Goal: Task Accomplishment & Management: Complete application form

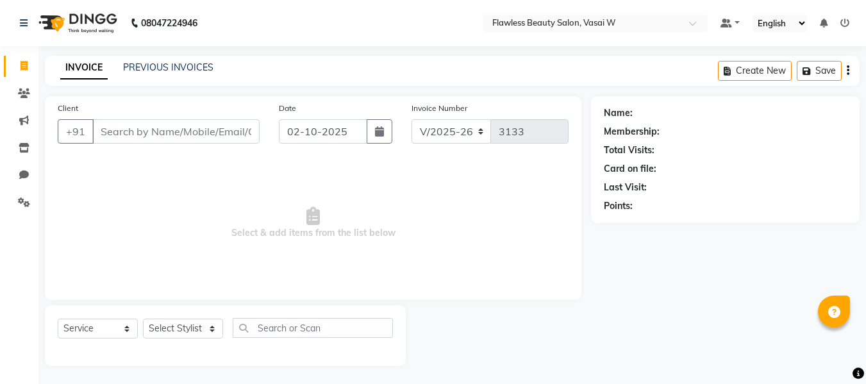
select select "8090"
select select "service"
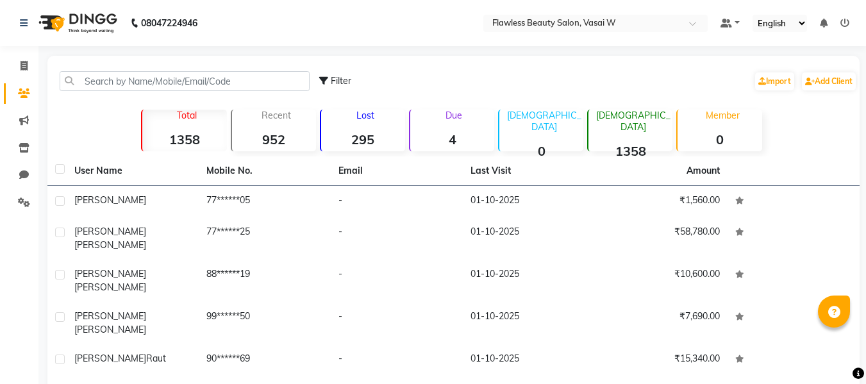
click at [404, 132] on strong "295" at bounding box center [363, 139] width 84 height 16
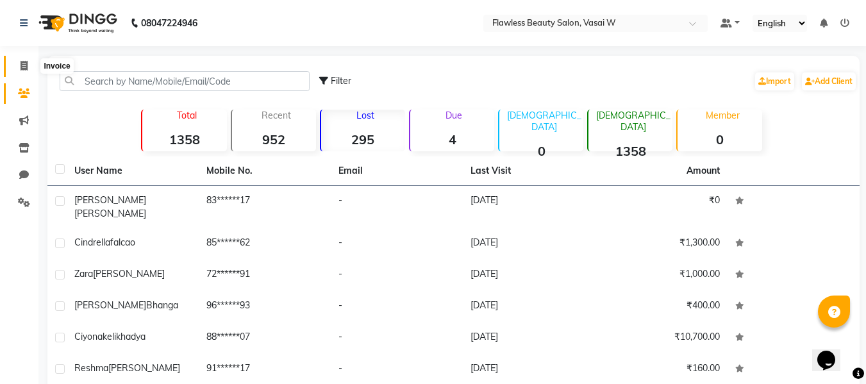
click at [24, 64] on icon at bounding box center [24, 66] width 7 height 10
select select "8090"
select select "service"
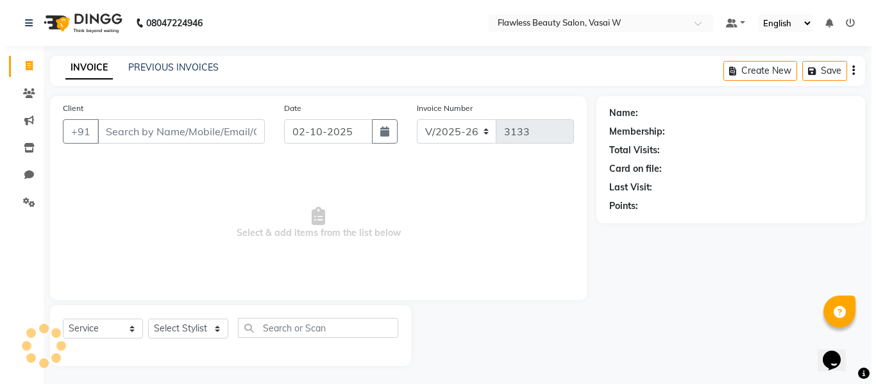
scroll to position [1, 0]
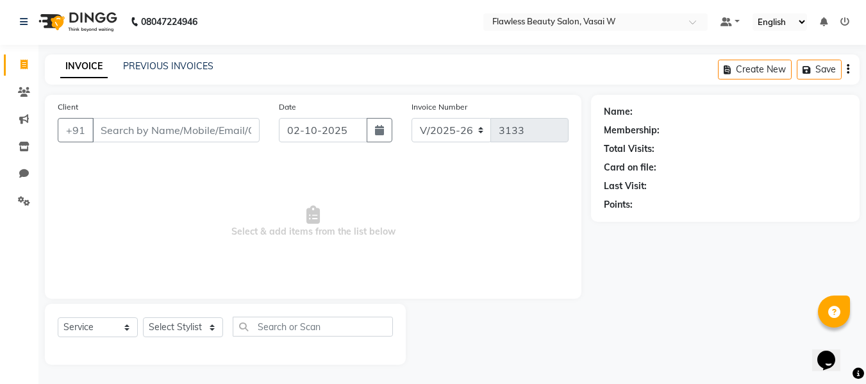
click at [207, 135] on input "Client" at bounding box center [175, 130] width 167 height 24
type input "9270310273"
click at [207, 135] on span "Add Client" at bounding box center [226, 130] width 51 height 13
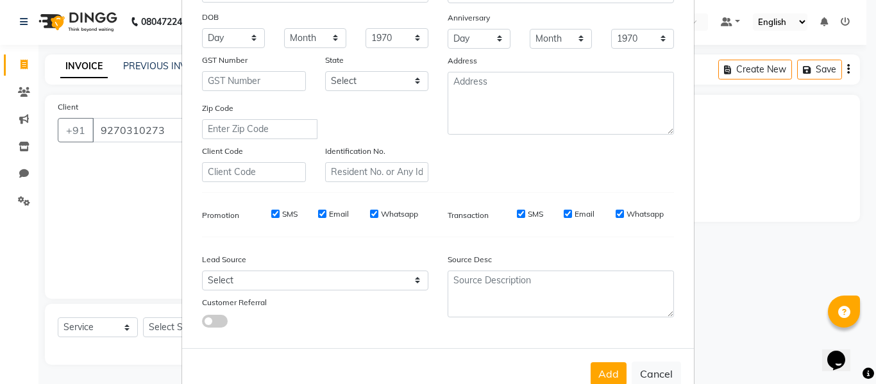
scroll to position [208, 0]
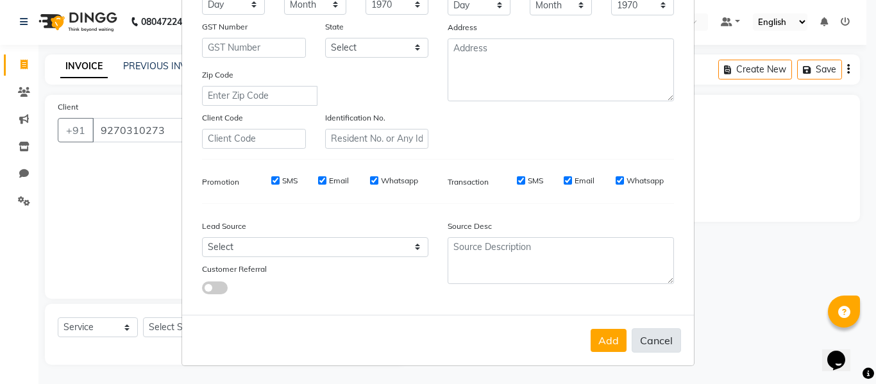
click at [661, 345] on button "Cancel" at bounding box center [656, 340] width 49 height 24
select select
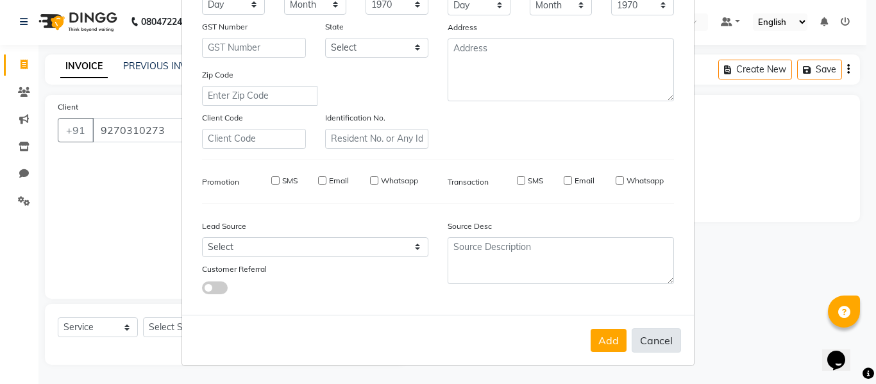
select select
checkbox input "false"
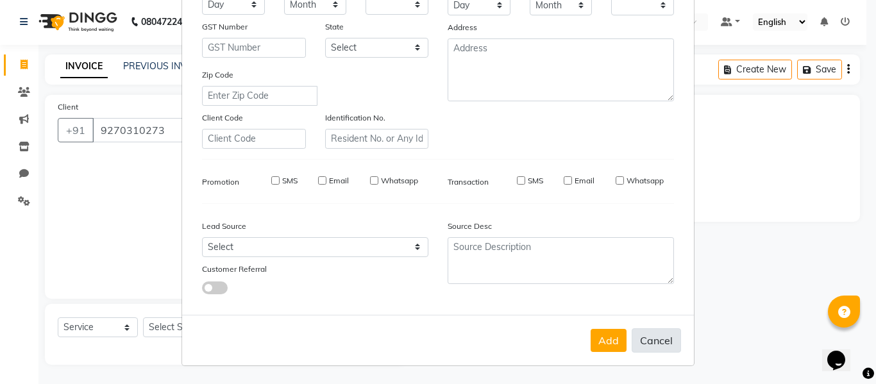
checkbox input "false"
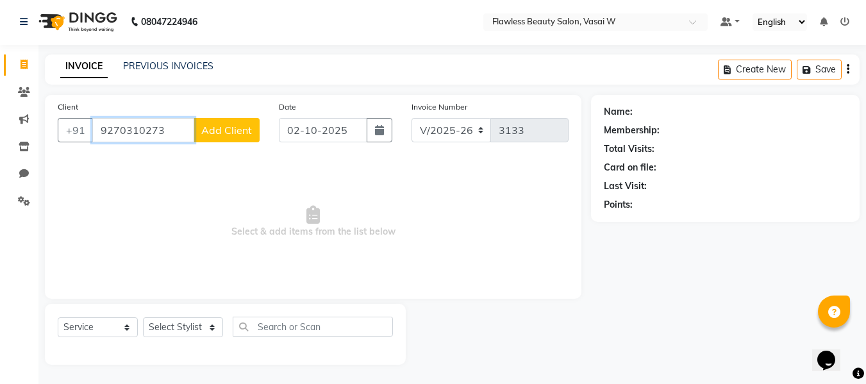
click at [164, 130] on input "9270310273" at bounding box center [143, 130] width 102 height 24
type input "9"
click at [198, 129] on input "Client" at bounding box center [175, 130] width 167 height 24
type input "9673898121"
click at [209, 124] on span "Add Client" at bounding box center [226, 130] width 51 height 13
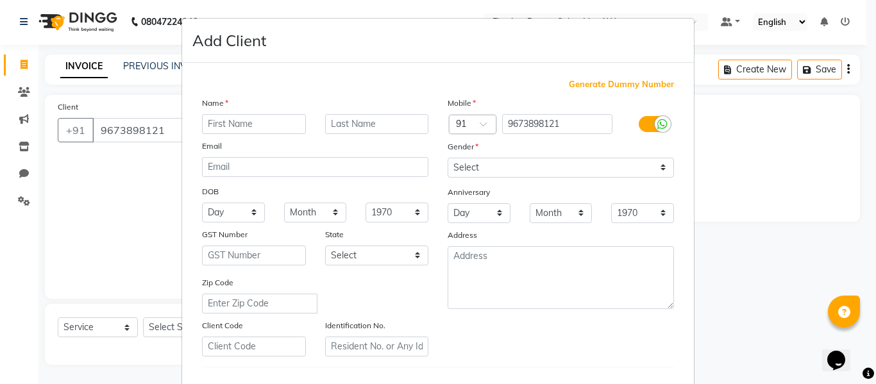
click at [281, 121] on input "text" at bounding box center [254, 124] width 104 height 20
type input "greenita"
click at [349, 124] on input "text" at bounding box center [377, 124] width 104 height 20
type input "colaco"
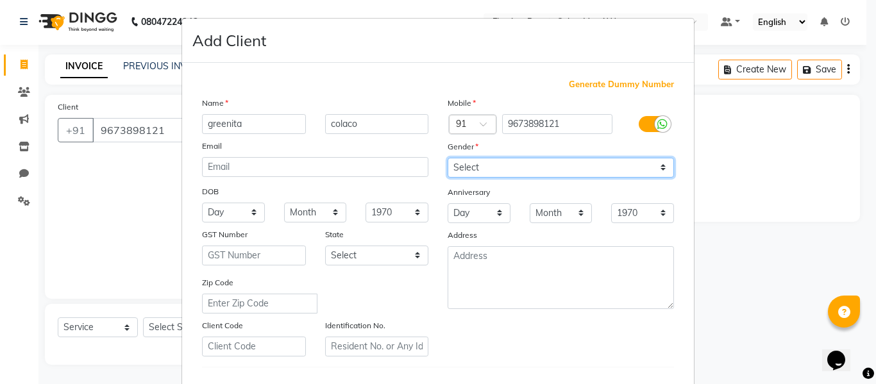
click at [469, 164] on select "Select [DEMOGRAPHIC_DATA] [DEMOGRAPHIC_DATA] Other Prefer Not To Say" at bounding box center [561, 168] width 226 height 20
select select "[DEMOGRAPHIC_DATA]"
click at [448, 158] on select "Select [DEMOGRAPHIC_DATA] [DEMOGRAPHIC_DATA] Other Prefer Not To Say" at bounding box center [561, 168] width 226 height 20
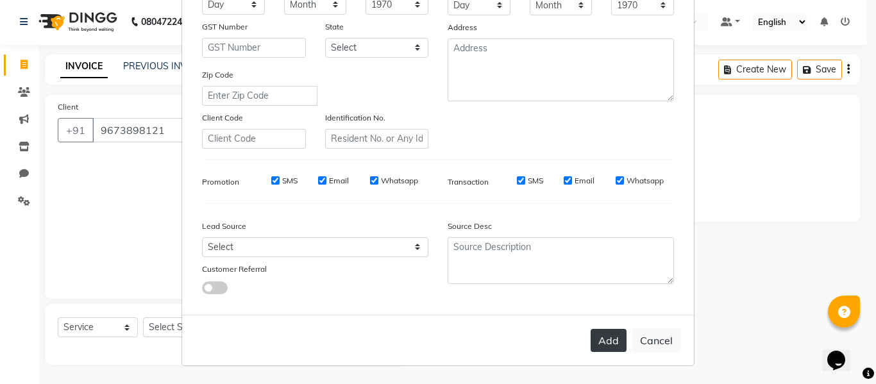
click at [591, 334] on button "Add" at bounding box center [609, 340] width 36 height 23
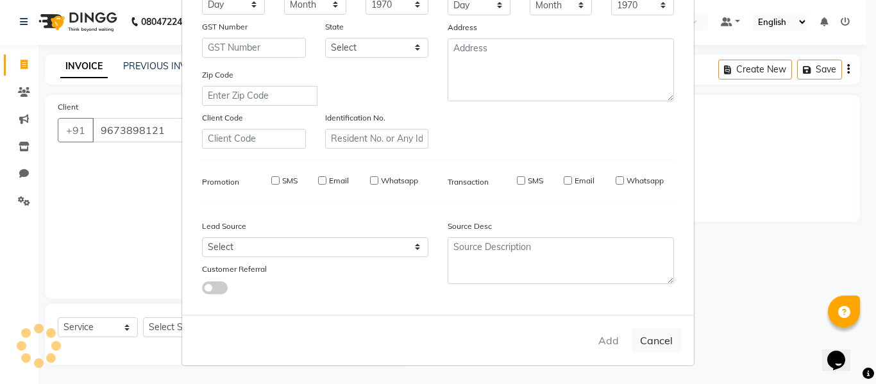
type input "96******21"
select select
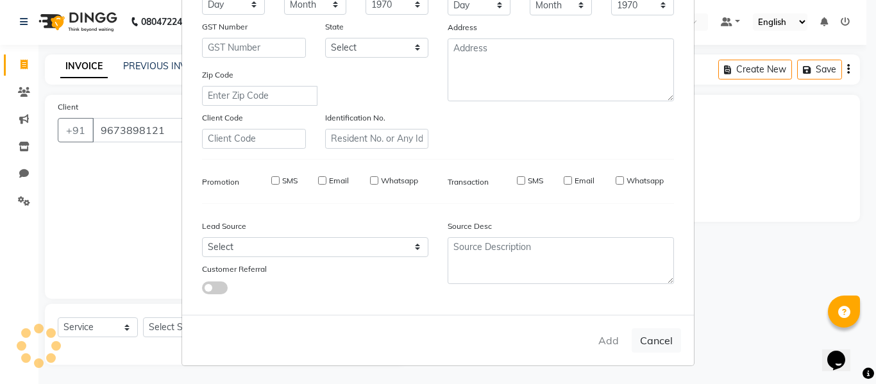
select select
checkbox input "false"
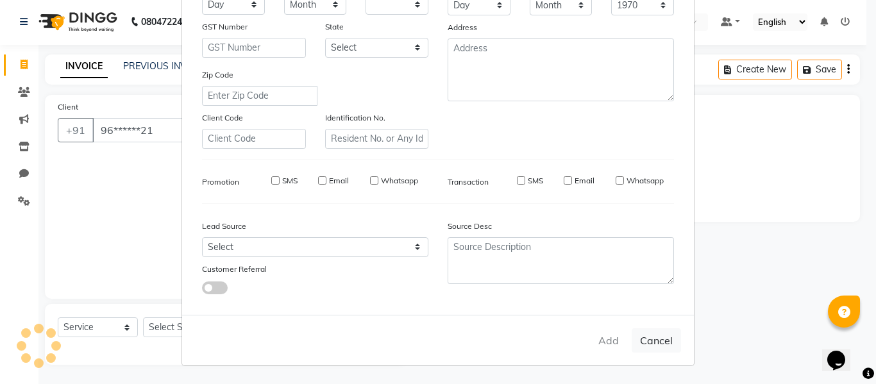
checkbox input "false"
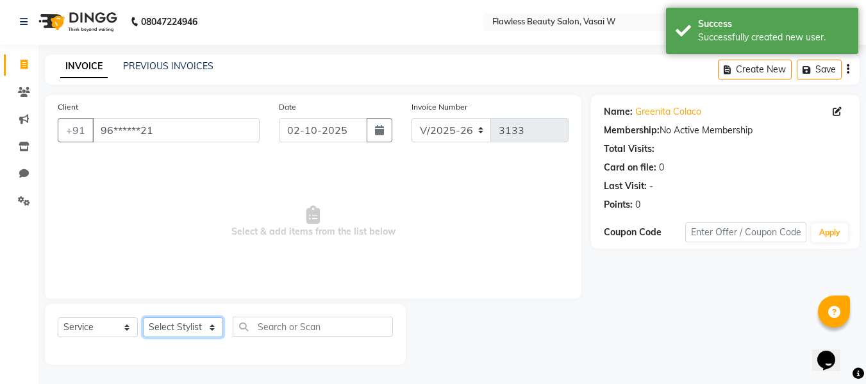
click at [204, 330] on select "Select Stylist [PERSON_NAME] [PERSON_NAME] [PERSON_NAME] maam Nisha Pari [PERSO…" at bounding box center [183, 327] width 80 height 20
select select "76406"
click at [143, 317] on select "Select Stylist [PERSON_NAME] [PERSON_NAME] [PERSON_NAME] maam Nisha Pari [PERSO…" at bounding box center [183, 327] width 80 height 20
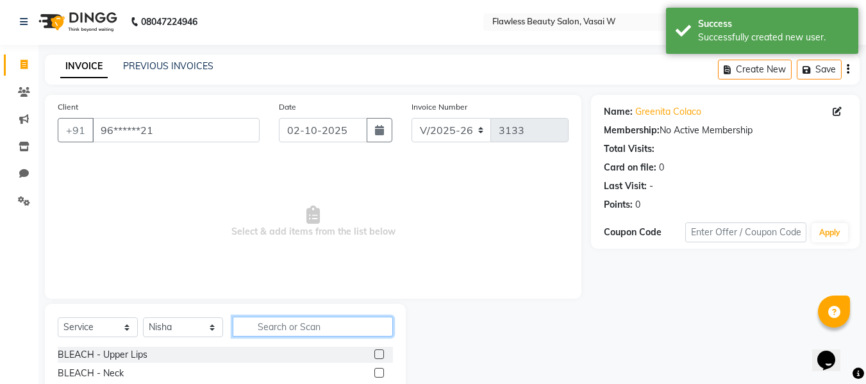
click at [323, 325] on input "text" at bounding box center [313, 327] width 160 height 20
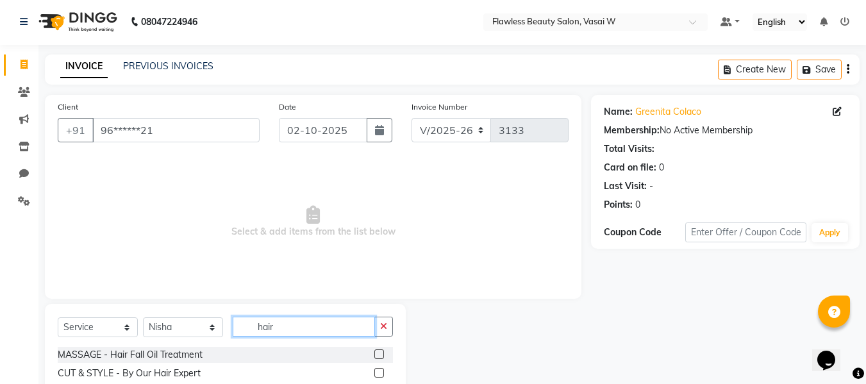
type input "hair"
click at [375, 372] on label at bounding box center [380, 373] width 10 height 10
click at [375, 372] on input "checkbox" at bounding box center [379, 373] width 8 height 8
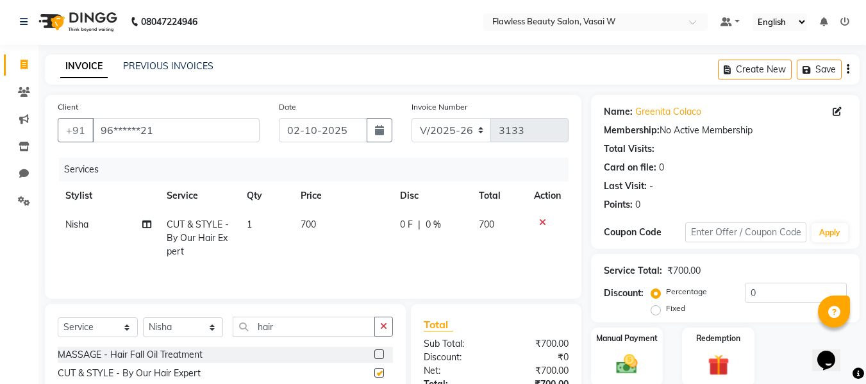
checkbox input "false"
click at [316, 228] on span "700" at bounding box center [308, 225] width 15 height 12
select select "76406"
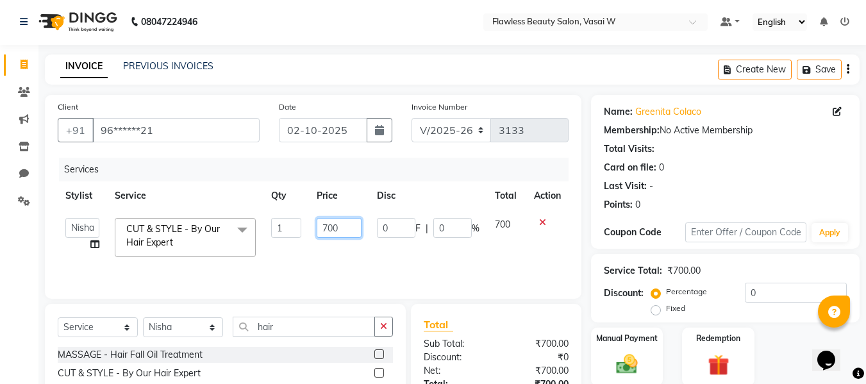
click at [343, 224] on input "700" at bounding box center [339, 228] width 44 height 20
type input "7"
type input "450"
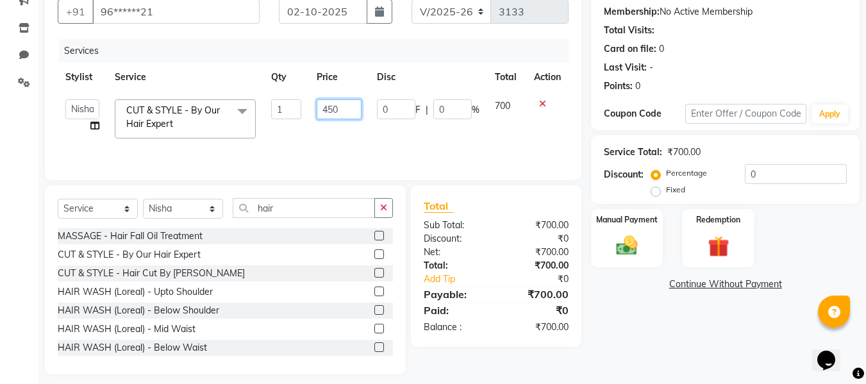
scroll to position [130, 0]
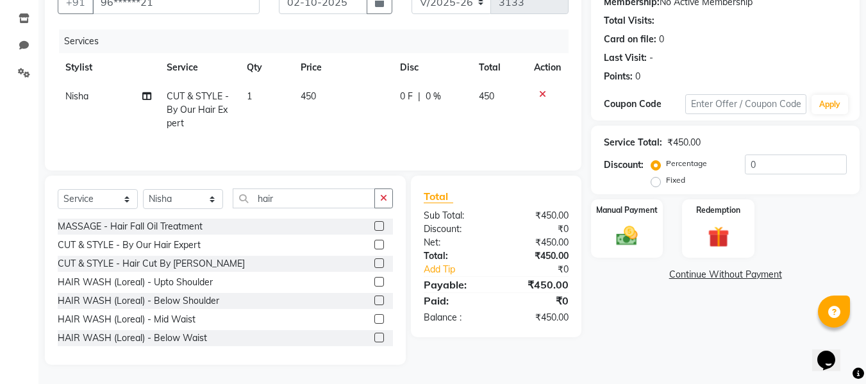
click at [518, 269] on div "₹0" at bounding box center [545, 269] width 69 height 13
click at [612, 245] on img at bounding box center [627, 236] width 36 height 26
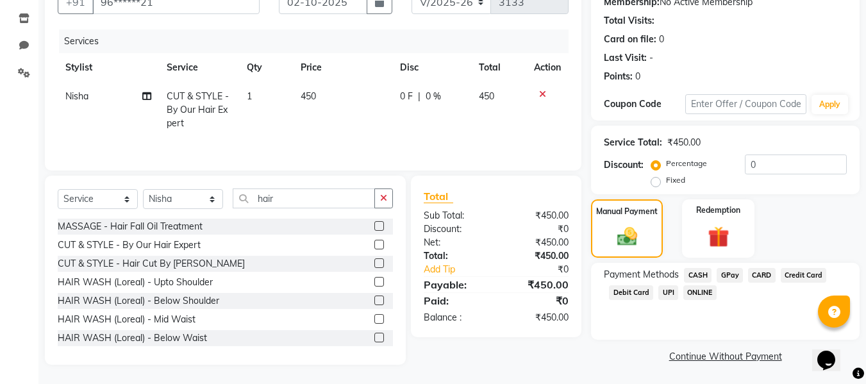
click at [725, 271] on span "GPay" at bounding box center [730, 275] width 26 height 15
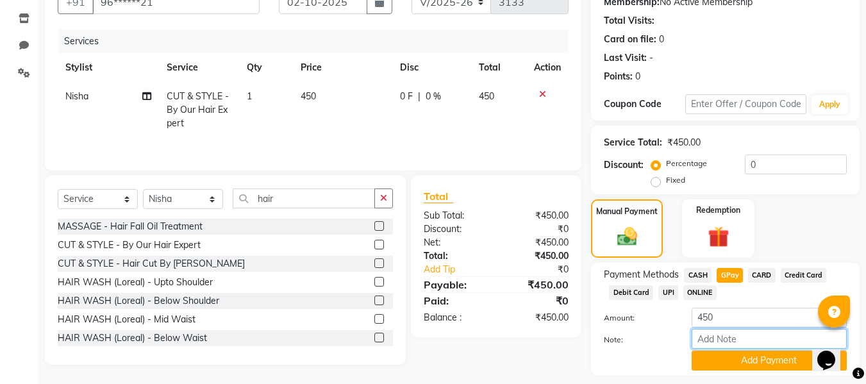
click at [722, 339] on input "Note:" at bounding box center [769, 339] width 155 height 20
type input "Gpay"
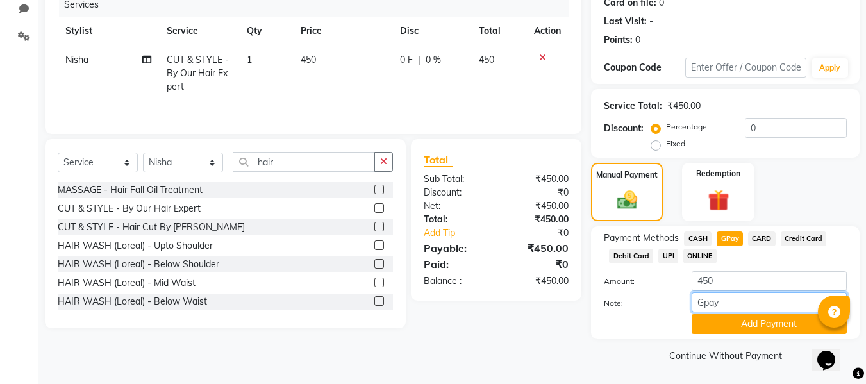
scroll to position [167, 0]
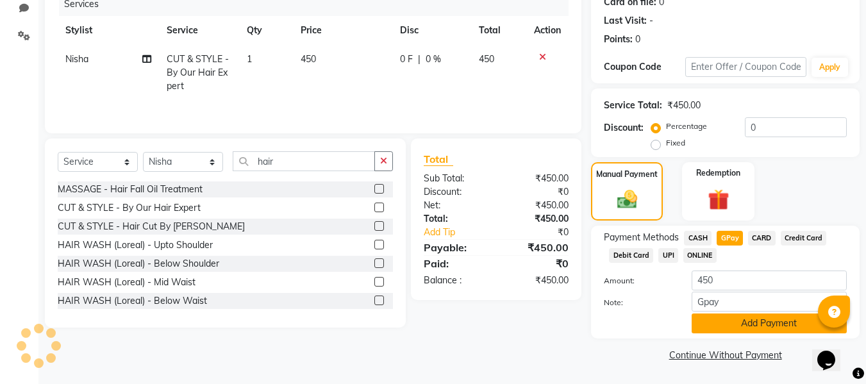
click at [739, 319] on button "Add Payment" at bounding box center [769, 324] width 155 height 20
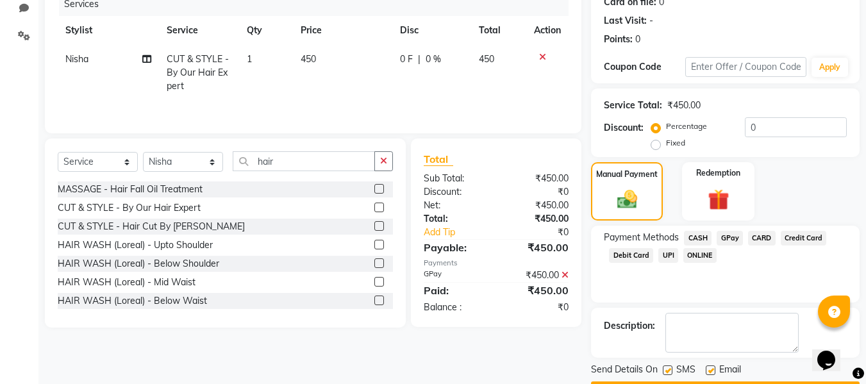
scroll to position [203, 0]
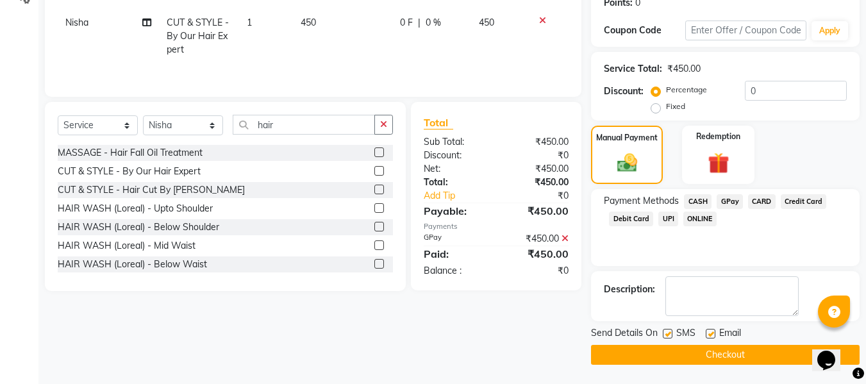
click at [711, 335] on label at bounding box center [711, 334] width 10 height 10
click at [711, 335] on input "checkbox" at bounding box center [710, 334] width 8 height 8
checkbox input "false"
click at [671, 335] on label at bounding box center [668, 334] width 10 height 10
click at [671, 335] on input "checkbox" at bounding box center [667, 334] width 8 height 8
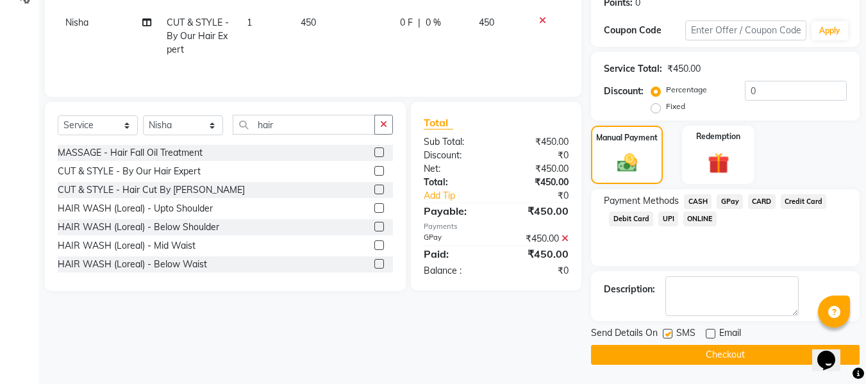
checkbox input "false"
click at [662, 350] on button "Checkout" at bounding box center [725, 355] width 269 height 20
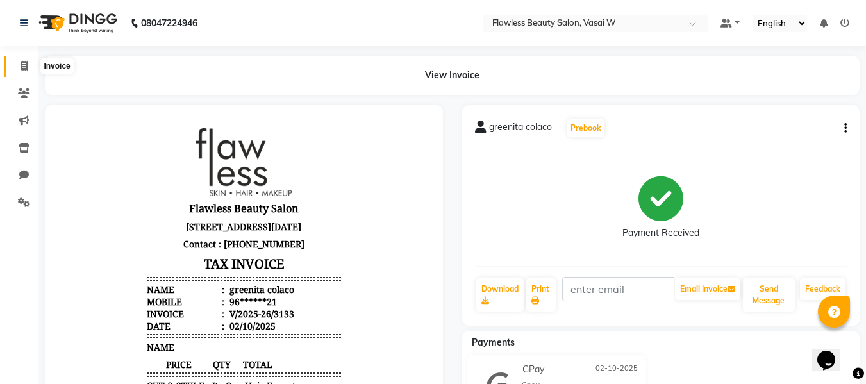
click at [29, 65] on span at bounding box center [24, 66] width 22 height 15
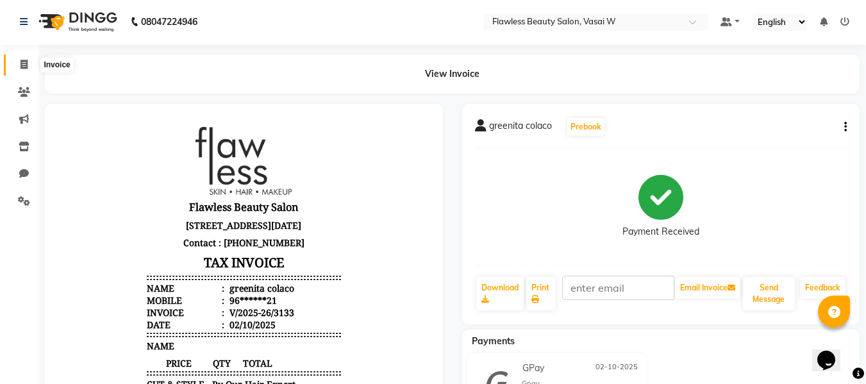
select select "8090"
select select "service"
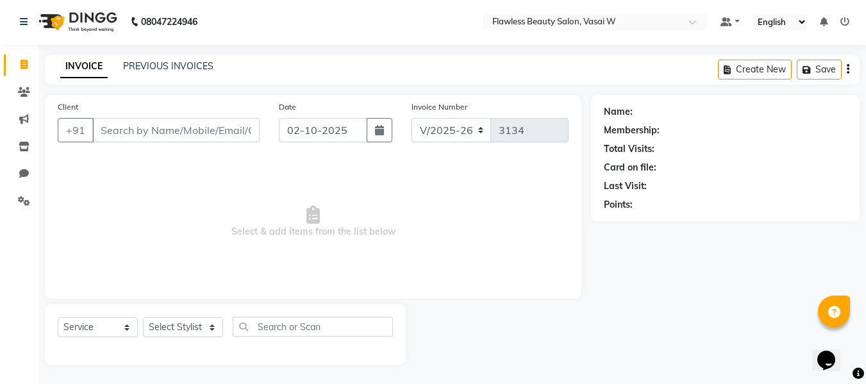
click at [130, 132] on input "Client" at bounding box center [175, 130] width 167 height 24
click at [151, 131] on input "Client" at bounding box center [175, 130] width 167 height 24
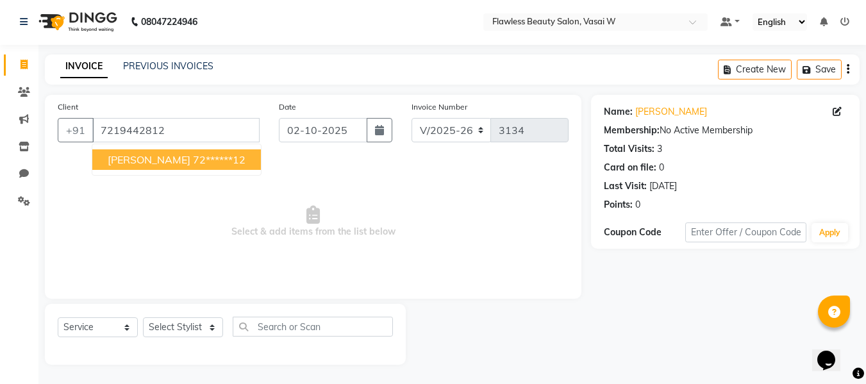
click at [152, 158] on span "[PERSON_NAME]" at bounding box center [149, 159] width 83 height 13
type input "72******12"
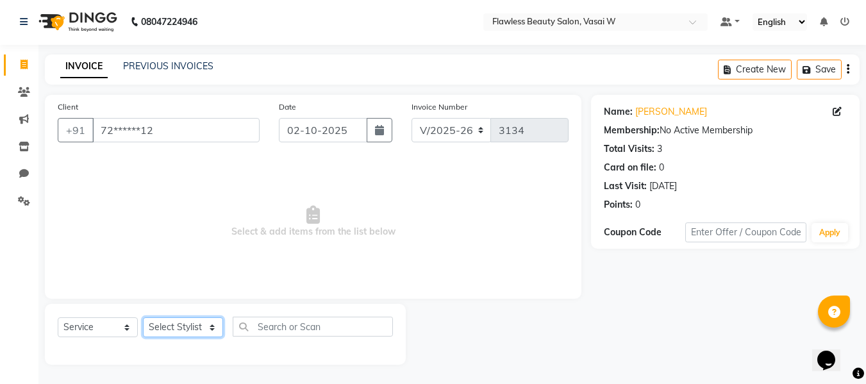
click at [174, 322] on select "Select Stylist [PERSON_NAME] [PERSON_NAME] [PERSON_NAME] maam Nisha Pari [PERSO…" at bounding box center [183, 327] width 80 height 20
select select "76407"
click at [143, 317] on select "Select Stylist [PERSON_NAME] [PERSON_NAME] [PERSON_NAME] maam Nisha Pari [PERSO…" at bounding box center [183, 327] width 80 height 20
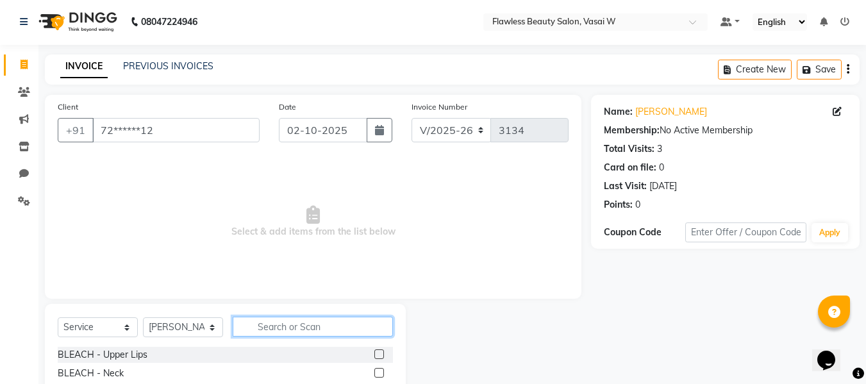
click at [303, 327] on input "text" at bounding box center [313, 327] width 160 height 20
type input "d"
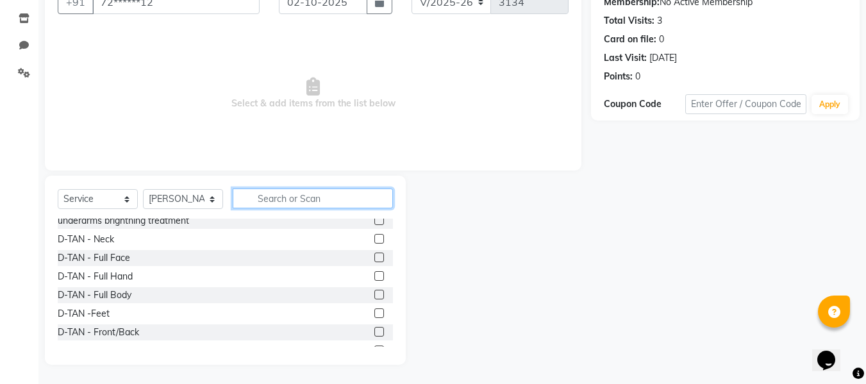
scroll to position [192, 0]
click at [375, 256] on label at bounding box center [380, 257] width 10 height 10
click at [375, 256] on input "checkbox" at bounding box center [379, 257] width 8 height 8
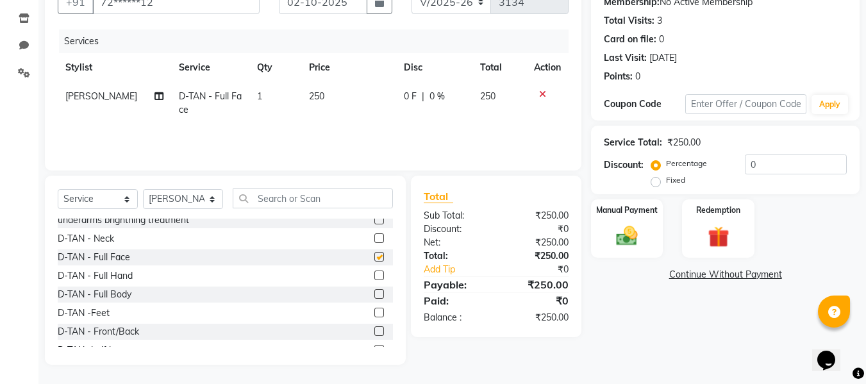
checkbox input "false"
click at [348, 192] on input "text" at bounding box center [313, 199] width 160 height 20
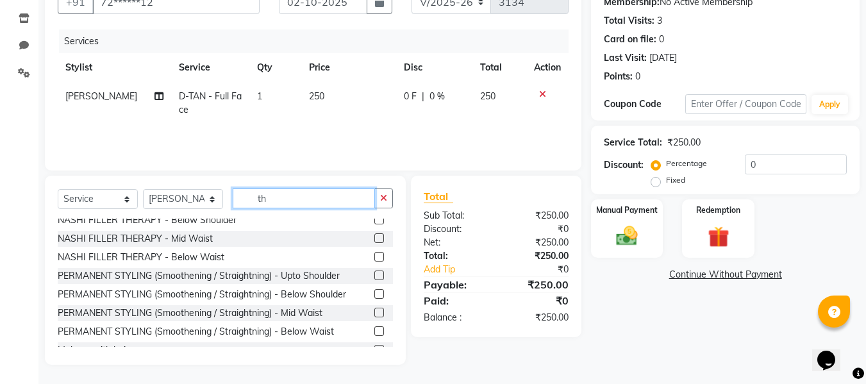
scroll to position [0, 0]
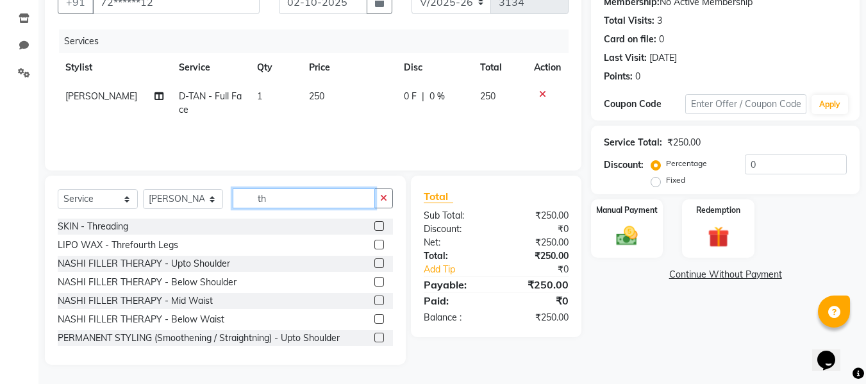
type input "th"
click at [375, 223] on label at bounding box center [380, 226] width 10 height 10
click at [375, 223] on input "checkbox" at bounding box center [379, 227] width 8 height 8
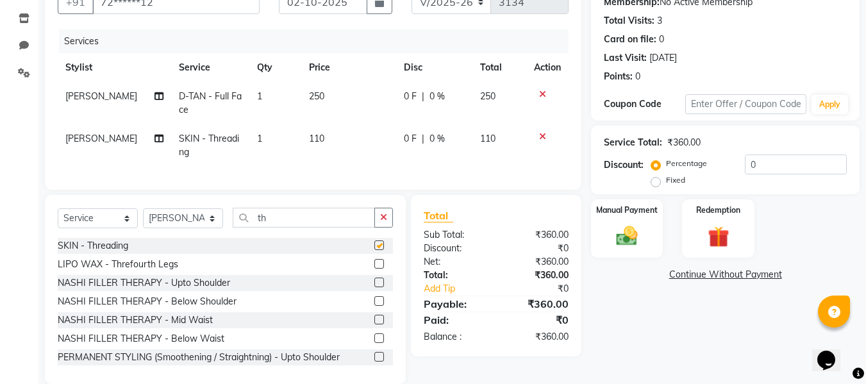
checkbox input "false"
click at [636, 237] on img at bounding box center [627, 236] width 36 height 26
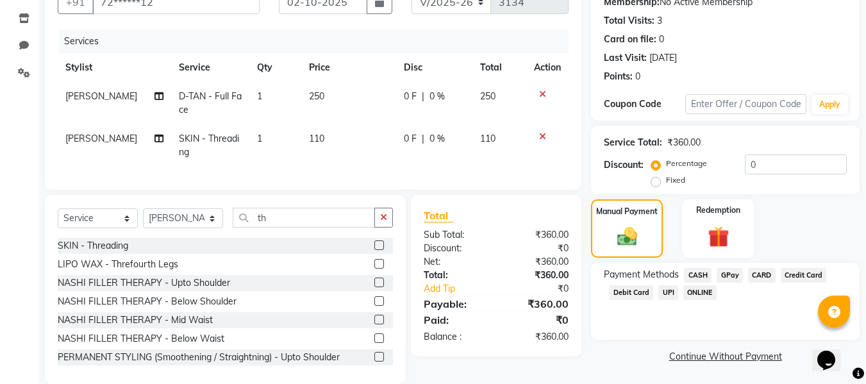
click at [702, 273] on span "CASH" at bounding box center [698, 275] width 28 height 15
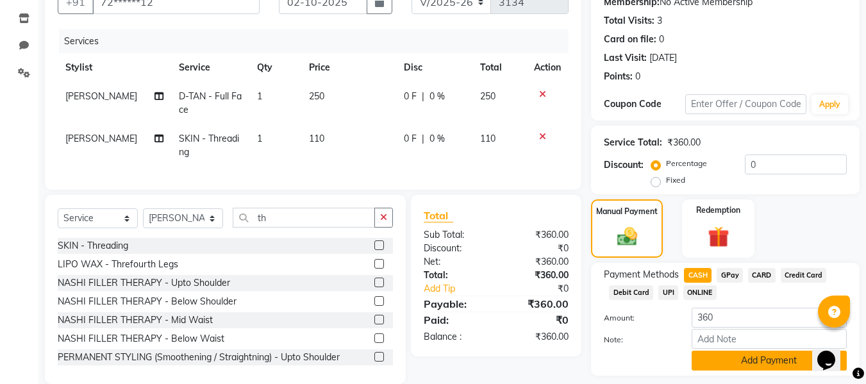
click at [736, 363] on button "Add Payment" at bounding box center [769, 361] width 155 height 20
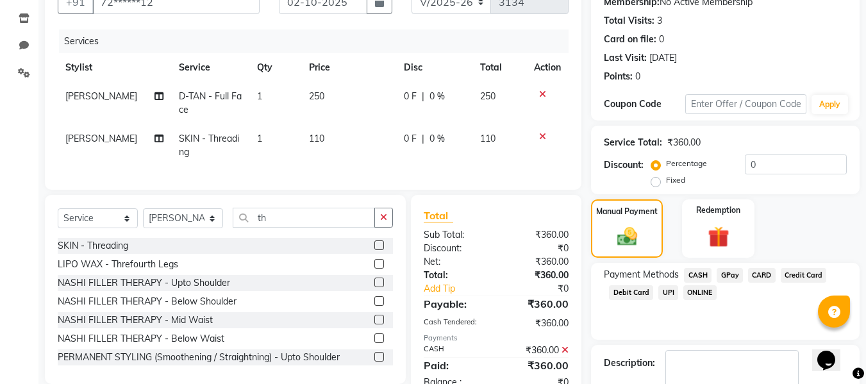
scroll to position [203, 0]
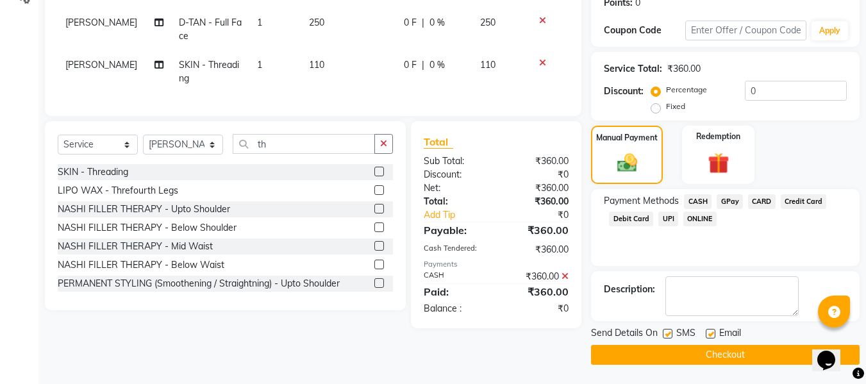
click at [709, 330] on label at bounding box center [711, 334] width 10 height 10
click at [709, 330] on input "checkbox" at bounding box center [710, 334] width 8 height 8
checkbox input "false"
click at [664, 329] on div at bounding box center [667, 335] width 8 height 13
click at [664, 333] on label at bounding box center [668, 334] width 10 height 10
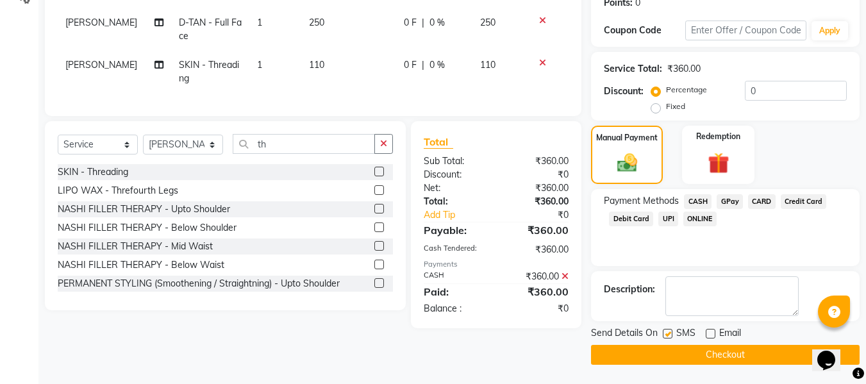
click at [664, 333] on input "checkbox" at bounding box center [667, 334] width 8 height 8
checkbox input "false"
click at [646, 351] on button "Checkout" at bounding box center [725, 355] width 269 height 20
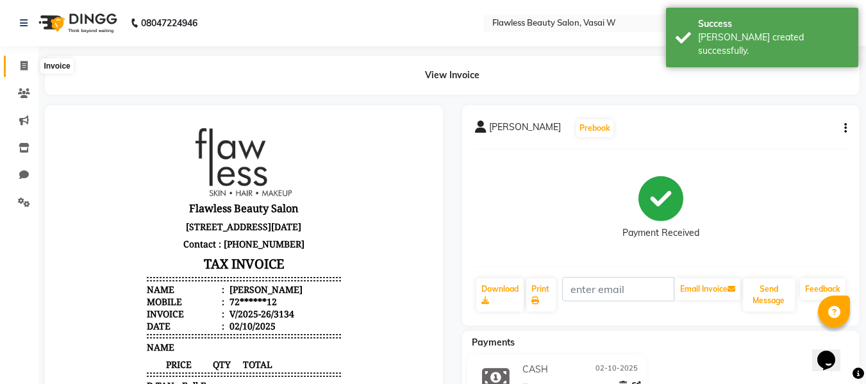
click at [28, 63] on span at bounding box center [24, 66] width 22 height 15
select select "8090"
select select "service"
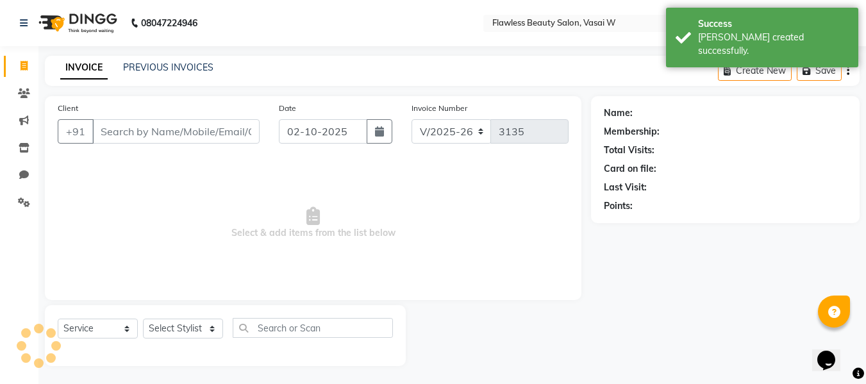
scroll to position [1, 0]
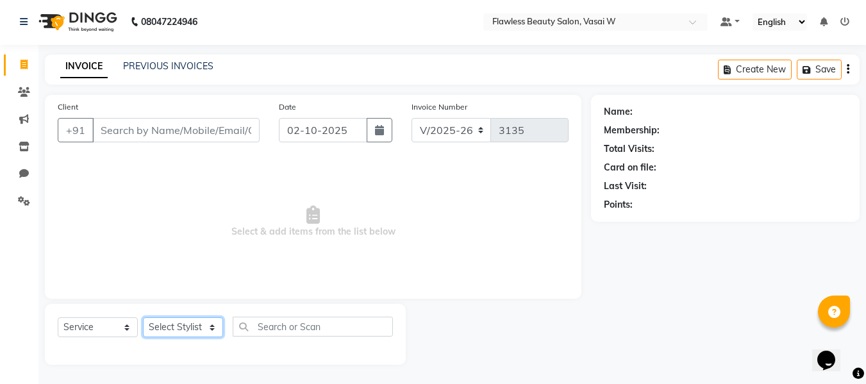
click at [195, 325] on select "Select Stylist [PERSON_NAME] [PERSON_NAME] [PERSON_NAME] maam Nisha Pari [PERSO…" at bounding box center [183, 327] width 80 height 20
select select "76407"
click at [143, 317] on select "Select Stylist [PERSON_NAME] [PERSON_NAME] [PERSON_NAME] maam Nisha Pari [PERSO…" at bounding box center [183, 327] width 80 height 20
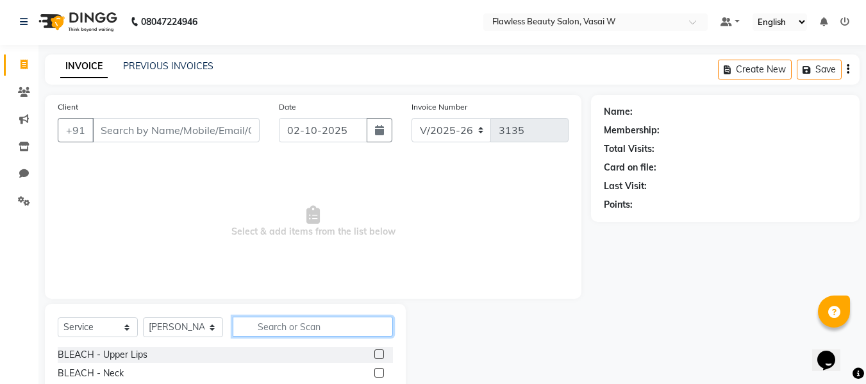
click at [296, 330] on input "text" at bounding box center [313, 327] width 160 height 20
type input "l"
type input "full wax"
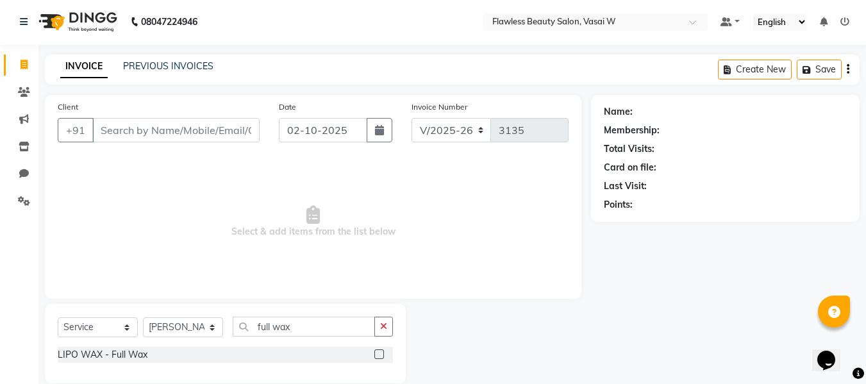
click at [377, 354] on label at bounding box center [380, 355] width 10 height 10
click at [377, 354] on input "checkbox" at bounding box center [379, 355] width 8 height 8
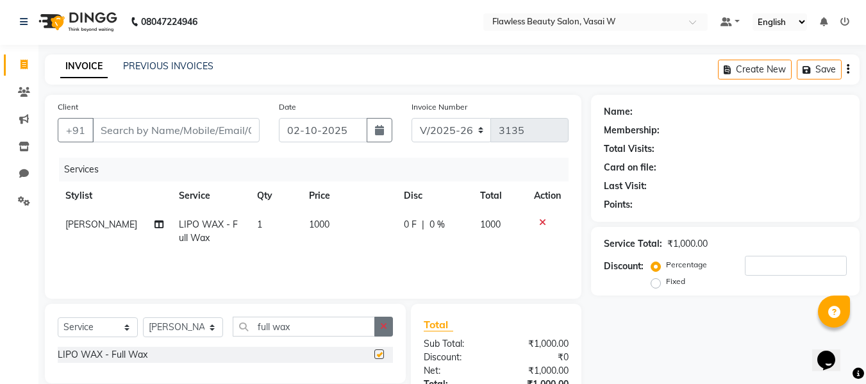
checkbox input "false"
click at [381, 330] on icon "button" at bounding box center [383, 326] width 7 height 9
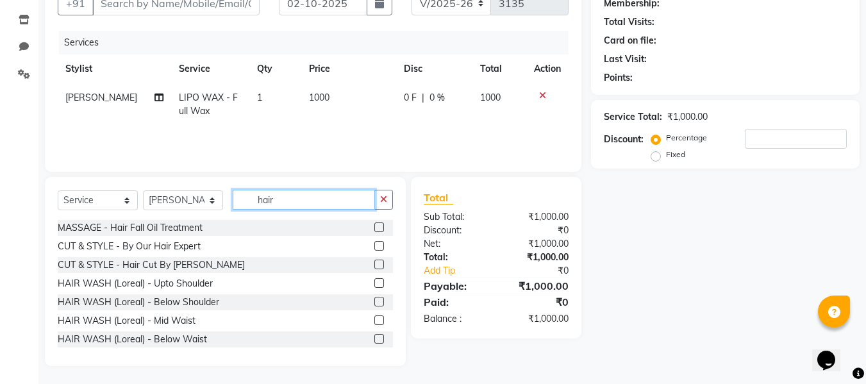
scroll to position [130, 0]
type input "hair"
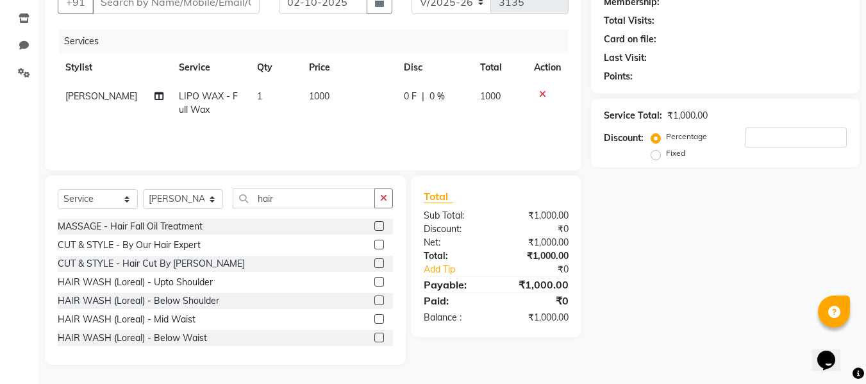
click at [375, 317] on label at bounding box center [380, 319] width 10 height 10
click at [375, 317] on input "checkbox" at bounding box center [379, 320] width 8 height 8
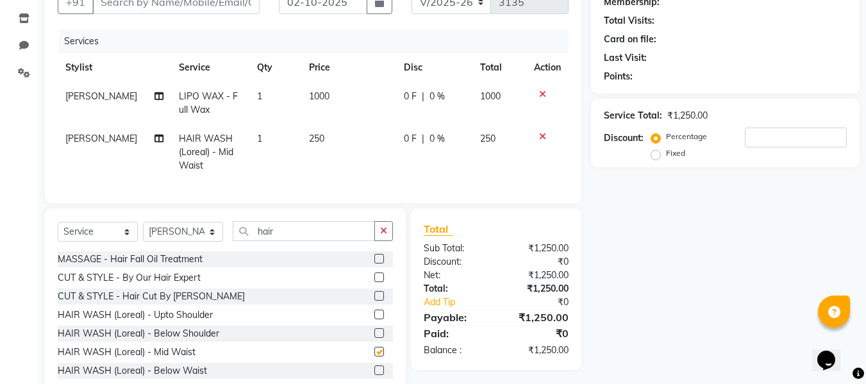
checkbox input "false"
click at [382, 235] on icon "button" at bounding box center [383, 230] width 7 height 9
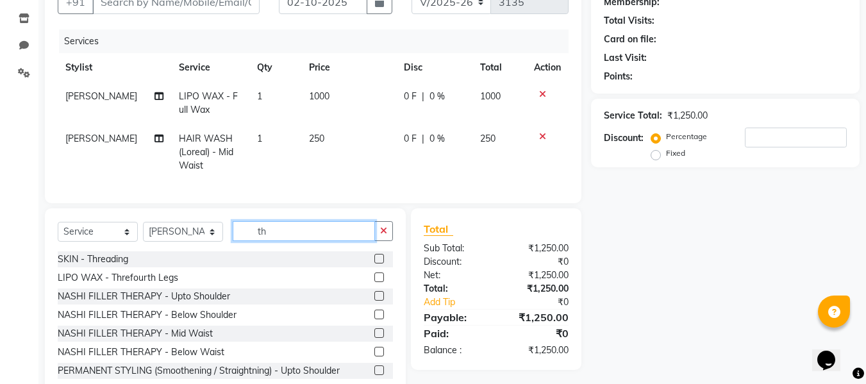
type input "th"
click at [375, 264] on label at bounding box center [380, 259] width 10 height 10
click at [375, 264] on input "checkbox" at bounding box center [379, 259] width 8 height 8
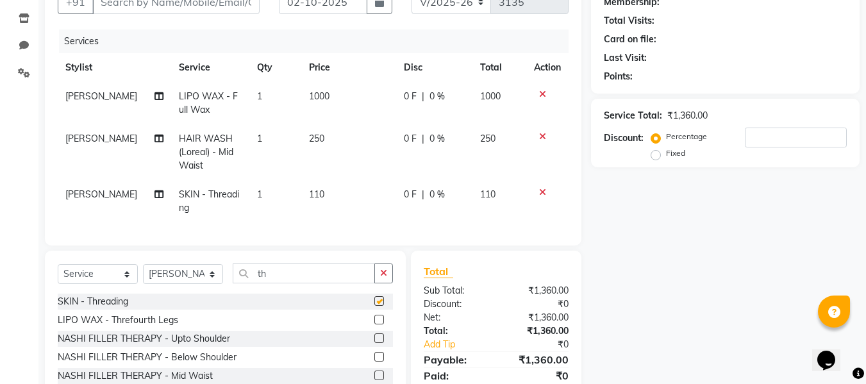
checkbox input "false"
click at [321, 198] on td "110" at bounding box center [348, 201] width 95 height 42
select select "76407"
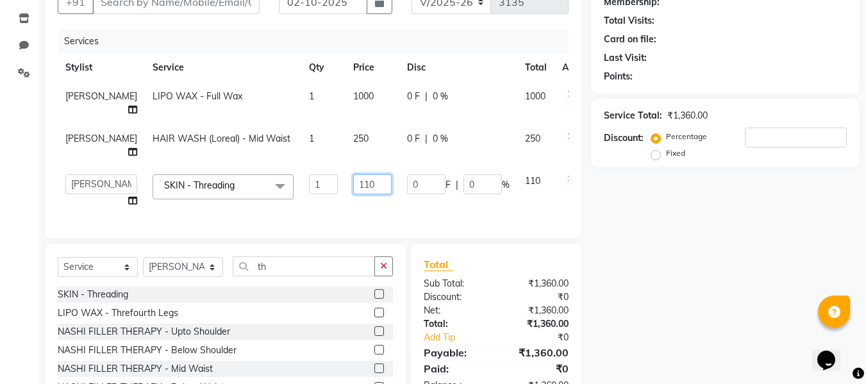
click at [353, 185] on input "110" at bounding box center [372, 184] width 38 height 20
type input "1"
type input "80"
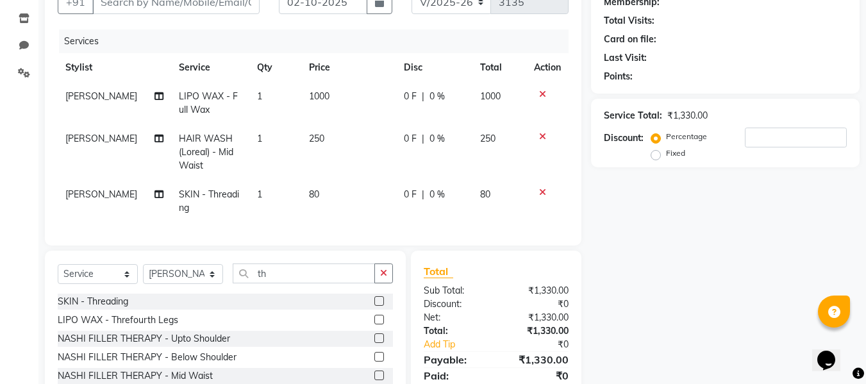
click at [513, 271] on div "Total Sub Total: ₹1,330.00 Discount: ₹0 Net: ₹1,330.00 Total: ₹1,330.00 Add Tip…" at bounding box center [496, 332] width 171 height 162
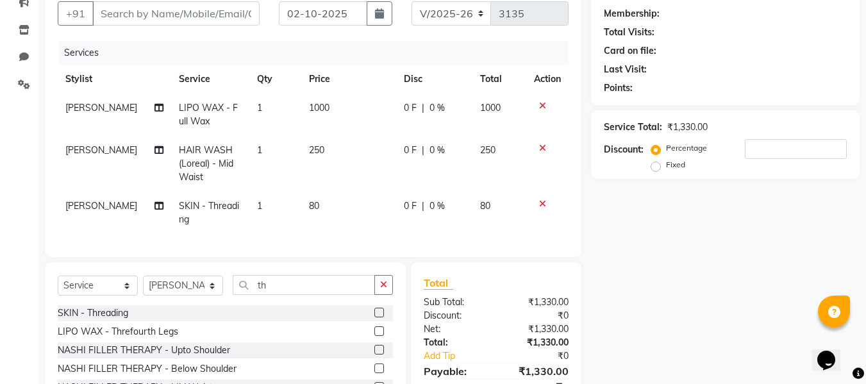
scroll to position [119, 0]
click at [496, 300] on div "Total Sub Total: ₹1,330.00 Discount: ₹0 Net: ₹1,330.00 Total: ₹1,330.00 Add Tip…" at bounding box center [496, 343] width 145 height 136
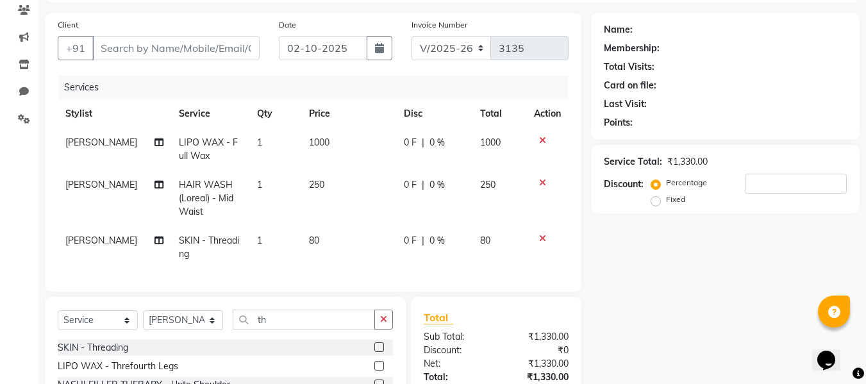
scroll to position [0, 0]
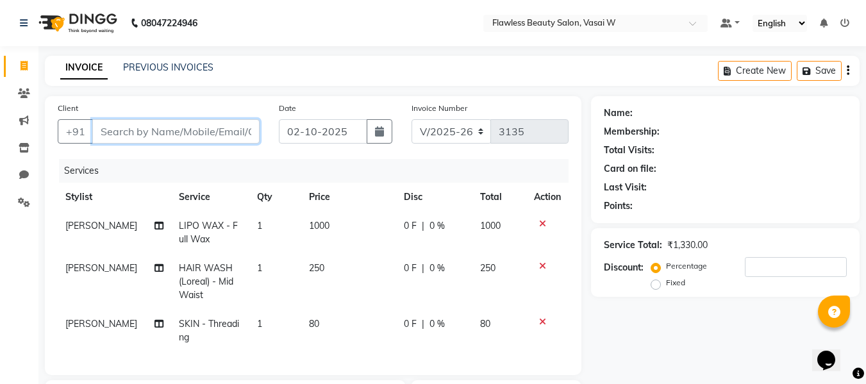
click at [172, 130] on input "Client" at bounding box center [175, 131] width 167 height 24
click at [167, 131] on input "Client" at bounding box center [175, 131] width 167 height 24
type input "s"
type input "0"
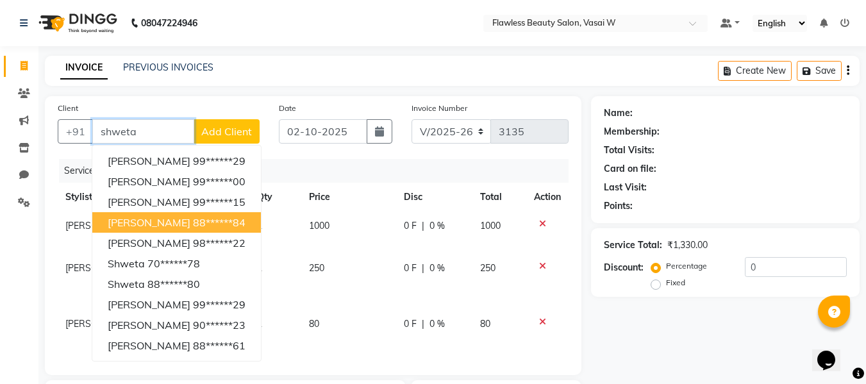
click at [165, 215] on button "[PERSON_NAME] 88******84" at bounding box center [176, 222] width 169 height 21
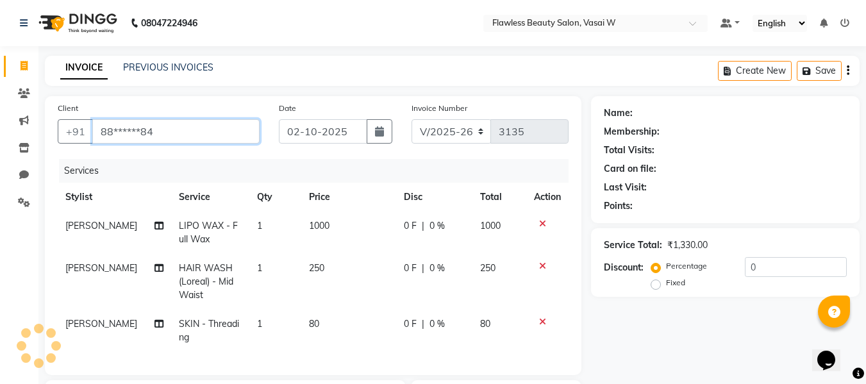
type input "88******84"
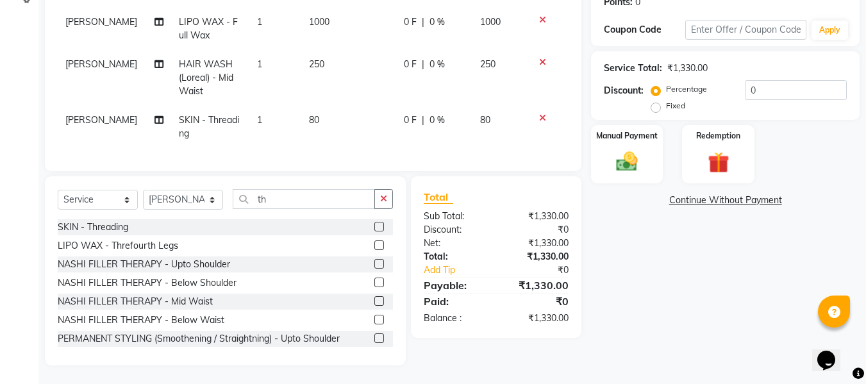
scroll to position [214, 0]
click at [435, 273] on link "Add Tip" at bounding box center [462, 269] width 96 height 13
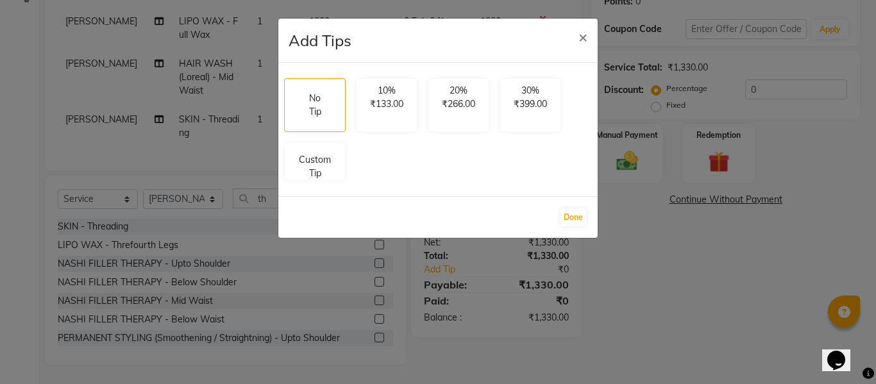
click at [616, 293] on ngb-modal-window "Add Tips × No Tip 10% ₹133.00 20% ₹266.00 30% ₹399.00 Custom Tip Done" at bounding box center [438, 192] width 876 height 384
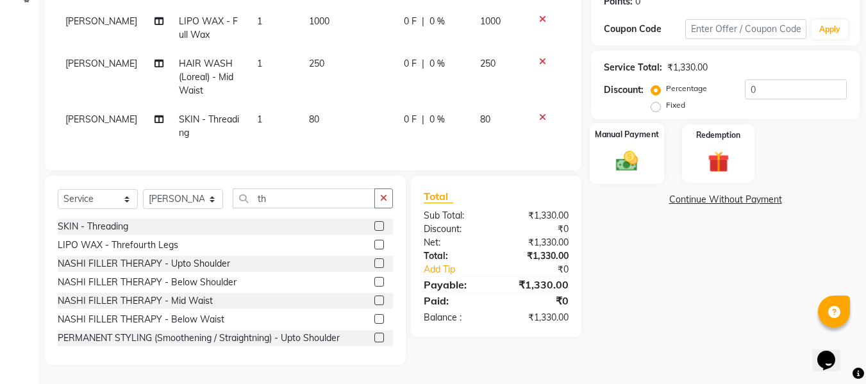
click at [625, 165] on div "Manual Payment" at bounding box center [627, 153] width 75 height 61
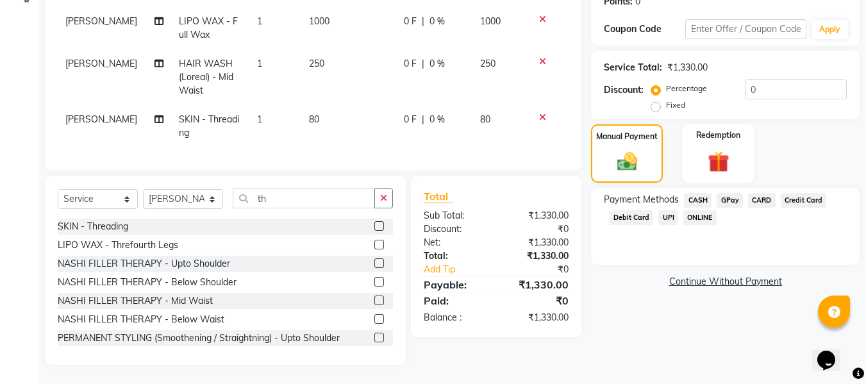
click at [726, 193] on span "GPay" at bounding box center [730, 200] width 26 height 15
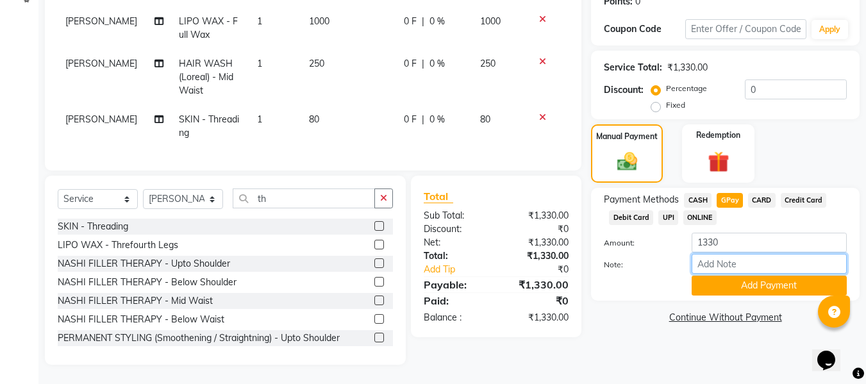
click at [710, 254] on input "Note:" at bounding box center [769, 264] width 155 height 20
type input "Gpay"
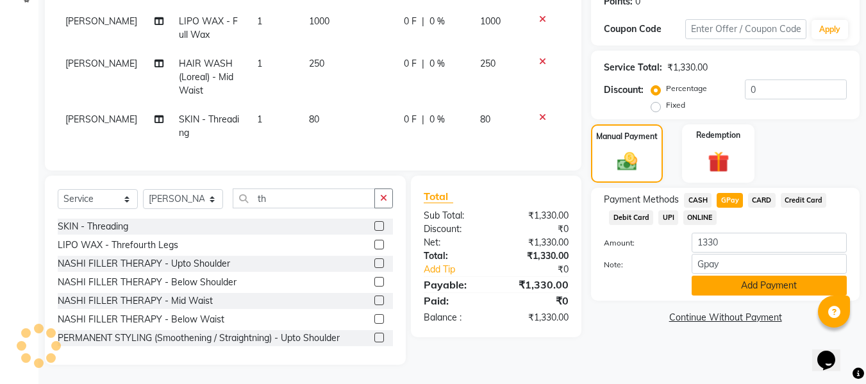
click at [718, 276] on button "Add Payment" at bounding box center [769, 286] width 155 height 20
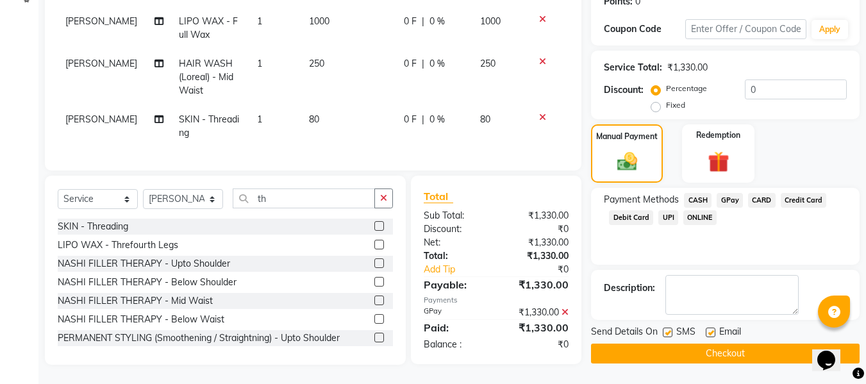
click at [711, 328] on label at bounding box center [711, 333] width 10 height 10
click at [711, 329] on input "checkbox" at bounding box center [710, 333] width 8 height 8
checkbox input "false"
click at [668, 328] on label at bounding box center [668, 333] width 10 height 10
click at [668, 329] on input "checkbox" at bounding box center [667, 333] width 8 height 8
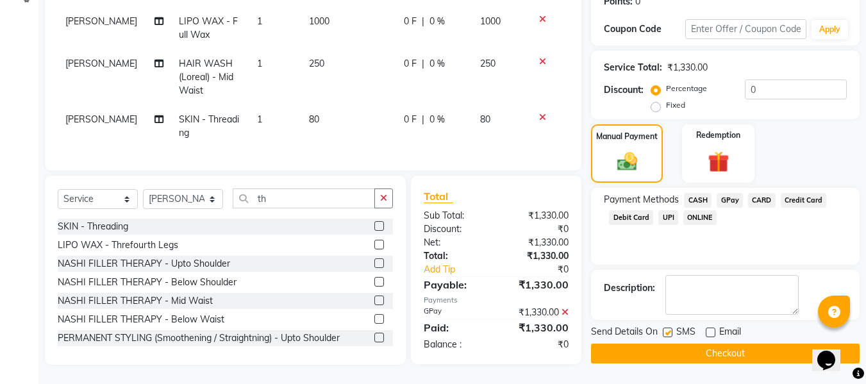
checkbox input "false"
click at [648, 344] on button "Checkout" at bounding box center [725, 354] width 269 height 20
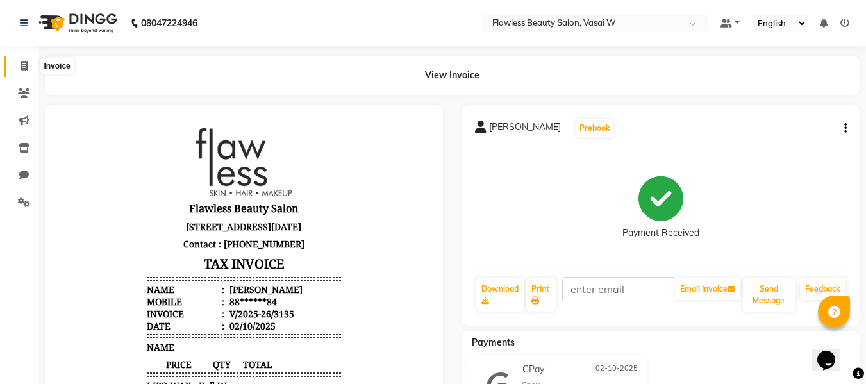
click at [25, 67] on icon at bounding box center [24, 66] width 7 height 10
select select "service"
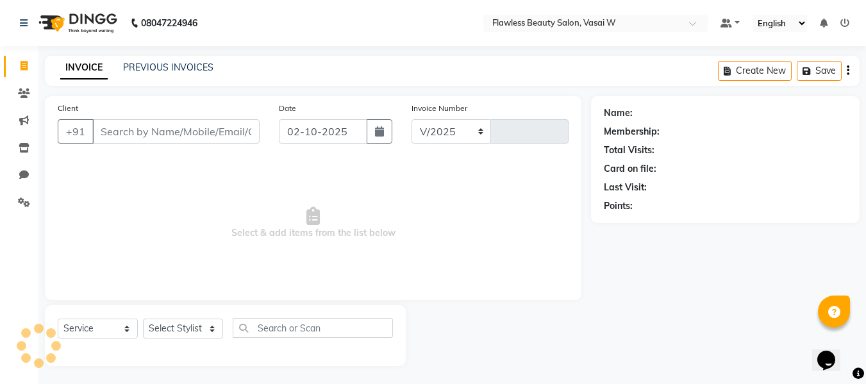
select select "8090"
type input "3136"
click at [117, 139] on input "Client" at bounding box center [175, 130] width 167 height 24
click at [135, 131] on input "Client" at bounding box center [175, 130] width 167 height 24
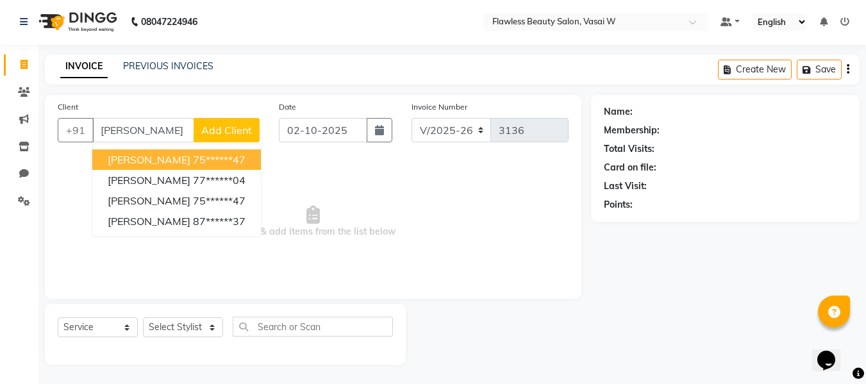
click at [137, 157] on span "[PERSON_NAME]" at bounding box center [149, 159] width 83 height 13
type input "75******47"
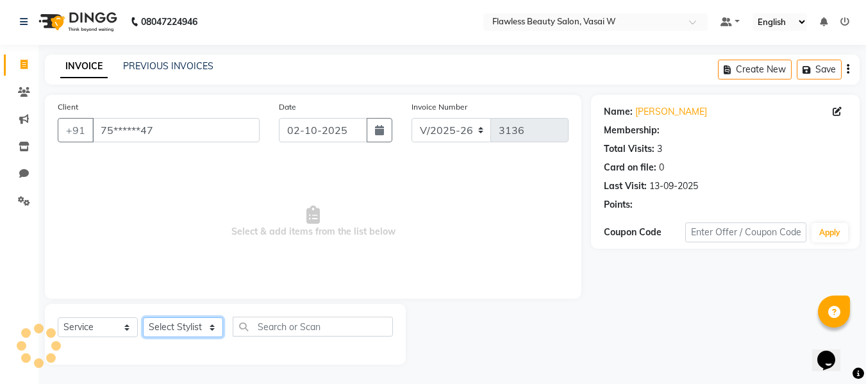
click at [166, 331] on select "Select Stylist [PERSON_NAME] [PERSON_NAME] [PERSON_NAME] maam Nisha Pari [PERSO…" at bounding box center [183, 327] width 80 height 20
select select "76404"
click at [143, 317] on select "Select Stylist [PERSON_NAME] [PERSON_NAME] [PERSON_NAME] maam Nisha Pari [PERSO…" at bounding box center [183, 327] width 80 height 20
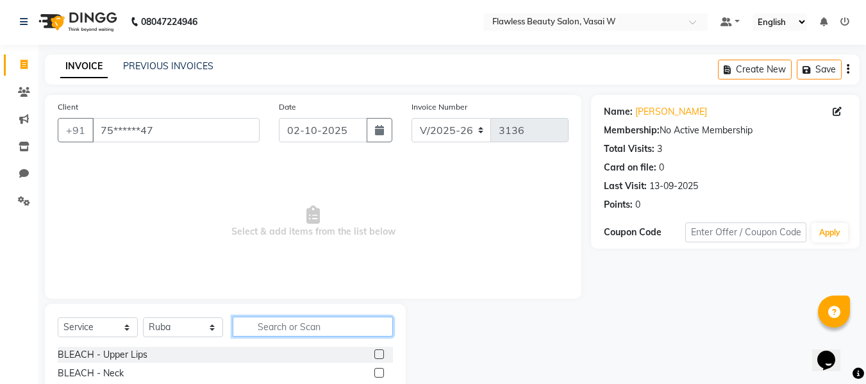
click at [280, 325] on input "text" at bounding box center [313, 327] width 160 height 20
type input "ey"
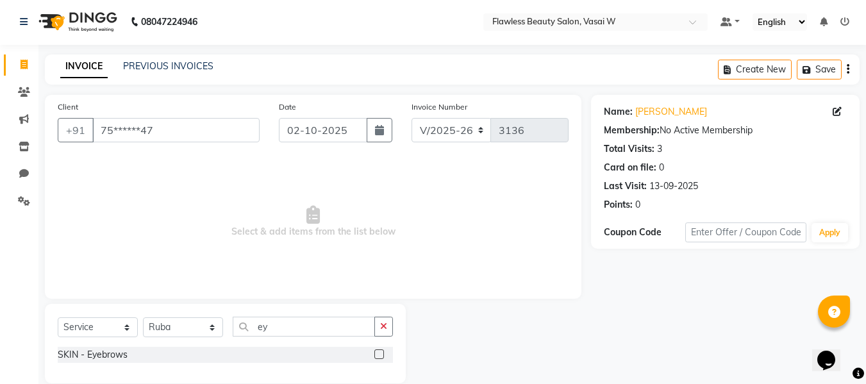
click at [380, 352] on label at bounding box center [380, 355] width 10 height 10
click at [380, 352] on input "checkbox" at bounding box center [379, 355] width 8 height 8
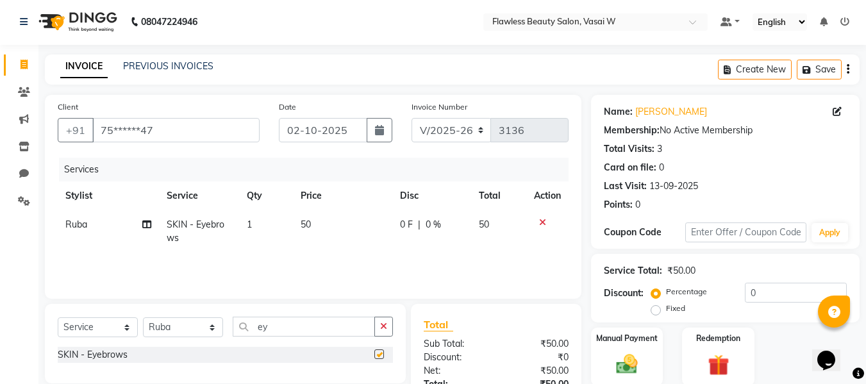
checkbox input "false"
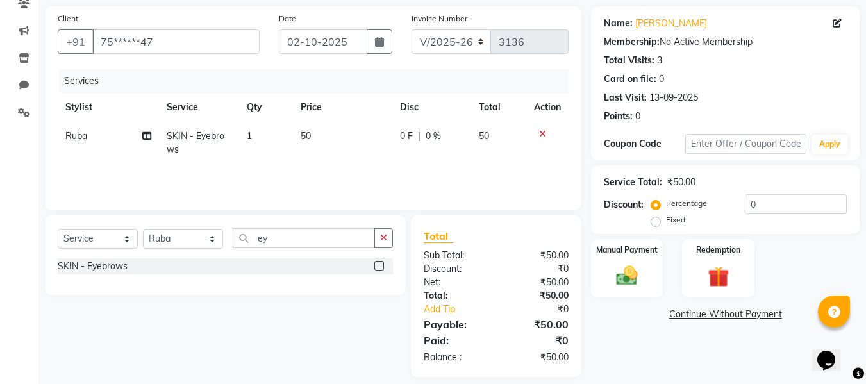
scroll to position [102, 0]
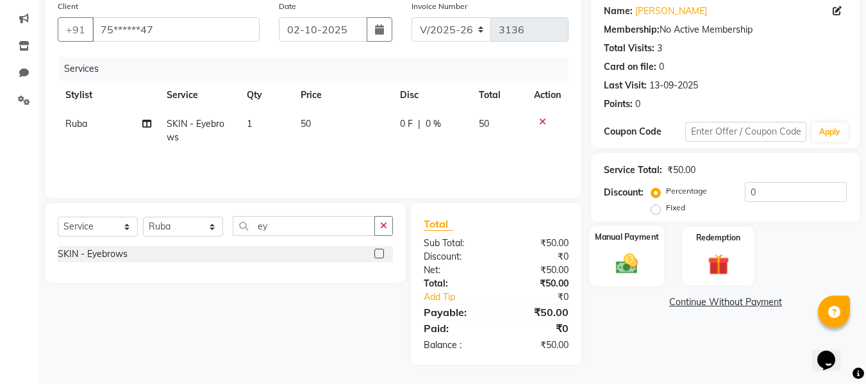
click at [628, 276] on img at bounding box center [627, 264] width 36 height 26
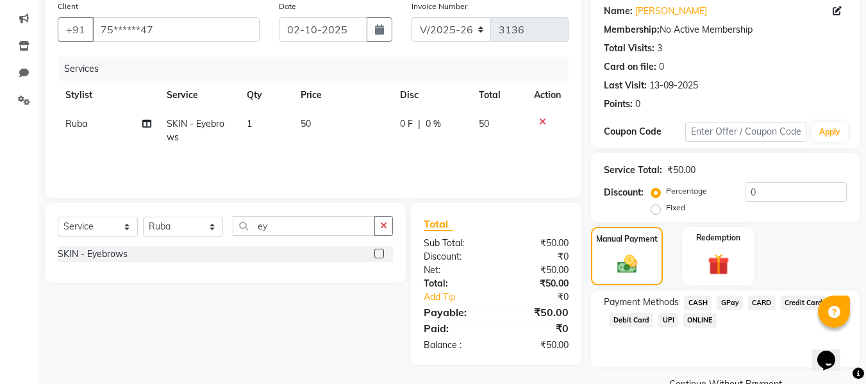
click at [696, 303] on span "CASH" at bounding box center [698, 303] width 28 height 15
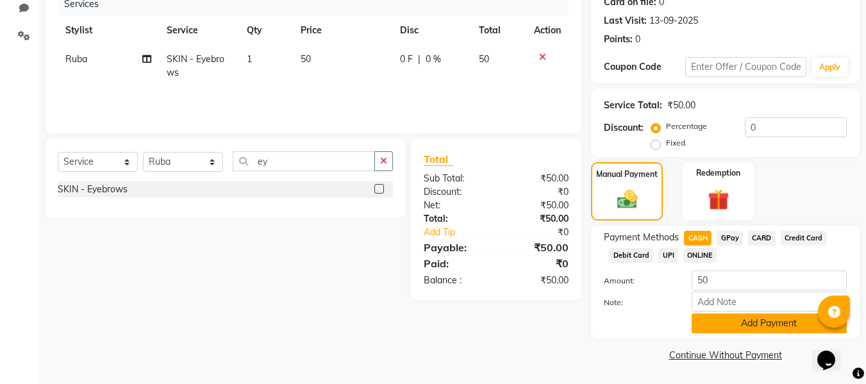
click at [706, 324] on button "Add Payment" at bounding box center [769, 324] width 155 height 20
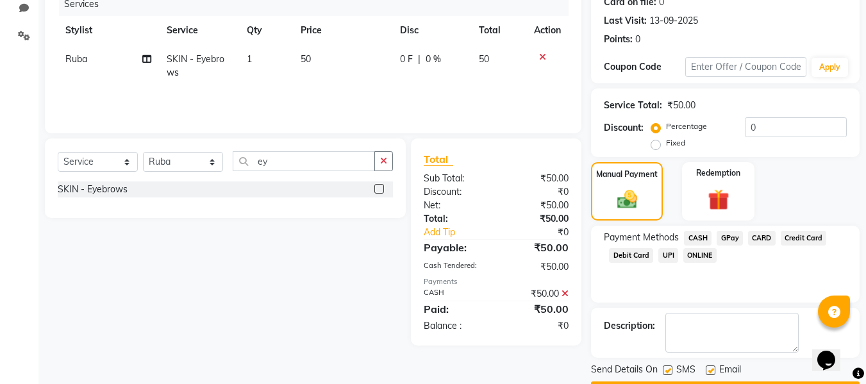
click at [713, 369] on label at bounding box center [711, 371] width 10 height 10
click at [713, 369] on input "checkbox" at bounding box center [710, 371] width 8 height 8
checkbox input "false"
click at [670, 373] on label at bounding box center [668, 371] width 10 height 10
click at [670, 373] on input "checkbox" at bounding box center [667, 371] width 8 height 8
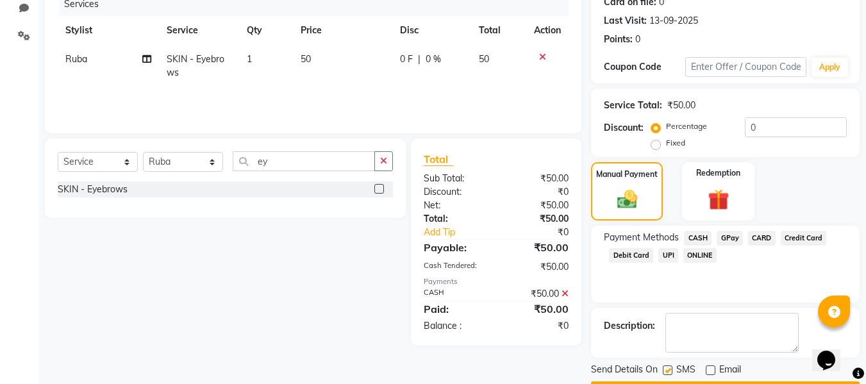
checkbox input "false"
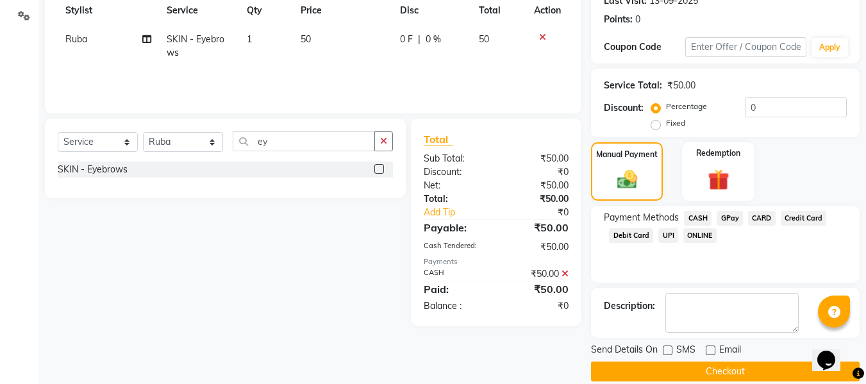
scroll to position [203, 0]
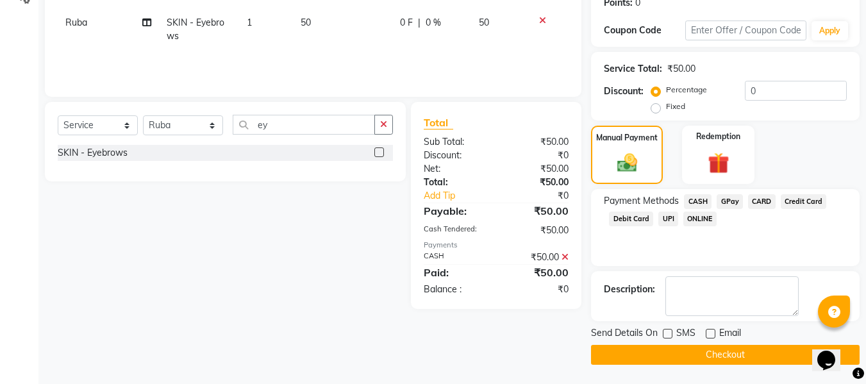
click at [669, 355] on button "Checkout" at bounding box center [725, 355] width 269 height 20
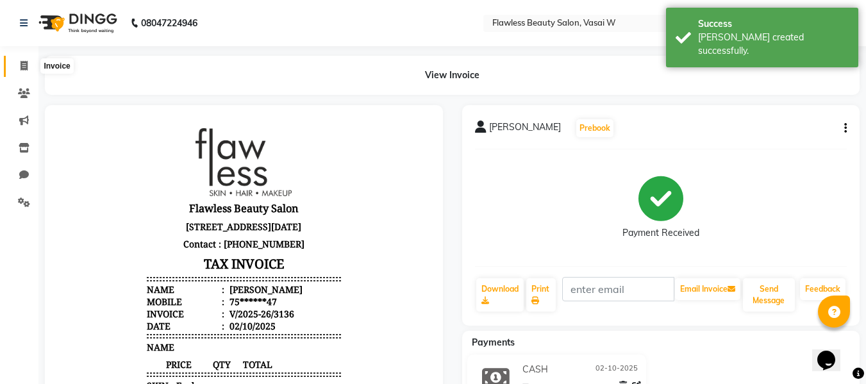
click at [24, 63] on icon at bounding box center [24, 66] width 7 height 10
select select "8090"
select select "service"
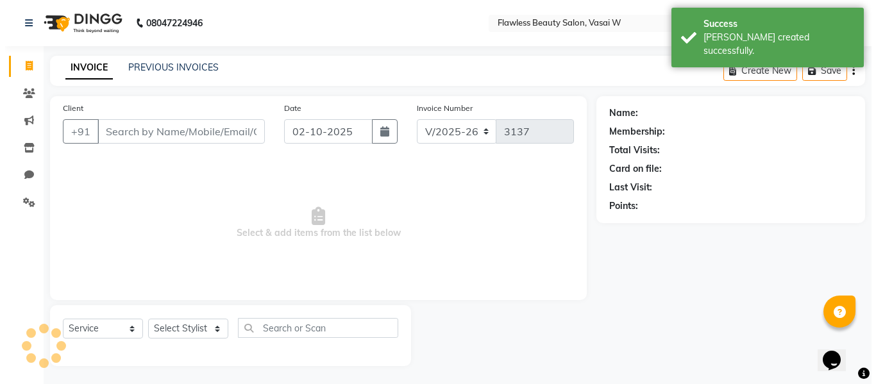
scroll to position [1, 0]
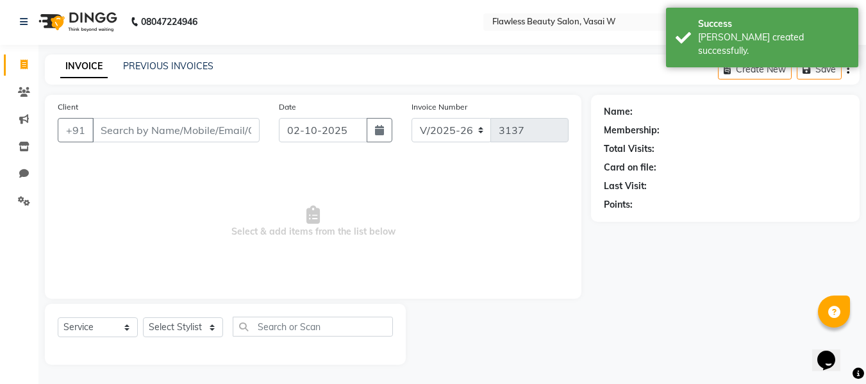
click at [115, 127] on input "Client" at bounding box center [175, 130] width 167 height 24
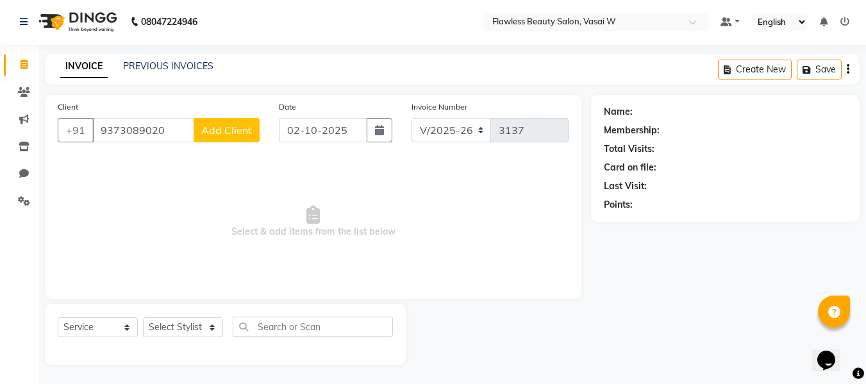
type input "9373089020"
click at [217, 131] on span "Add Client" at bounding box center [226, 130] width 51 height 13
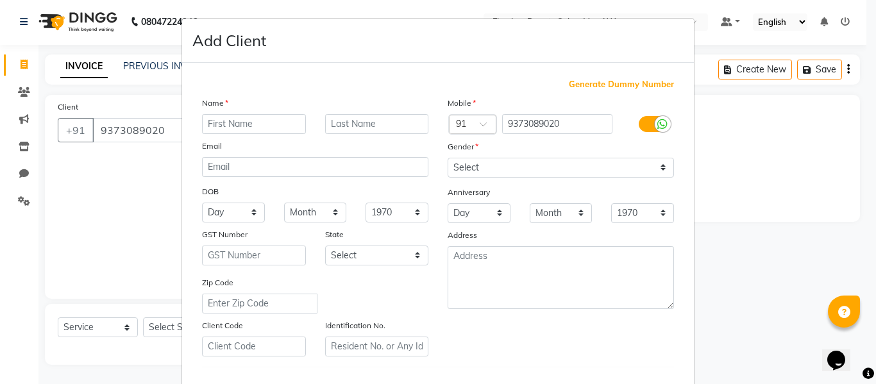
click at [215, 123] on input "text" at bounding box center [254, 124] width 104 height 20
type input "riya"
click at [332, 126] on input "text" at bounding box center [377, 124] width 104 height 20
type input "[PERSON_NAME]"
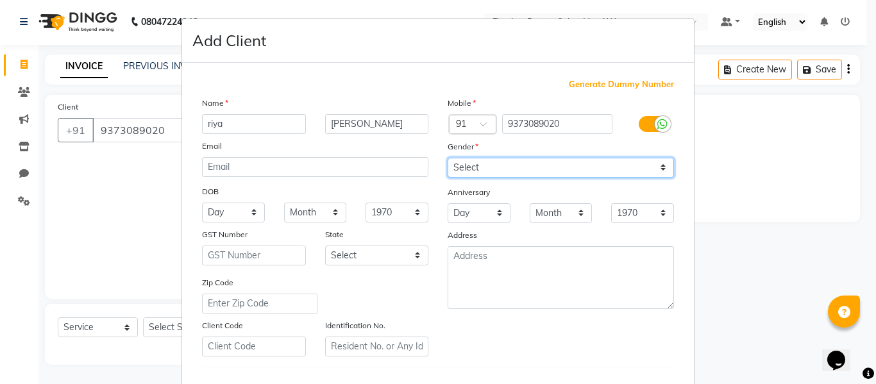
click at [487, 169] on select "Select [DEMOGRAPHIC_DATA] [DEMOGRAPHIC_DATA] Other Prefer Not To Say" at bounding box center [561, 168] width 226 height 20
select select "[DEMOGRAPHIC_DATA]"
click at [448, 158] on select "Select [DEMOGRAPHIC_DATA] [DEMOGRAPHIC_DATA] Other Prefer Not To Say" at bounding box center [561, 168] width 226 height 20
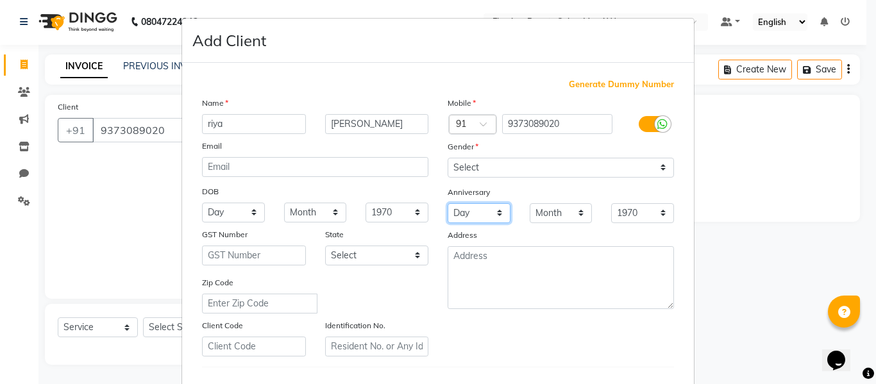
drag, startPoint x: 494, startPoint y: -78, endPoint x: 483, endPoint y: 229, distance: 306.8
click at [483, 229] on div "Mobile Country Code × 91 9373089020 Gender Select [DEMOGRAPHIC_DATA] [DEMOGRAPH…" at bounding box center [561, 226] width 246 height 260
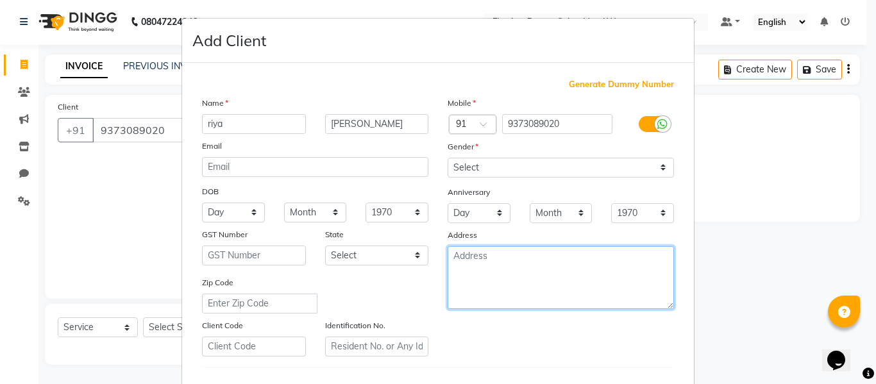
click at [533, 253] on textarea at bounding box center [561, 277] width 226 height 63
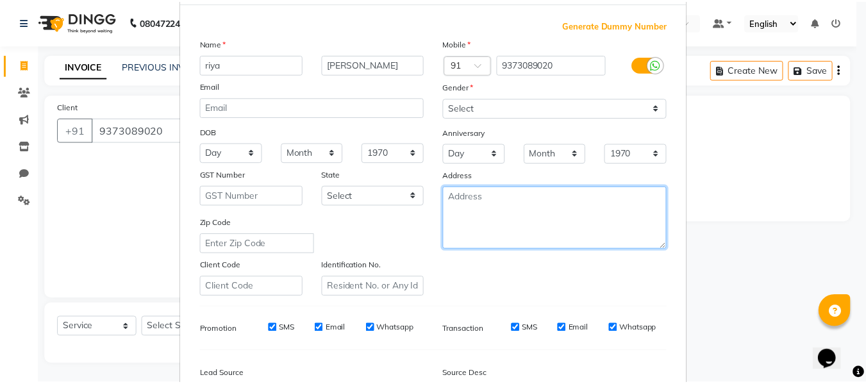
scroll to position [208, 0]
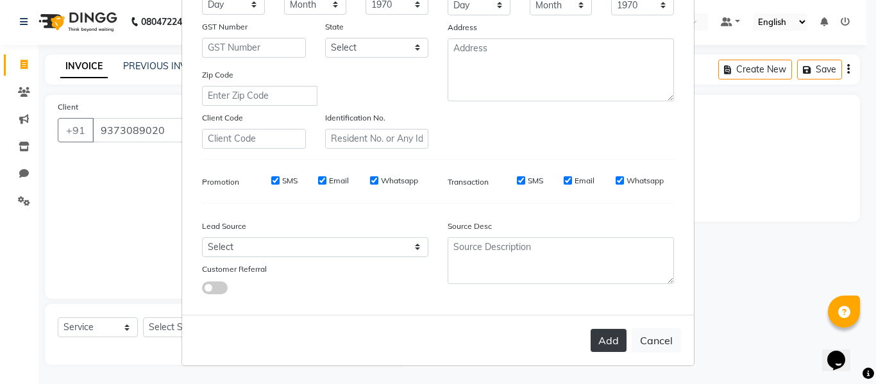
click at [605, 351] on button "Add" at bounding box center [609, 340] width 36 height 23
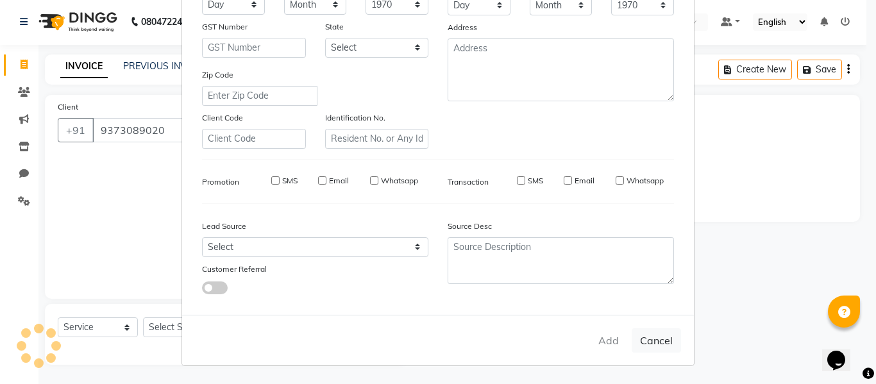
type input "93******20"
select select
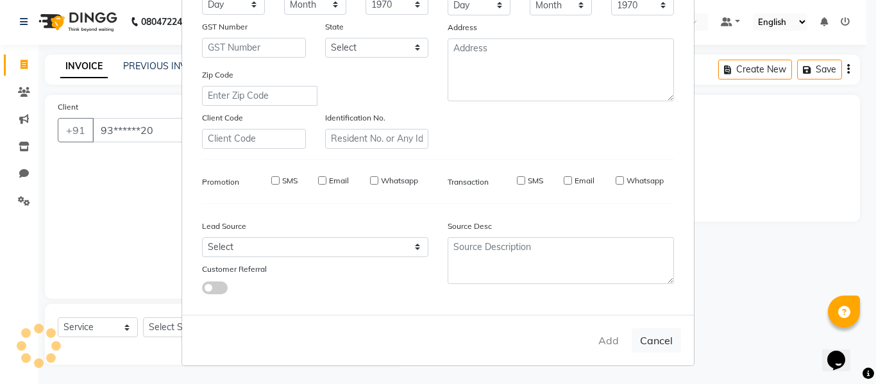
select select
checkbox input "false"
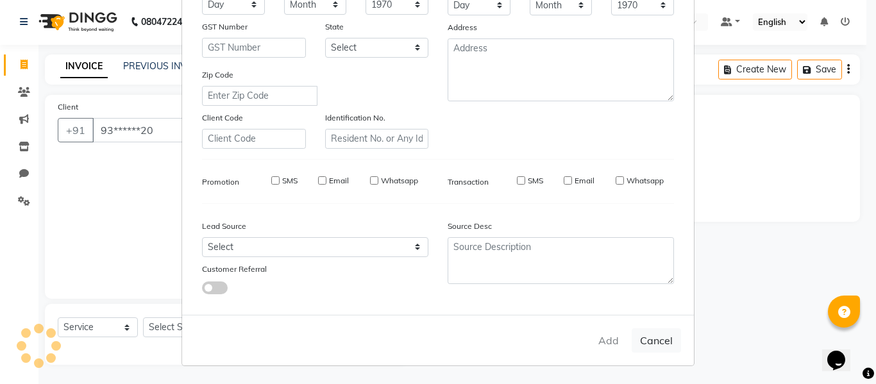
checkbox input "false"
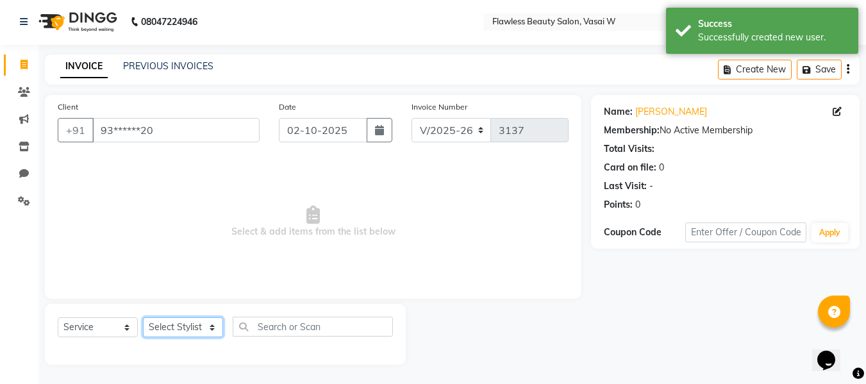
click at [165, 324] on select "Select Stylist [PERSON_NAME] [PERSON_NAME] [PERSON_NAME] maam Nisha Pari [PERSO…" at bounding box center [183, 327] width 80 height 20
select select "76406"
click at [143, 317] on select "Select Stylist [PERSON_NAME] [PERSON_NAME] [PERSON_NAME] maam Nisha Pari [PERSO…" at bounding box center [183, 327] width 80 height 20
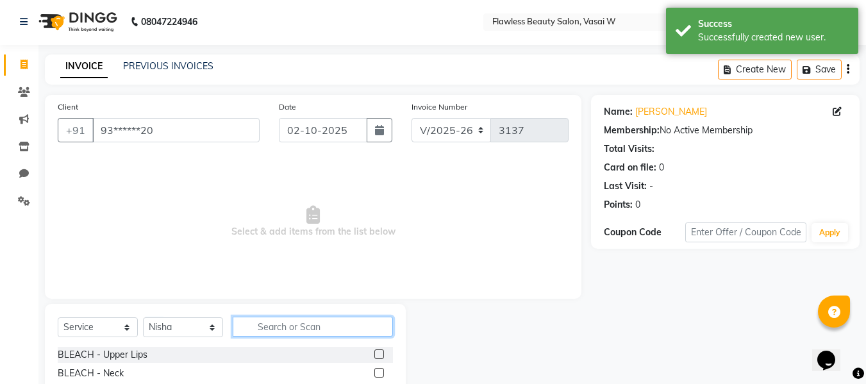
click at [291, 322] on input "text" at bounding box center [313, 327] width 160 height 20
type input "hair"
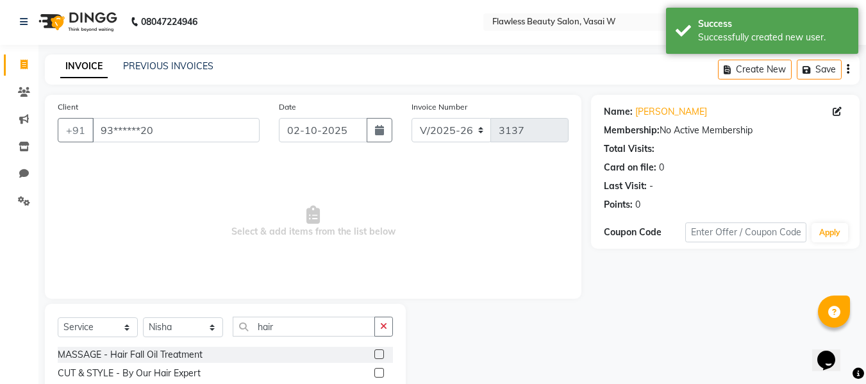
click at [375, 371] on label at bounding box center [380, 373] width 10 height 10
click at [375, 371] on input "checkbox" at bounding box center [379, 373] width 8 height 8
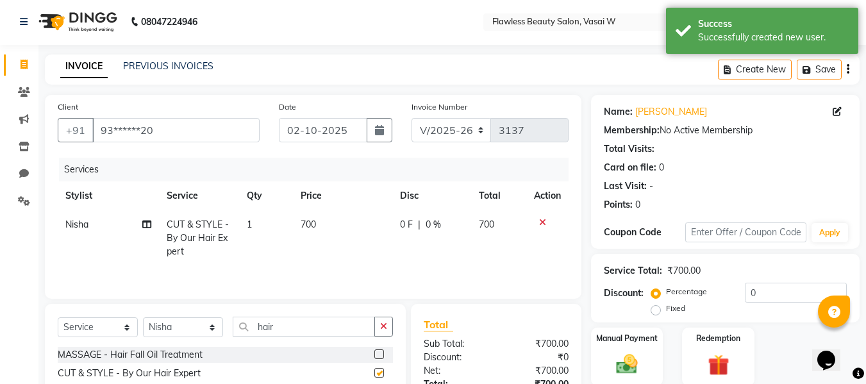
checkbox input "false"
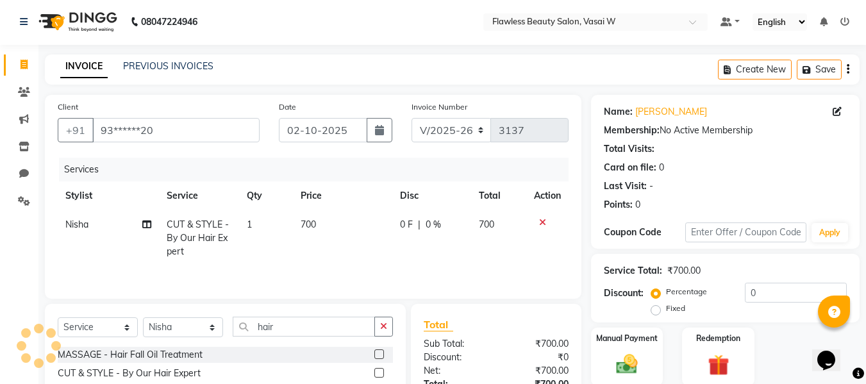
click at [318, 212] on td "700" at bounding box center [342, 238] width 99 height 56
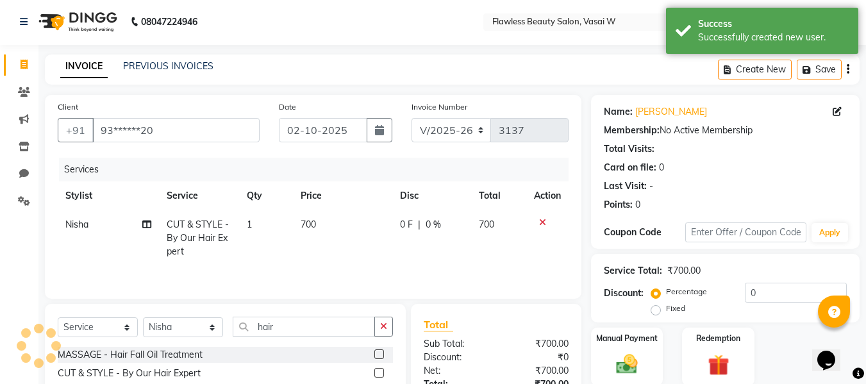
select select "76406"
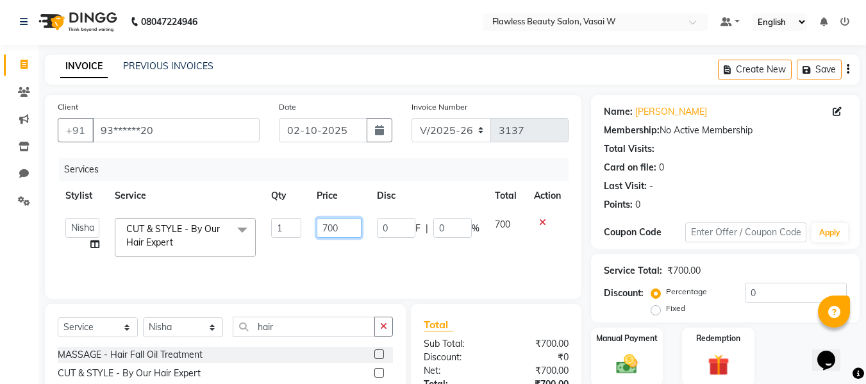
click at [339, 226] on input "700" at bounding box center [339, 228] width 44 height 20
type input "7"
type input "500"
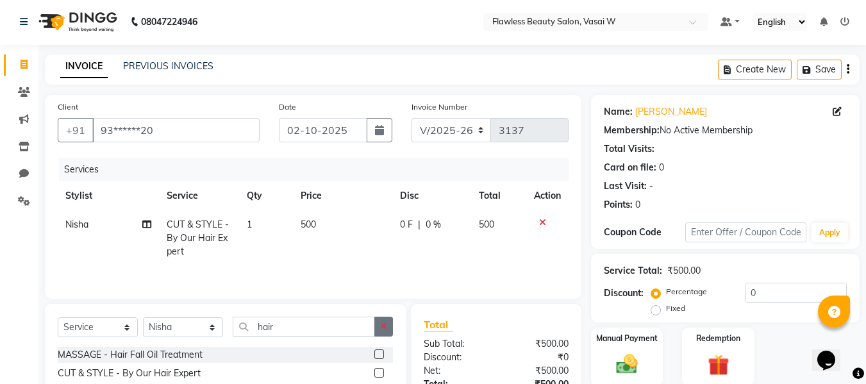
click at [380, 326] on button "button" at bounding box center [384, 327] width 19 height 20
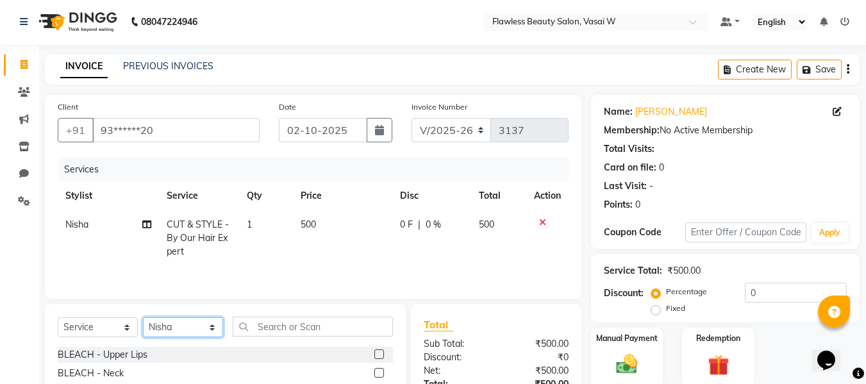
click at [160, 326] on select "Select Stylist [PERSON_NAME] [PERSON_NAME] [PERSON_NAME] maam Nisha Pari [PERSO…" at bounding box center [183, 327] width 80 height 20
select select "76407"
click at [143, 317] on select "Select Stylist [PERSON_NAME] [PERSON_NAME] [PERSON_NAME] maam Nisha Pari [PERSO…" at bounding box center [183, 327] width 80 height 20
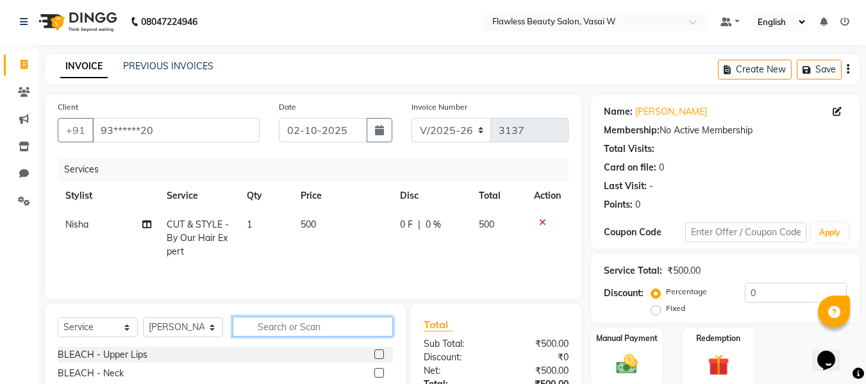
click at [296, 325] on input "text" at bounding box center [313, 327] width 160 height 20
type input "ey"
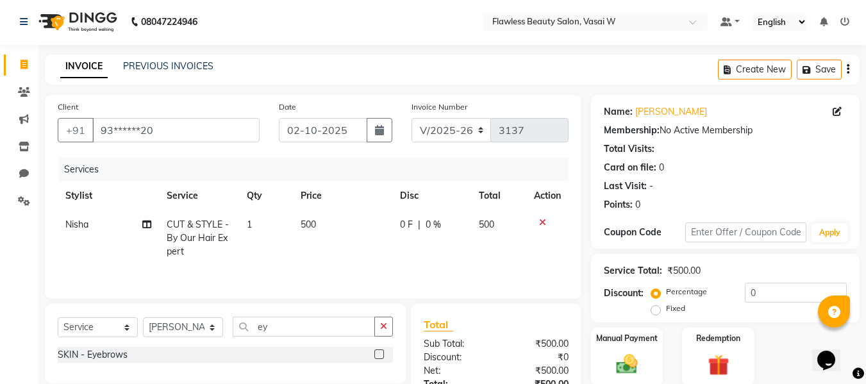
click at [381, 353] on label at bounding box center [380, 355] width 10 height 10
click at [381, 353] on input "checkbox" at bounding box center [379, 355] width 8 height 8
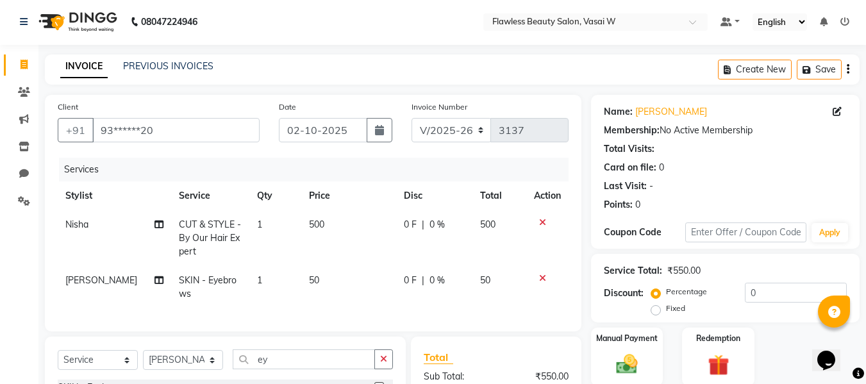
checkbox input "false"
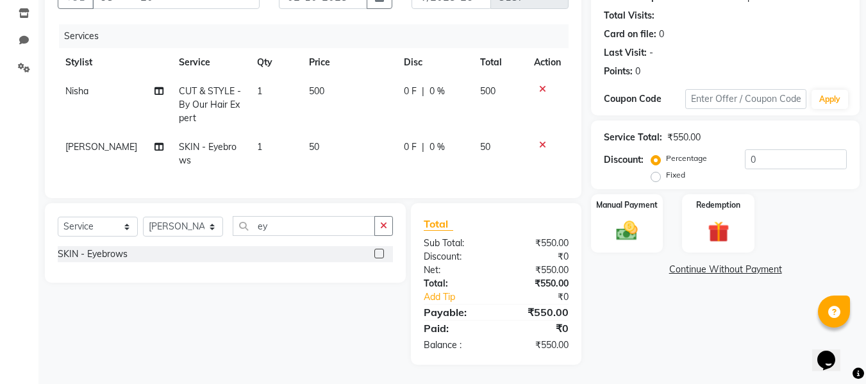
scroll to position [144, 0]
click at [627, 218] on img at bounding box center [627, 231] width 36 height 26
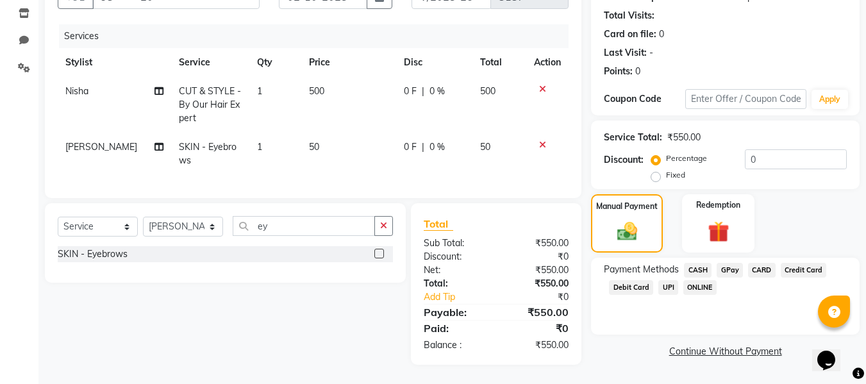
click at [700, 263] on span "CASH" at bounding box center [698, 270] width 28 height 15
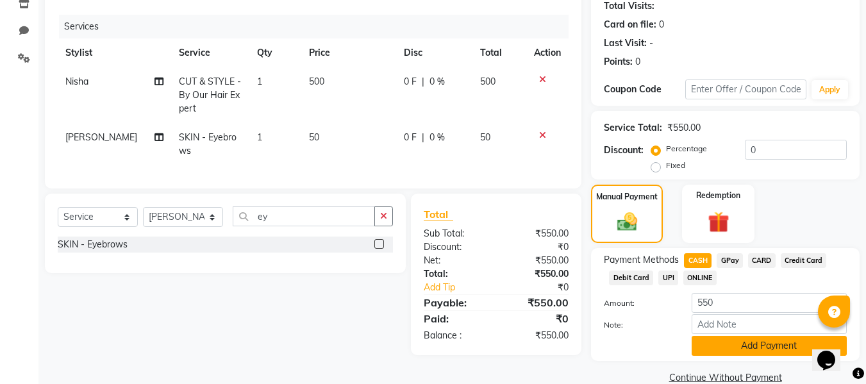
click at [711, 342] on button "Add Payment" at bounding box center [769, 346] width 155 height 20
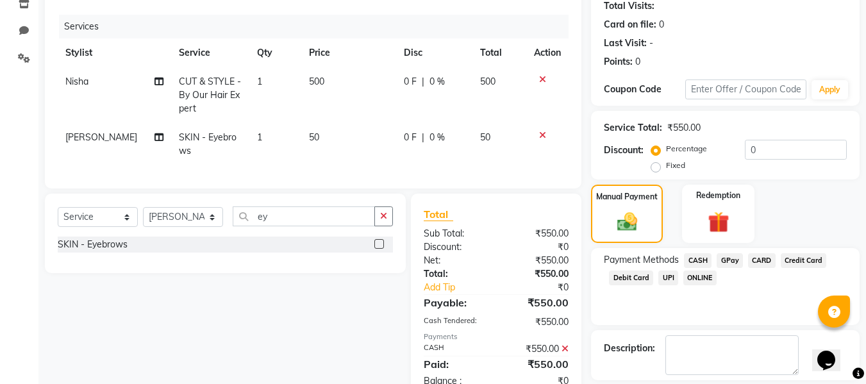
scroll to position [203, 0]
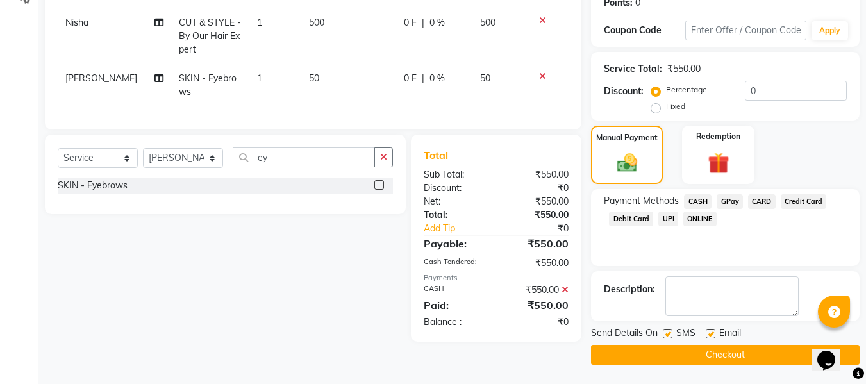
click at [711, 335] on label at bounding box center [711, 334] width 10 height 10
click at [711, 335] on input "checkbox" at bounding box center [710, 334] width 8 height 8
checkbox input "false"
click at [672, 334] on label at bounding box center [668, 334] width 10 height 10
click at [672, 334] on input "checkbox" at bounding box center [667, 334] width 8 height 8
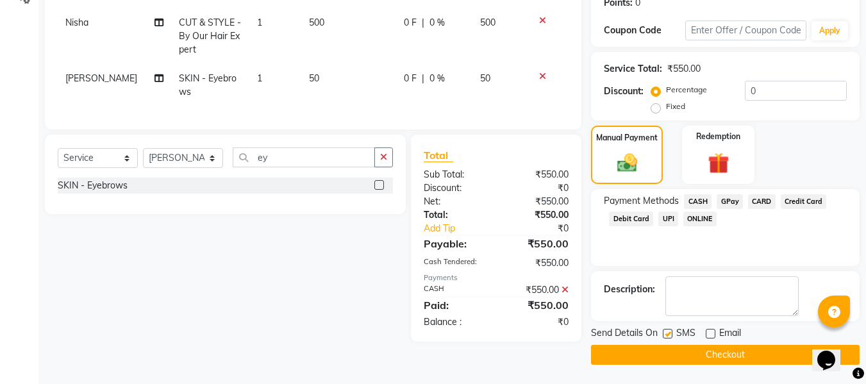
checkbox input "false"
click at [650, 352] on button "Checkout" at bounding box center [725, 355] width 269 height 20
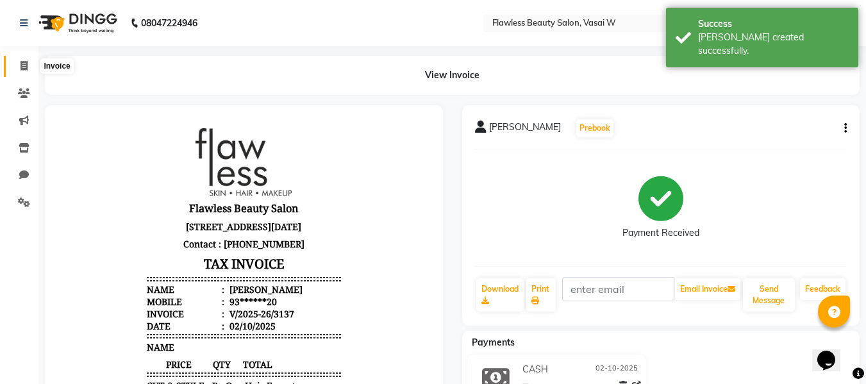
click at [25, 71] on span at bounding box center [24, 66] width 22 height 15
select select "8090"
select select "service"
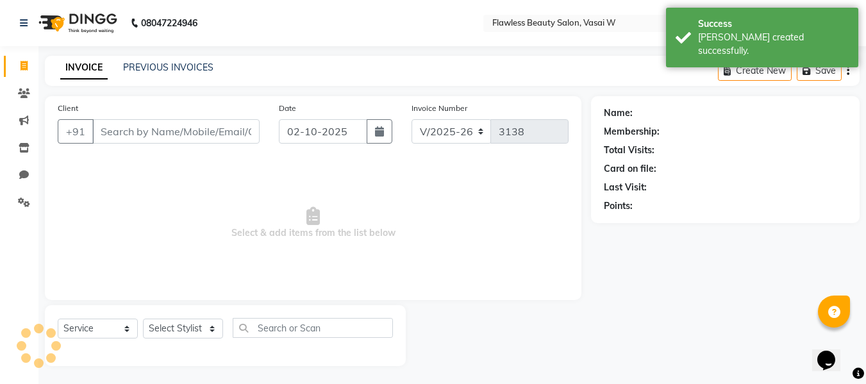
scroll to position [1, 0]
click at [113, 131] on input "Client" at bounding box center [175, 130] width 167 height 24
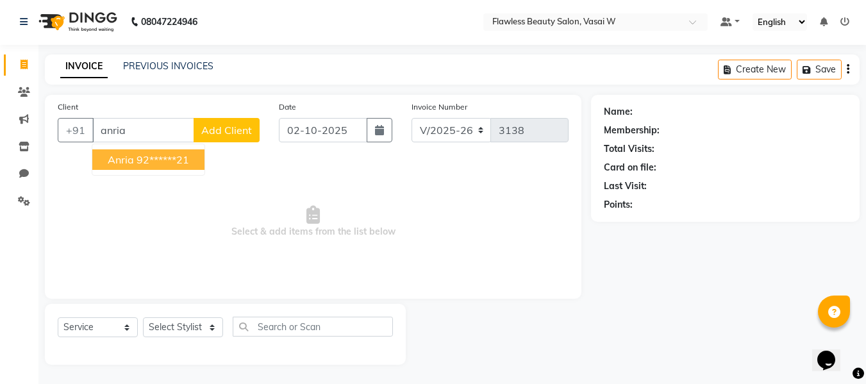
click at [123, 158] on span "anria" at bounding box center [121, 159] width 26 height 13
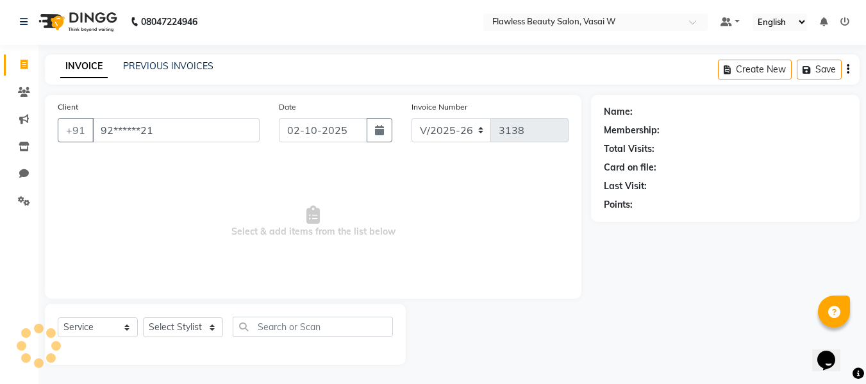
type input "92******21"
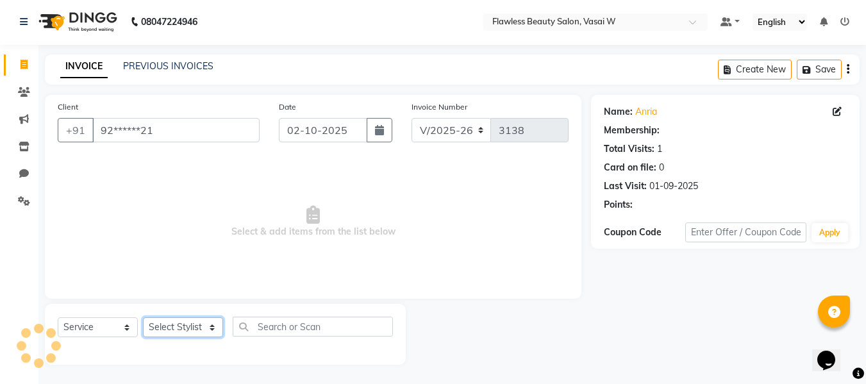
click at [158, 332] on select "Select Stylist [PERSON_NAME] [PERSON_NAME] [PERSON_NAME] maam Nisha Pari [PERSO…" at bounding box center [183, 327] width 80 height 20
select select "76404"
click at [143, 317] on select "Select Stylist [PERSON_NAME] [PERSON_NAME] [PERSON_NAME] maam Nisha Pari [PERSO…" at bounding box center [183, 327] width 80 height 20
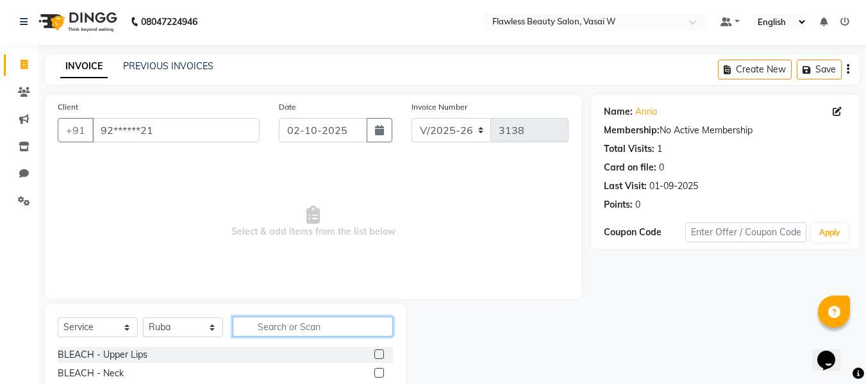
click at [254, 333] on input "text" at bounding box center [313, 327] width 160 height 20
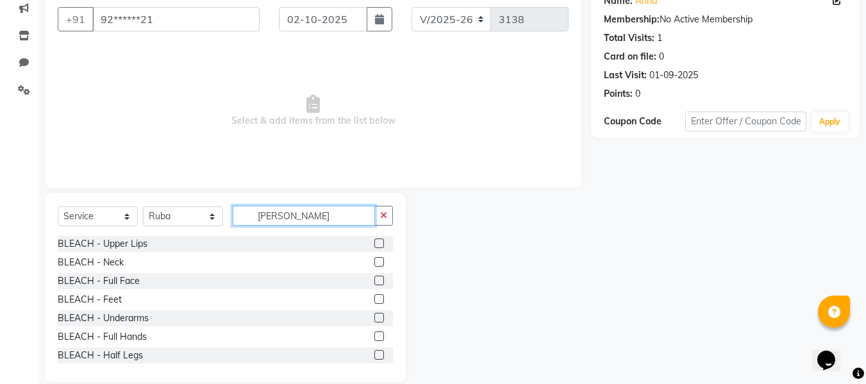
scroll to position [119, 0]
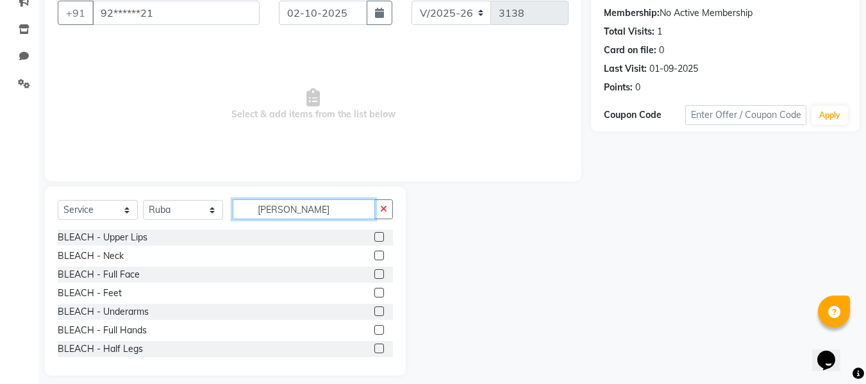
type input "[PERSON_NAME]"
click at [375, 275] on label at bounding box center [380, 274] width 10 height 10
click at [375, 275] on input "checkbox" at bounding box center [379, 275] width 8 height 8
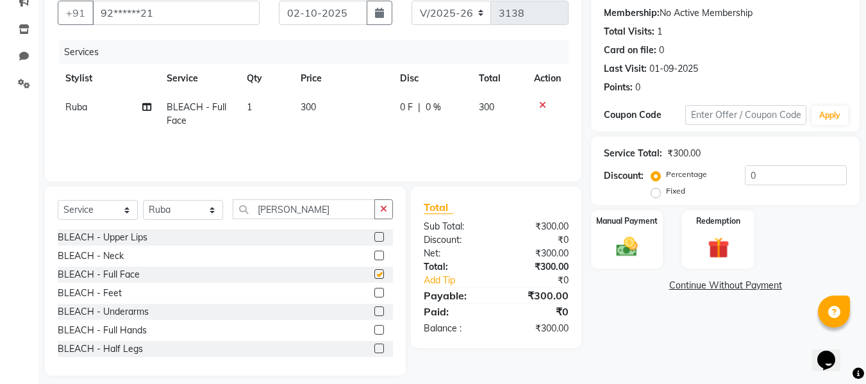
checkbox input "false"
click at [375, 327] on label at bounding box center [380, 328] width 10 height 10
click at [375, 327] on input "checkbox" at bounding box center [379, 329] width 8 height 8
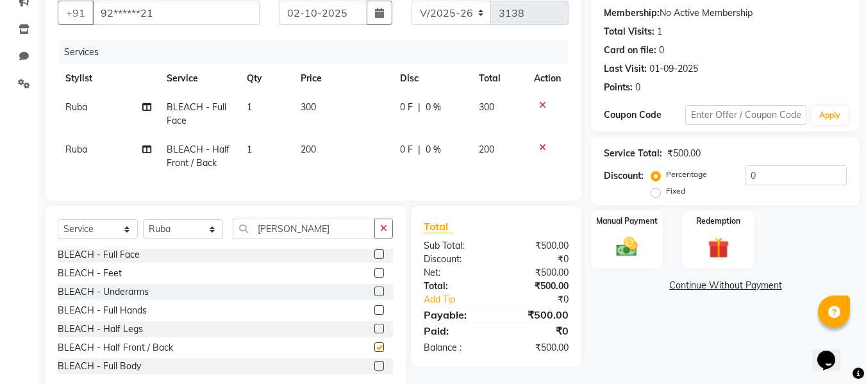
checkbox input "false"
click at [384, 233] on icon "button" at bounding box center [383, 228] width 7 height 9
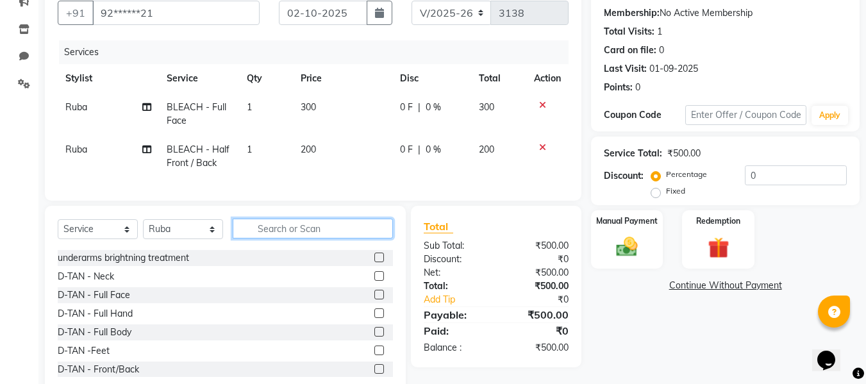
scroll to position [194, 0]
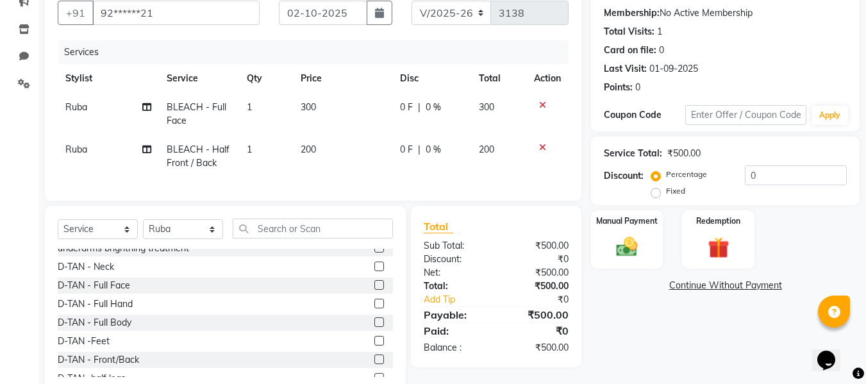
click at [375, 290] on label at bounding box center [380, 285] width 10 height 10
click at [375, 290] on input "checkbox" at bounding box center [379, 286] width 8 height 8
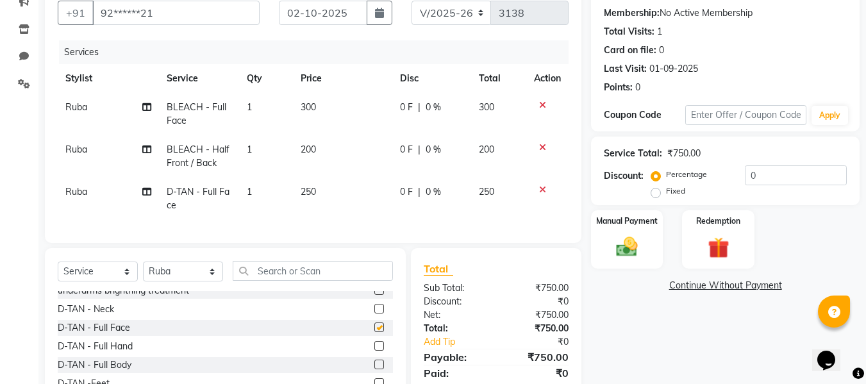
checkbox input "false"
click at [353, 281] on input "text" at bounding box center [313, 271] width 160 height 20
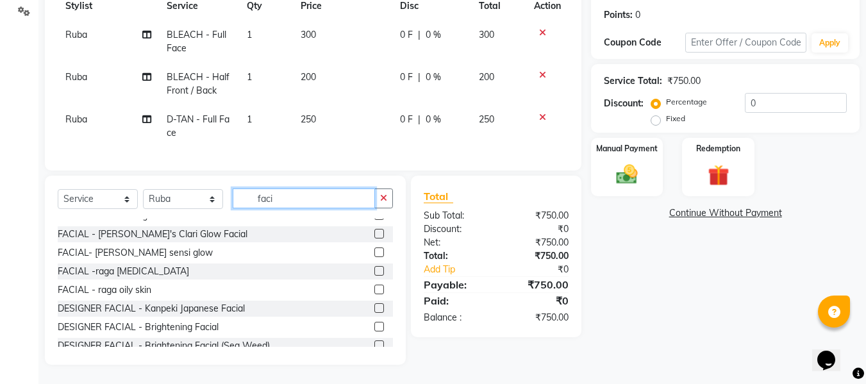
scroll to position [68, 0]
type input "faci"
click at [375, 305] on label at bounding box center [380, 307] width 10 height 10
click at [375, 305] on input "checkbox" at bounding box center [379, 307] width 8 height 8
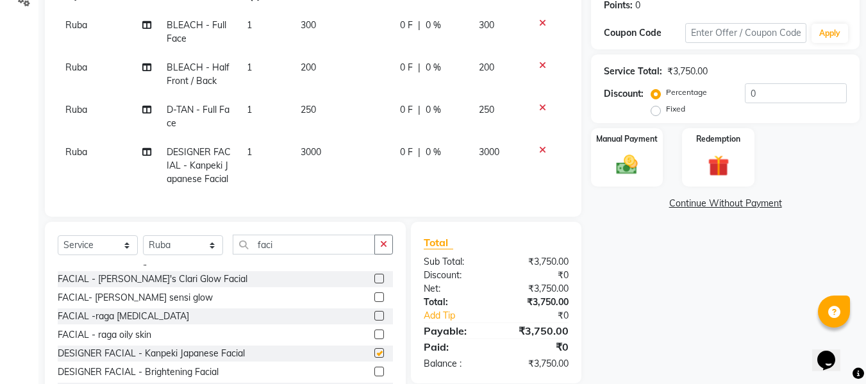
checkbox input "false"
click at [385, 255] on button "button" at bounding box center [384, 245] width 19 height 20
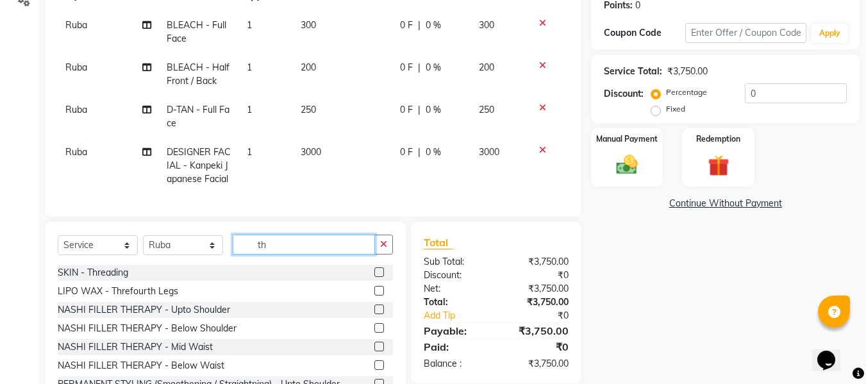
scroll to position [1, 0]
type input "th"
click at [375, 276] on label at bounding box center [380, 272] width 10 height 10
click at [375, 276] on input "checkbox" at bounding box center [379, 272] width 8 height 8
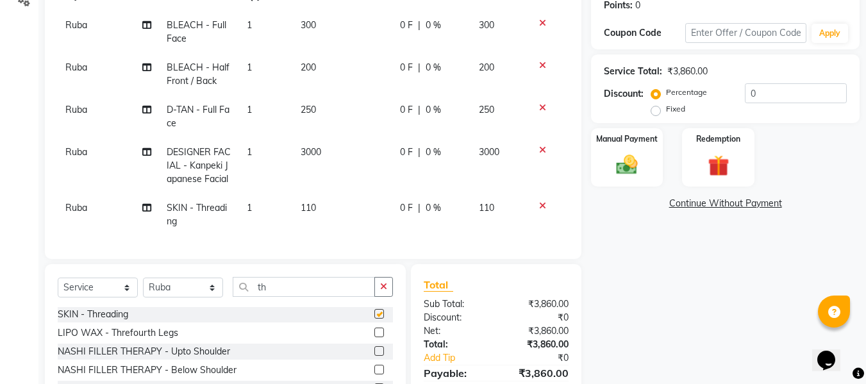
checkbox input "false"
click at [323, 207] on td "110" at bounding box center [342, 215] width 99 height 42
select select "76404"
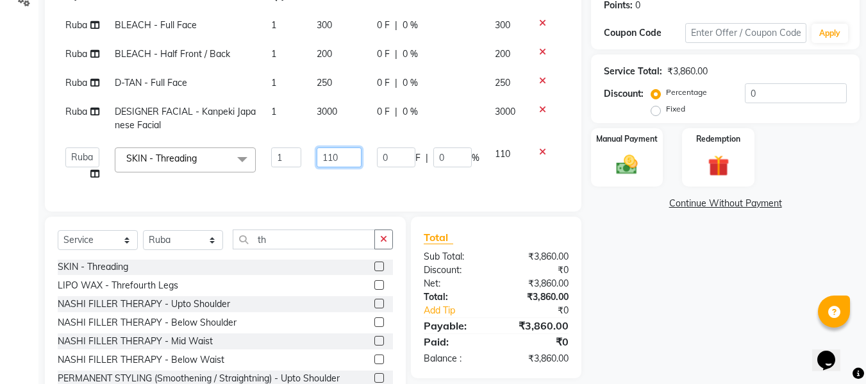
click at [351, 157] on input "110" at bounding box center [339, 158] width 44 height 20
type input "1"
type input "80"
click at [172, 251] on div "Client +91 92******21 Date [DATE] Invoice Number V/2025 V/[PHONE_NUMBER] Servic…" at bounding box center [313, 150] width 556 height 511
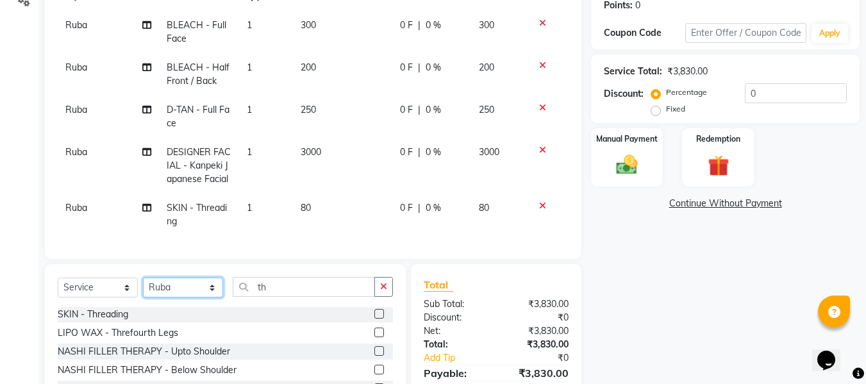
select select "76407"
click at [143, 287] on select "Select Stylist [PERSON_NAME] [PERSON_NAME] [PERSON_NAME] maam Nisha Pari [PERSO…" at bounding box center [183, 288] width 80 height 20
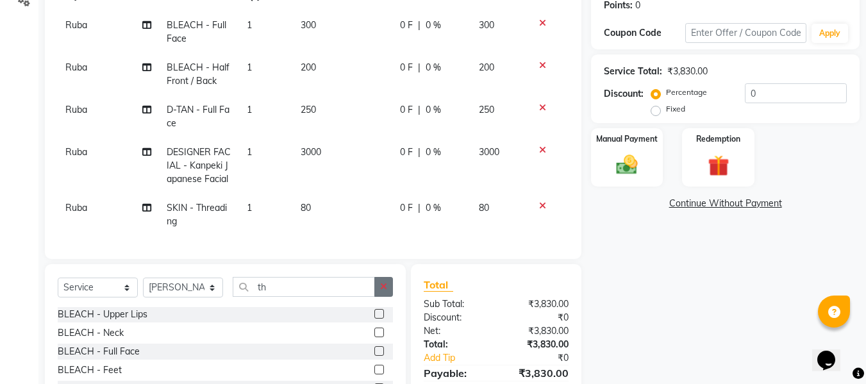
click at [380, 291] on icon "button" at bounding box center [383, 286] width 7 height 9
type input "f"
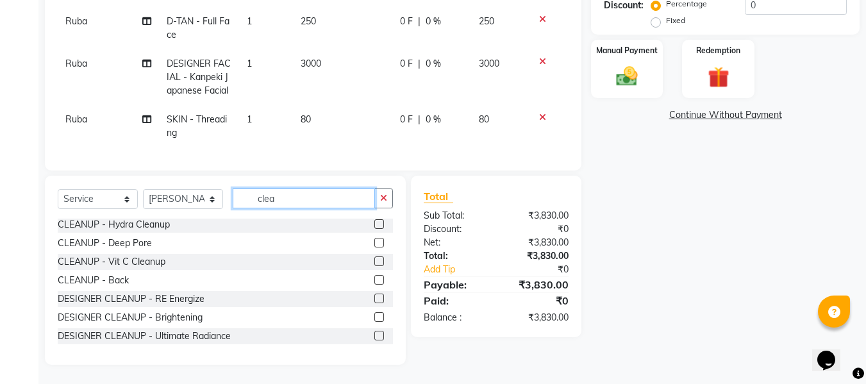
scroll to position [299, 0]
type input "clea"
click at [375, 335] on label at bounding box center [380, 336] width 10 height 10
click at [375, 335] on input "checkbox" at bounding box center [379, 336] width 8 height 8
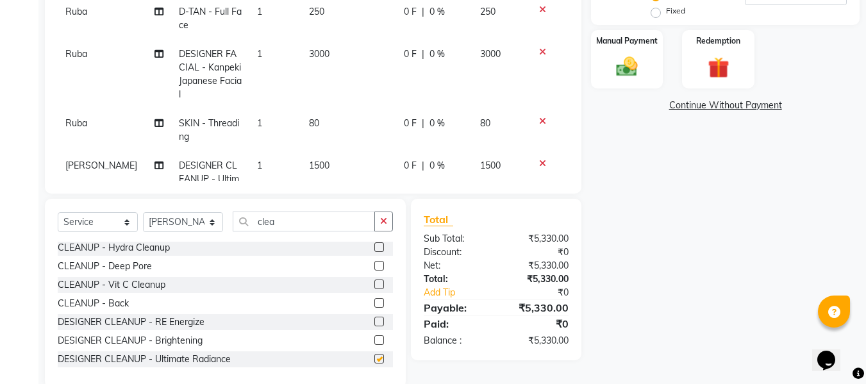
checkbox input "false"
click at [382, 218] on icon "button" at bounding box center [383, 221] width 7 height 9
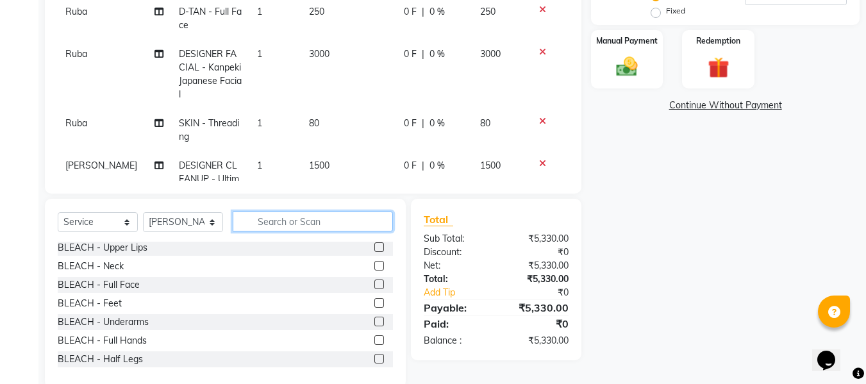
scroll to position [690, 0]
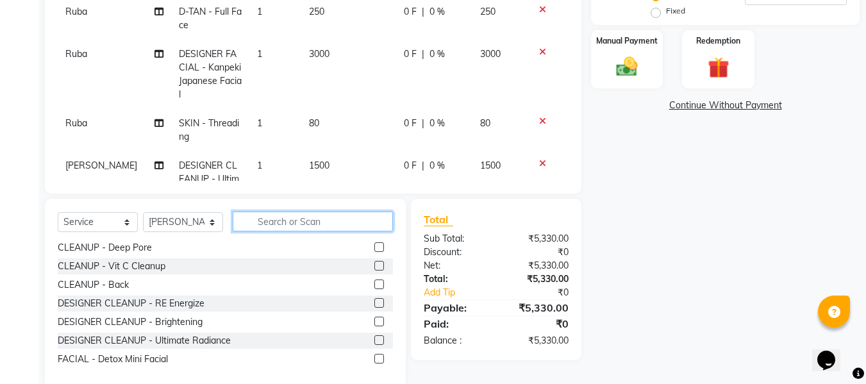
click at [311, 219] on input "text" at bounding box center [313, 222] width 160 height 20
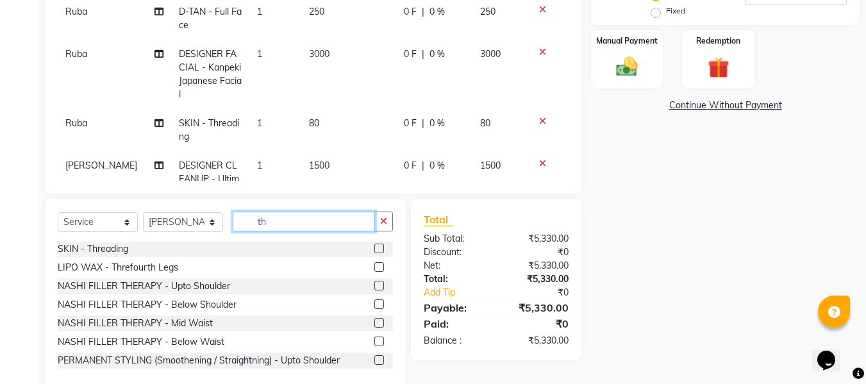
scroll to position [0, 0]
type input "th"
click at [375, 248] on label at bounding box center [380, 249] width 10 height 10
click at [375, 248] on input "checkbox" at bounding box center [379, 250] width 8 height 8
checkbox input "false"
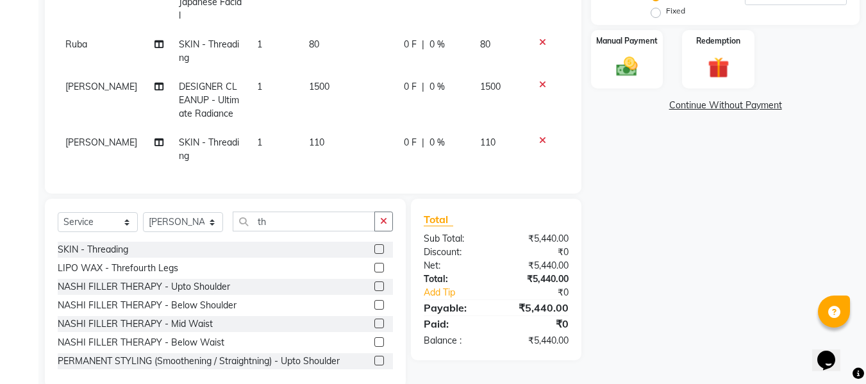
click at [313, 142] on td "110" at bounding box center [348, 149] width 95 height 42
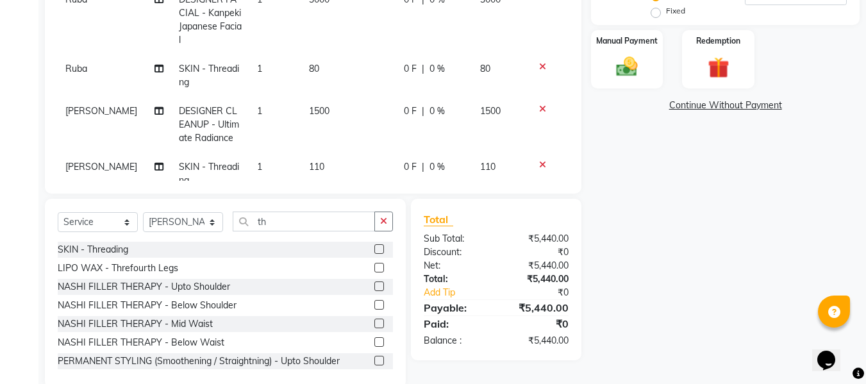
select select "76407"
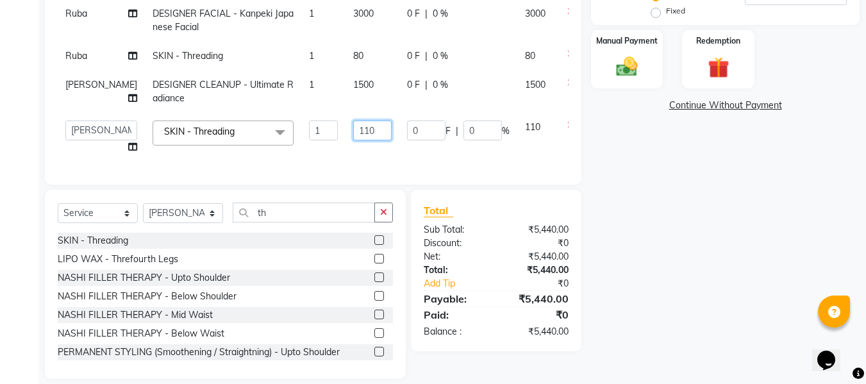
click at [353, 130] on input "110" at bounding box center [372, 131] width 38 height 20
type input "1"
type input "210"
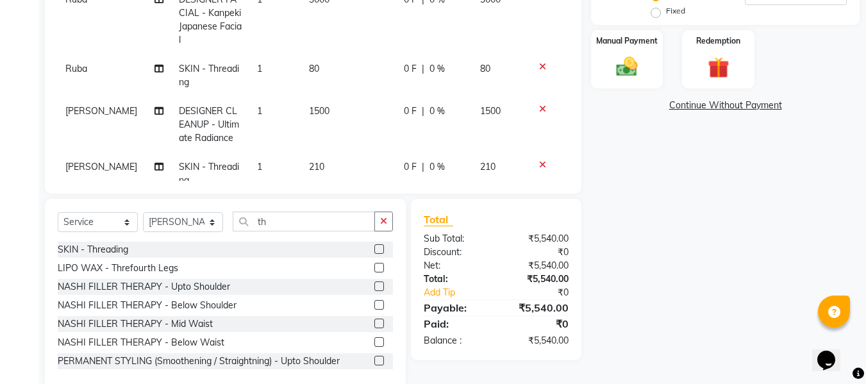
click at [511, 233] on div "₹5,540.00" at bounding box center [537, 238] width 82 height 13
click at [619, 85] on div "Manual Payment" at bounding box center [627, 59] width 75 height 61
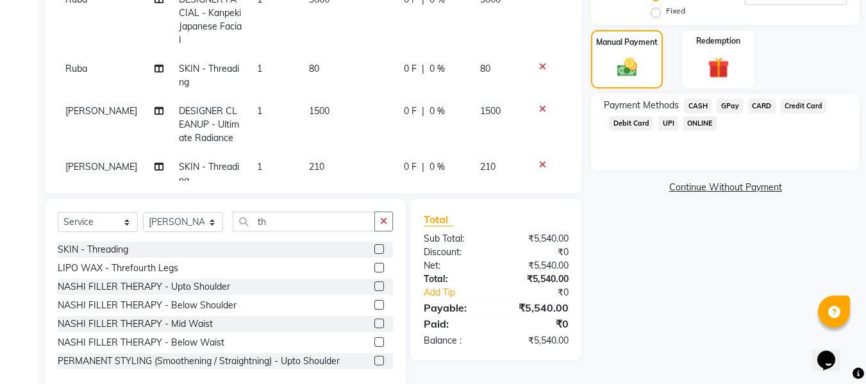
click at [727, 101] on span "GPay" at bounding box center [730, 106] width 26 height 15
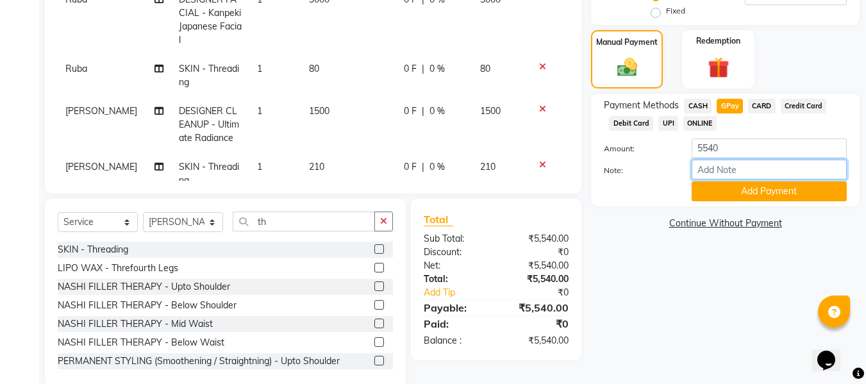
click at [704, 165] on input "Note:" at bounding box center [769, 170] width 155 height 20
type input "Gpay"
click at [757, 198] on button "Add Payment" at bounding box center [769, 192] width 155 height 20
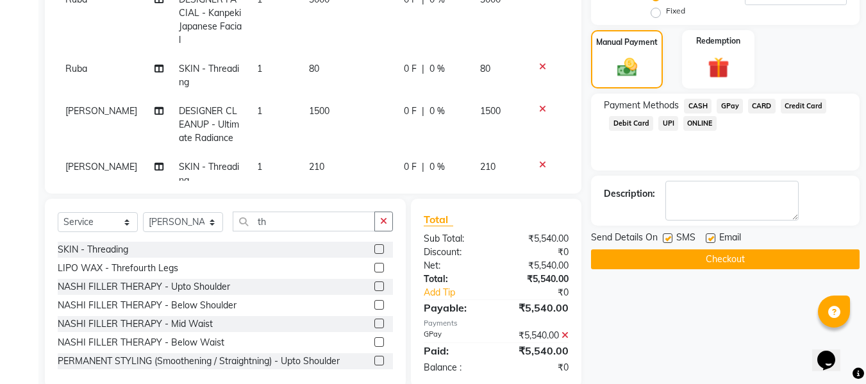
click at [711, 236] on label at bounding box center [711, 238] width 10 height 10
click at [711, 236] on input "checkbox" at bounding box center [710, 239] width 8 height 8
checkbox input "false"
click at [669, 239] on label at bounding box center [668, 238] width 10 height 10
click at [669, 239] on input "checkbox" at bounding box center [667, 239] width 8 height 8
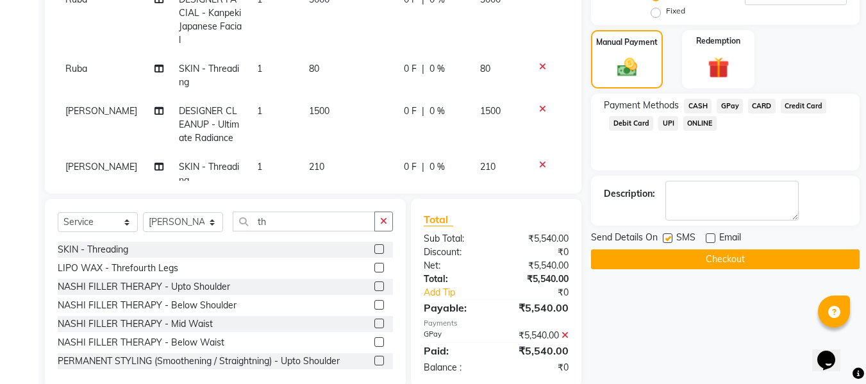
checkbox input "false"
click at [654, 255] on button "Checkout" at bounding box center [725, 259] width 269 height 20
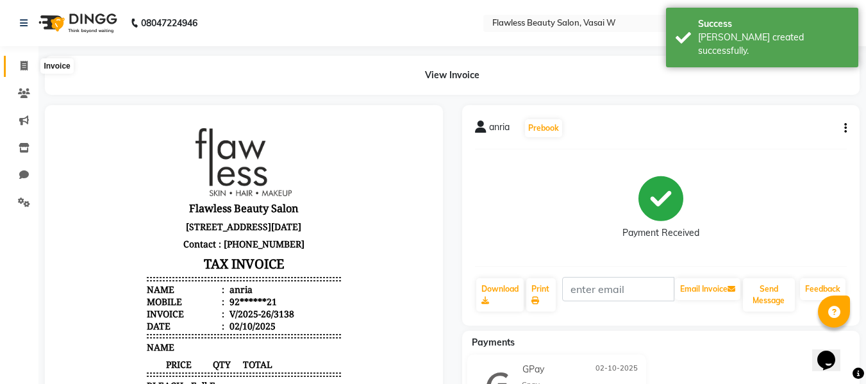
click at [22, 65] on icon at bounding box center [24, 66] width 7 height 10
select select "8090"
select select "service"
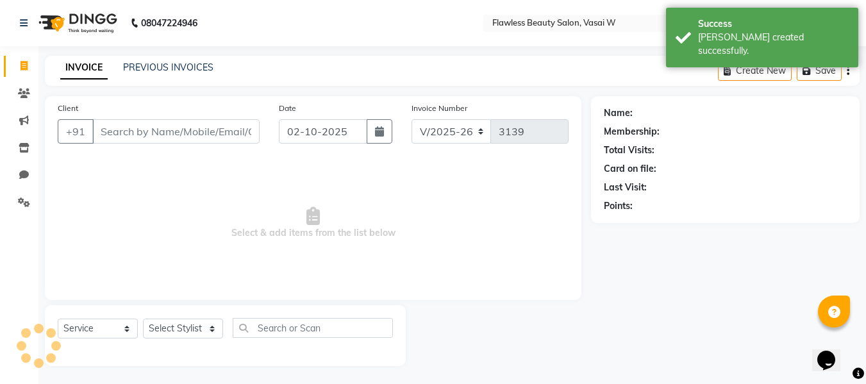
scroll to position [1, 0]
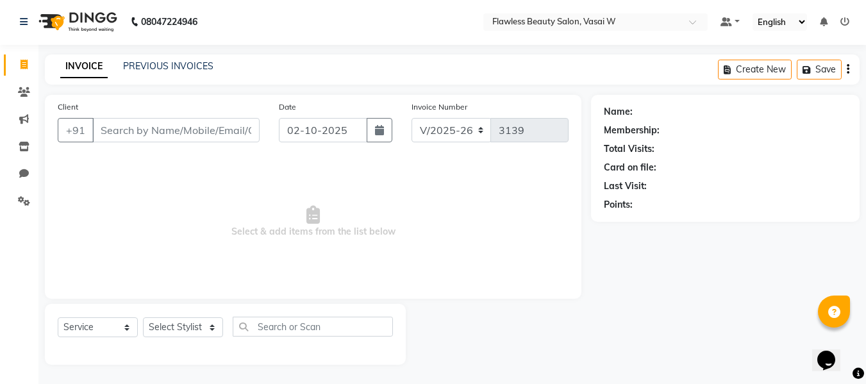
click at [153, 124] on input "Client" at bounding box center [175, 130] width 167 height 24
type input "e"
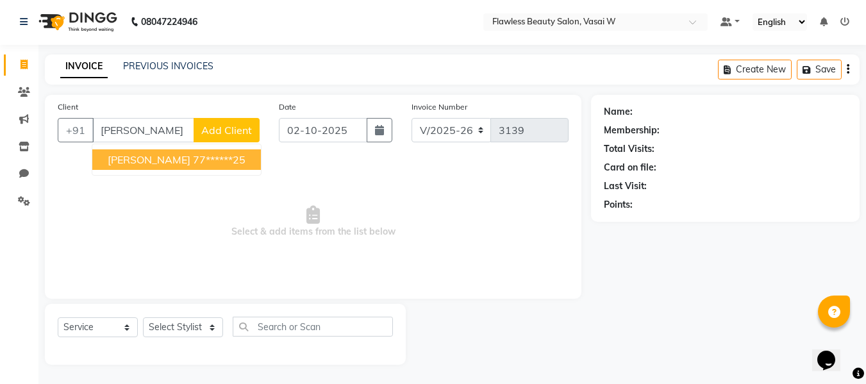
click at [156, 157] on span "[PERSON_NAME]" at bounding box center [149, 159] width 83 height 13
type input "77******25"
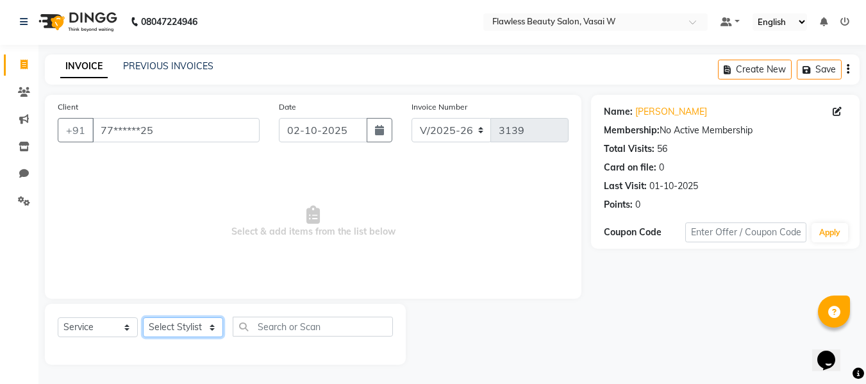
click at [166, 330] on select "Select Stylist [PERSON_NAME] [PERSON_NAME] [PERSON_NAME] maam Nisha Pari [PERSO…" at bounding box center [183, 327] width 80 height 20
select select "79514"
click at [143, 317] on select "Select Stylist [PERSON_NAME] [PERSON_NAME] [PERSON_NAME] maam Nisha Pari [PERSO…" at bounding box center [183, 327] width 80 height 20
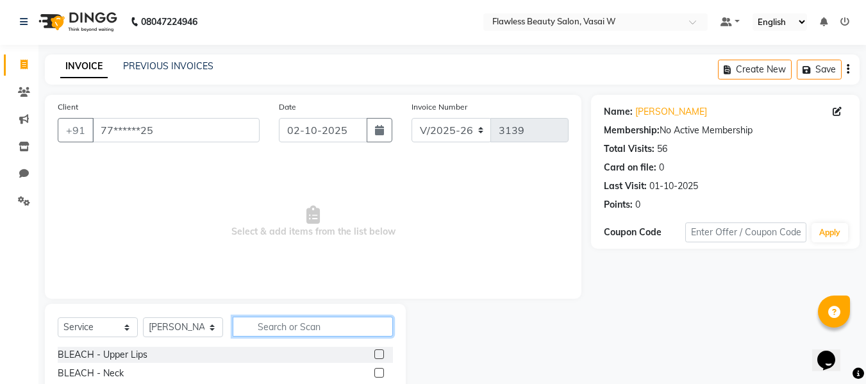
click at [260, 326] on input "text" at bounding box center [313, 327] width 160 height 20
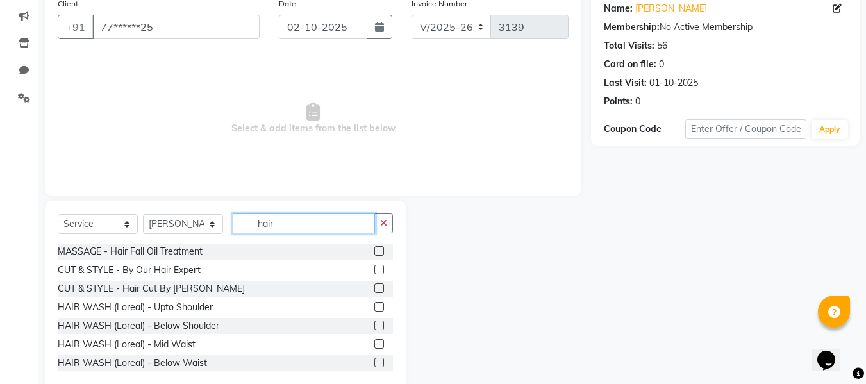
scroll to position [115, 0]
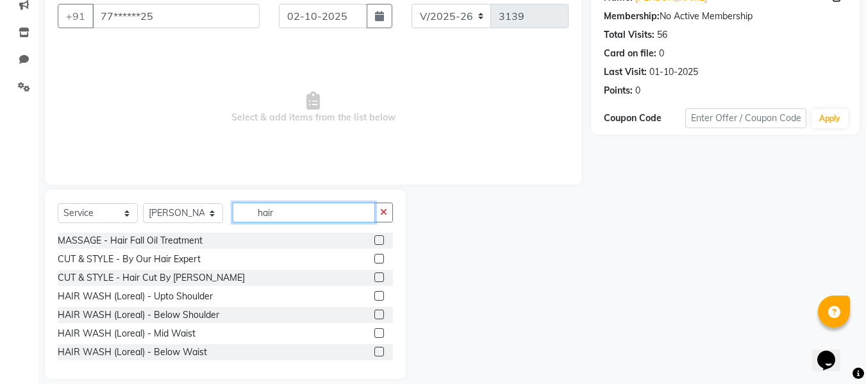
type input "hair"
click at [375, 279] on label at bounding box center [380, 278] width 10 height 10
click at [375, 279] on input "checkbox" at bounding box center [379, 278] width 8 height 8
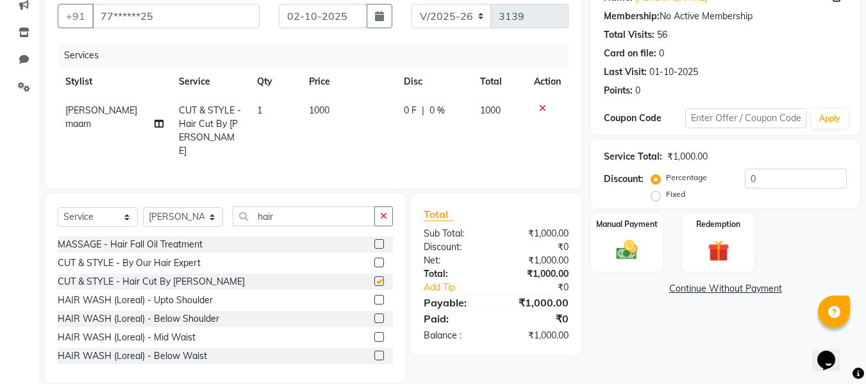
checkbox input "false"
click at [182, 209] on select "Select Stylist [PERSON_NAME] [PERSON_NAME] [PERSON_NAME] maam Nisha Pari [PERSO…" at bounding box center [183, 217] width 80 height 20
select select "76407"
click at [143, 207] on select "Select Stylist [PERSON_NAME] [PERSON_NAME] [PERSON_NAME] maam Nisha Pari [PERSO…" at bounding box center [183, 217] width 80 height 20
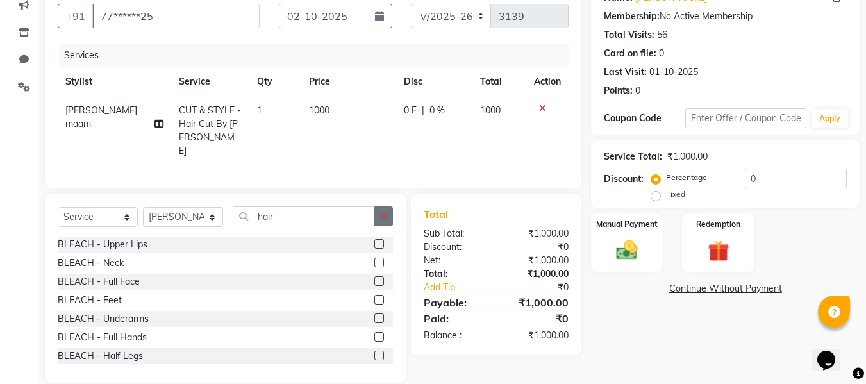
click at [387, 215] on icon "button" at bounding box center [383, 216] width 7 height 9
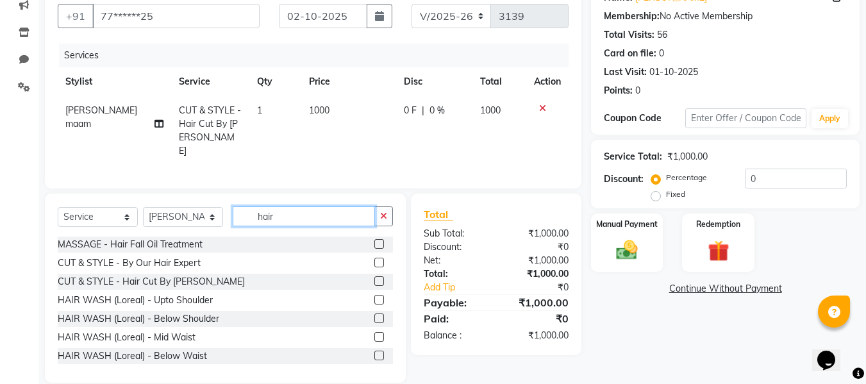
type input "hair"
click at [375, 315] on label at bounding box center [380, 319] width 10 height 10
click at [375, 315] on input "checkbox" at bounding box center [379, 319] width 8 height 8
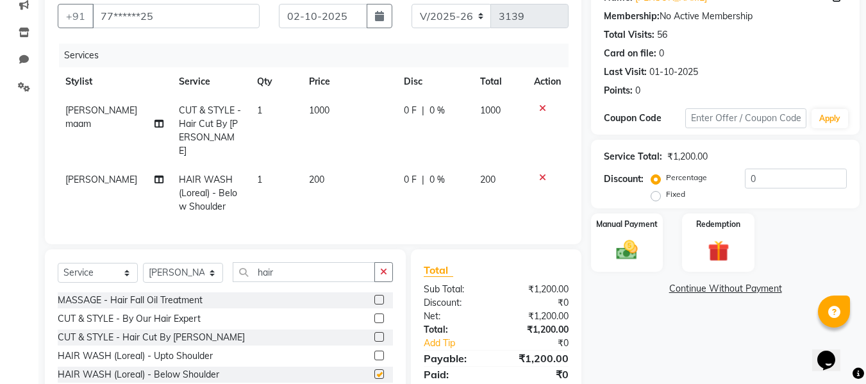
checkbox input "false"
click at [321, 165] on td "200" at bounding box center [348, 193] width 95 height 56
select select "76407"
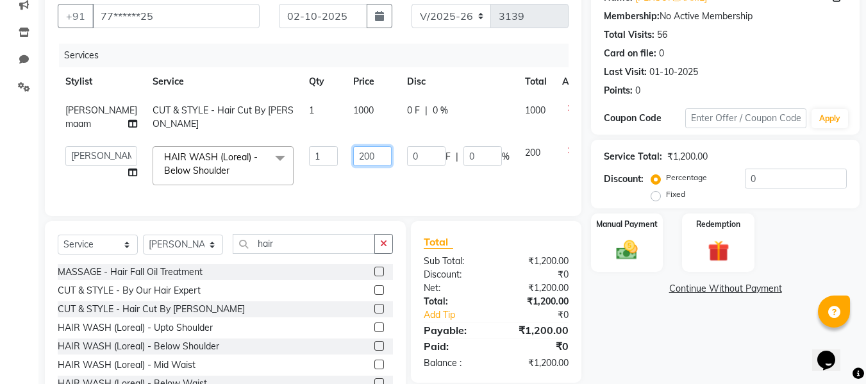
click at [353, 162] on input "200" at bounding box center [372, 156] width 38 height 20
type input "2"
type input "100"
click at [346, 115] on td "1000" at bounding box center [373, 117] width 54 height 42
select select "79514"
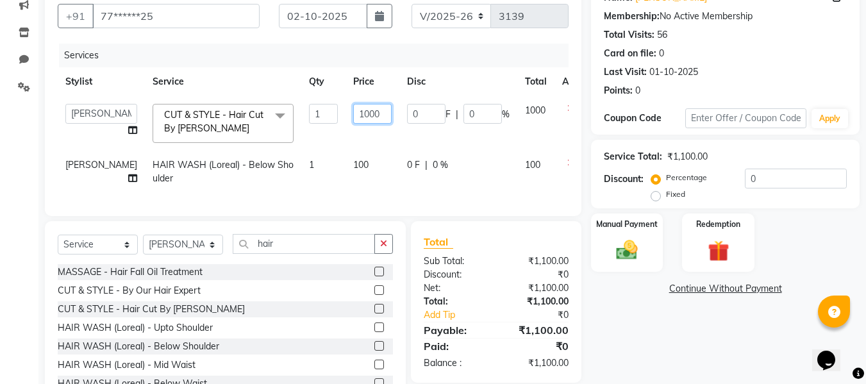
click at [353, 113] on input "1000" at bounding box center [372, 114] width 38 height 20
type input "1"
type input "900"
click at [471, 226] on div "Client +91 77******25 Date [DATE] Invoice Number V/2025 V/[PHONE_NUMBER] Servic…" at bounding box center [313, 196] width 556 height 430
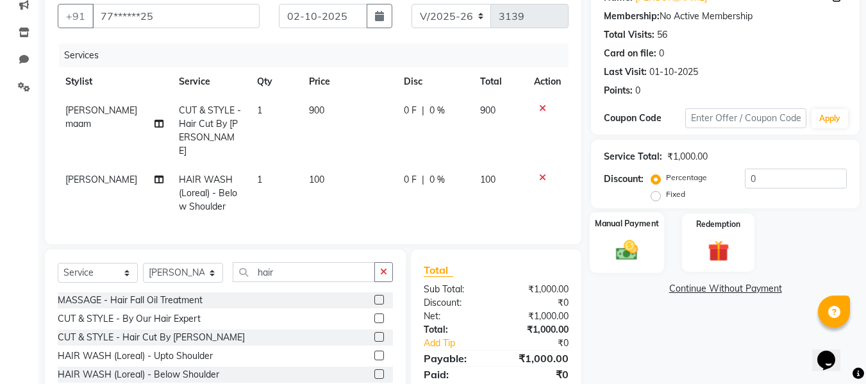
click at [628, 253] on img at bounding box center [627, 250] width 36 height 26
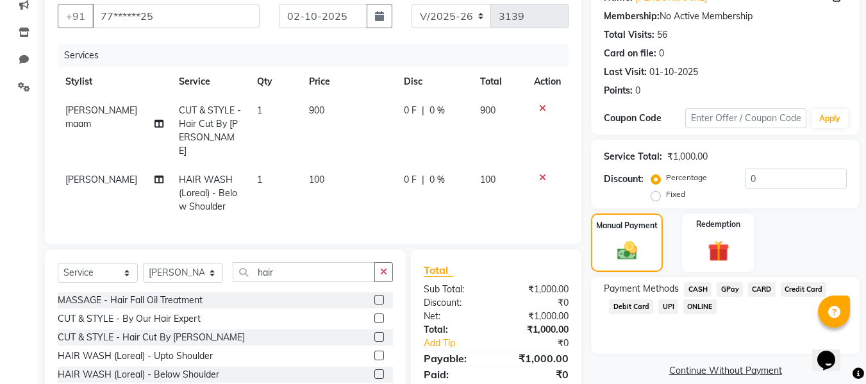
click at [727, 287] on span "GPay" at bounding box center [730, 289] width 26 height 15
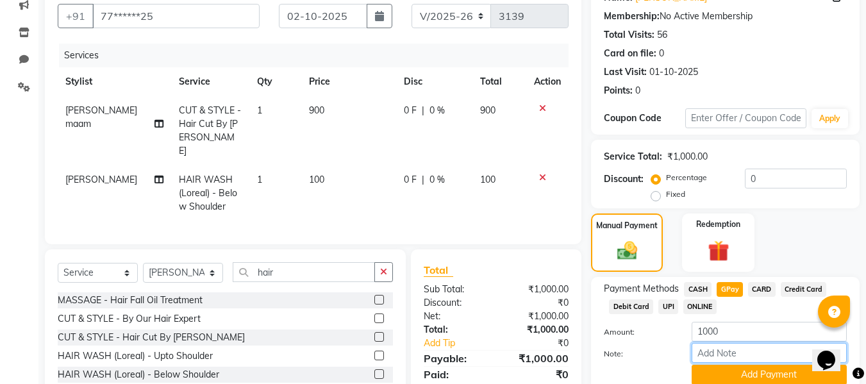
click at [712, 350] on input "Note:" at bounding box center [769, 353] width 155 height 20
type input "Gpay"
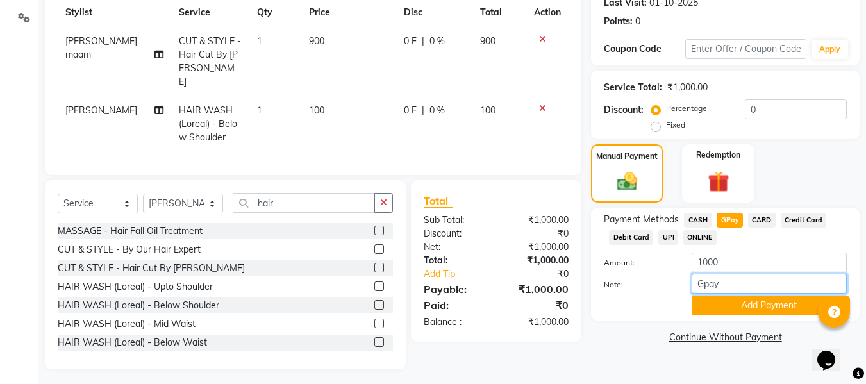
scroll to position [185, 0]
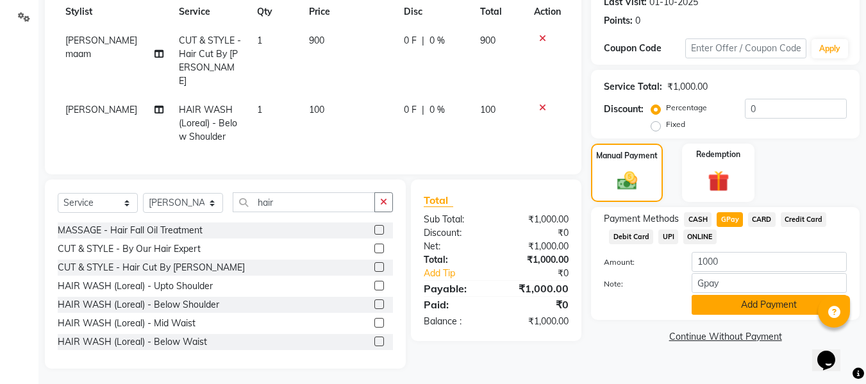
click at [729, 301] on button "Add Payment" at bounding box center [769, 305] width 155 height 20
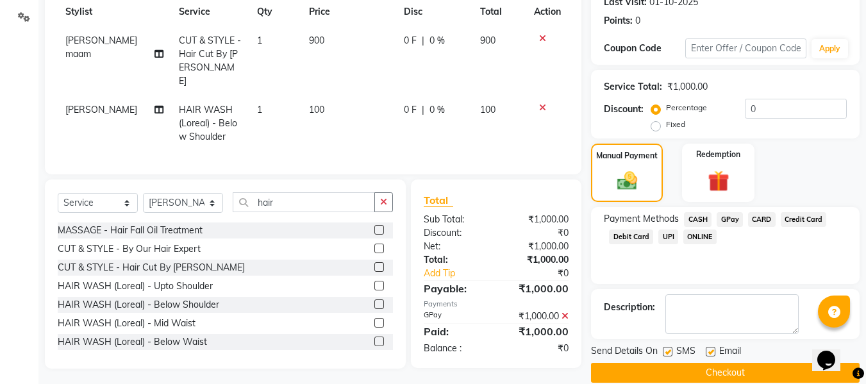
click at [713, 351] on label at bounding box center [711, 352] width 10 height 10
click at [713, 351] on input "checkbox" at bounding box center [710, 352] width 8 height 8
checkbox input "false"
click at [668, 351] on label at bounding box center [668, 352] width 10 height 10
click at [668, 351] on input "checkbox" at bounding box center [667, 352] width 8 height 8
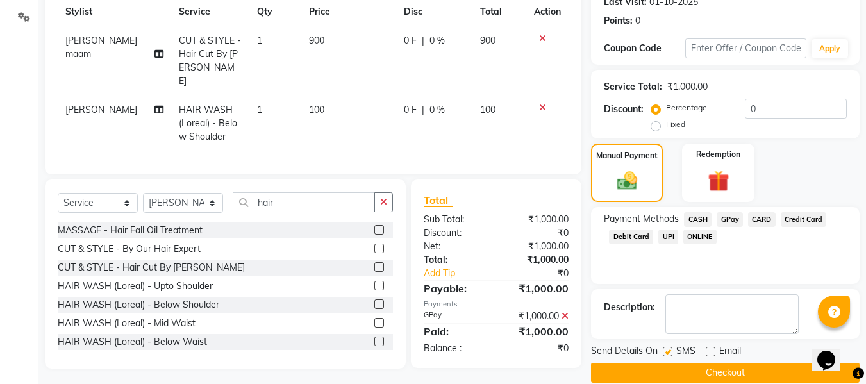
checkbox input "false"
click at [641, 369] on button "Checkout" at bounding box center [725, 373] width 269 height 20
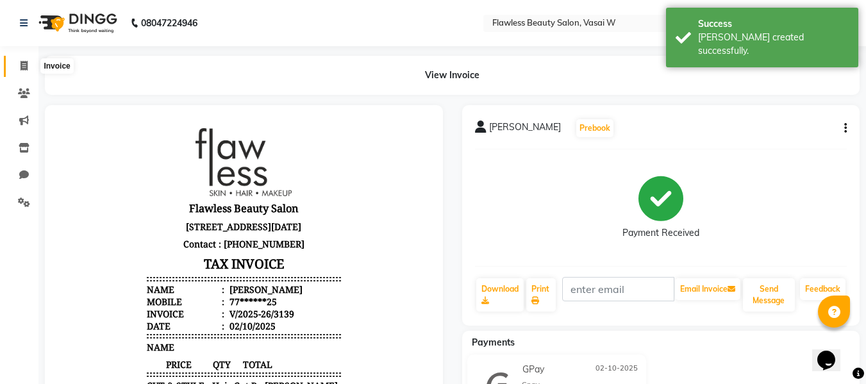
click at [25, 69] on icon at bounding box center [24, 66] width 7 height 10
select select "8090"
select select "service"
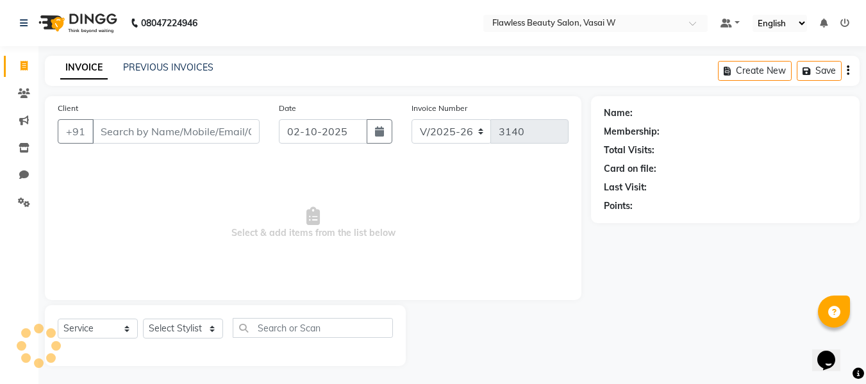
scroll to position [1, 0]
click at [169, 129] on input "Client" at bounding box center [175, 130] width 167 height 24
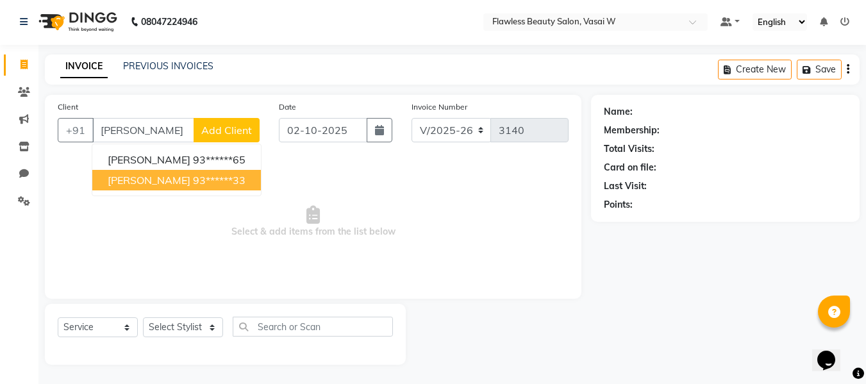
click at [174, 178] on span "[PERSON_NAME]" at bounding box center [149, 180] width 83 height 13
type input "93******33"
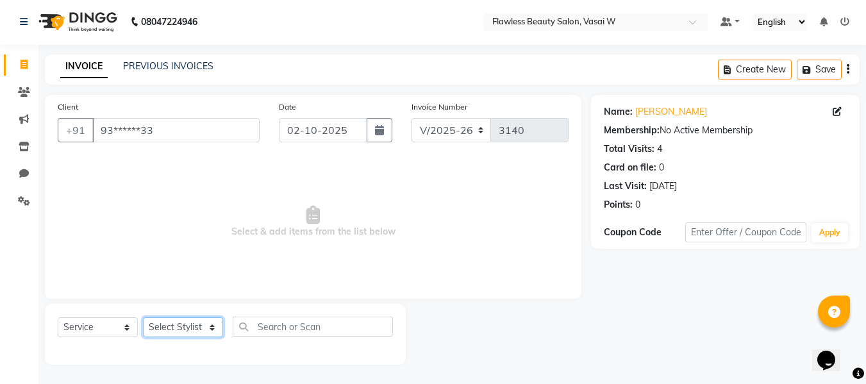
click at [173, 329] on select "Select Stylist [PERSON_NAME] [PERSON_NAME] [PERSON_NAME] maam Nisha Pari [PERSO…" at bounding box center [183, 327] width 80 height 20
click at [143, 317] on select "Select Stylist [PERSON_NAME] [PERSON_NAME] [PERSON_NAME] maam Nisha Pari [PERSO…" at bounding box center [183, 327] width 80 height 20
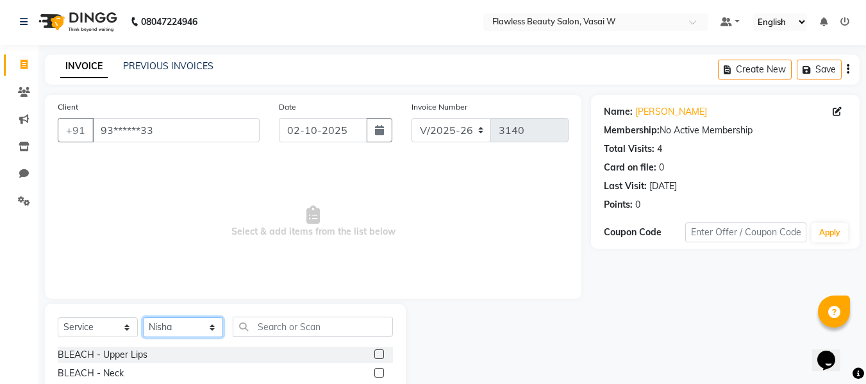
click at [199, 326] on select "Select Stylist [PERSON_NAME] [PERSON_NAME] [PERSON_NAME] maam Nisha Pari [PERSO…" at bounding box center [183, 327] width 80 height 20
select select "76404"
click at [143, 317] on select "Select Stylist [PERSON_NAME] [PERSON_NAME] [PERSON_NAME] maam Nisha Pari [PERSO…" at bounding box center [183, 327] width 80 height 20
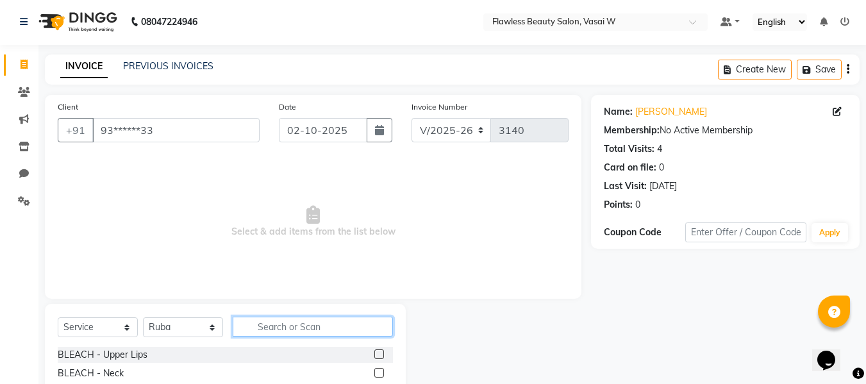
click at [295, 332] on input "text" at bounding box center [313, 327] width 160 height 20
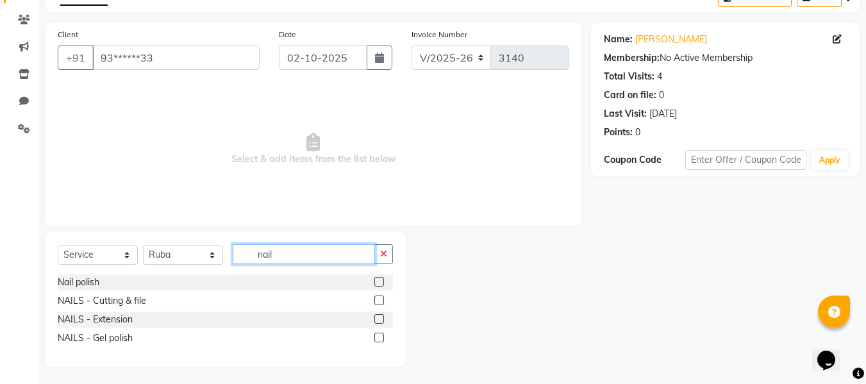
scroll to position [76, 0]
type input "nail"
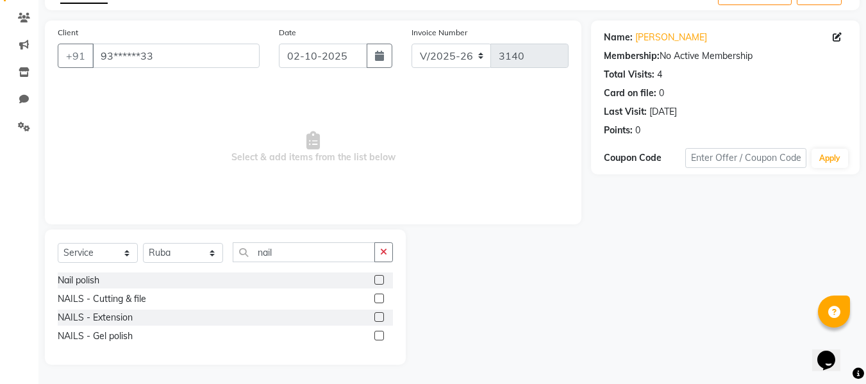
click at [379, 316] on label at bounding box center [380, 317] width 10 height 10
click at [379, 316] on input "checkbox" at bounding box center [379, 318] width 8 height 8
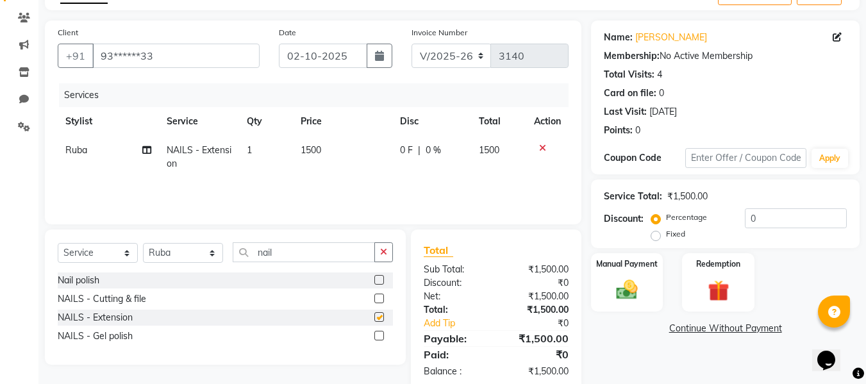
checkbox input "false"
click at [625, 293] on img at bounding box center [627, 290] width 36 height 26
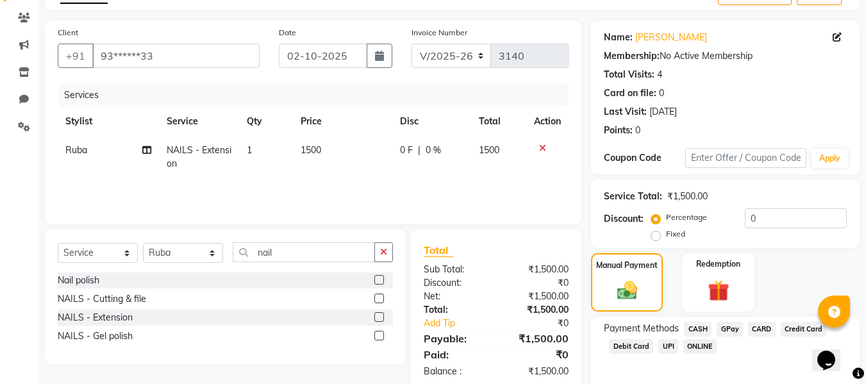
click at [730, 326] on span "GPay" at bounding box center [730, 329] width 26 height 15
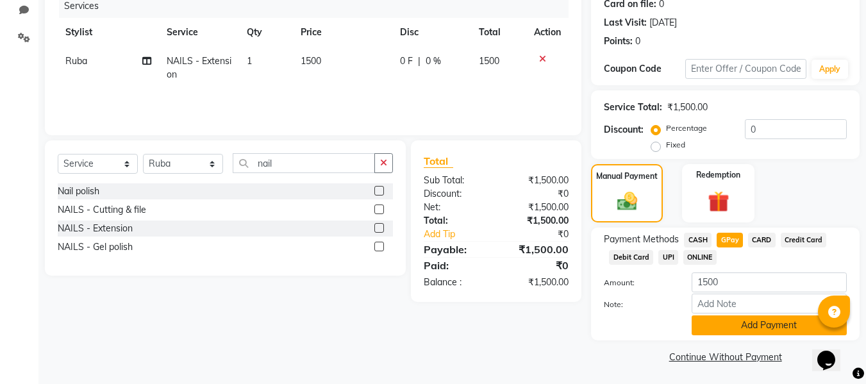
scroll to position [167, 0]
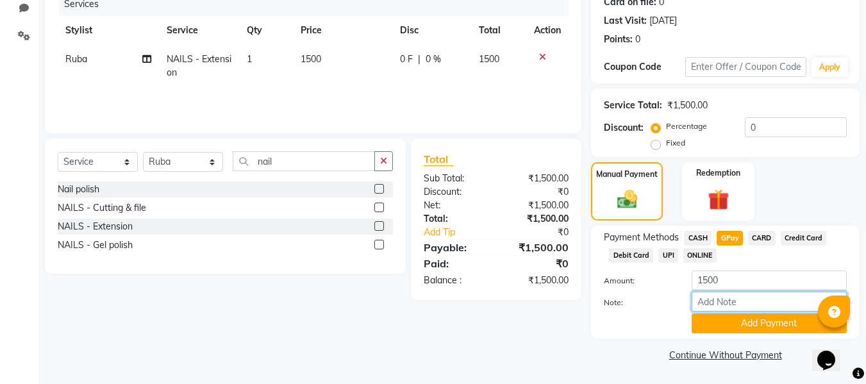
click at [729, 298] on input "Note:" at bounding box center [769, 302] width 155 height 20
type input "Gpay"
click at [718, 323] on button "Add Payment" at bounding box center [769, 324] width 155 height 20
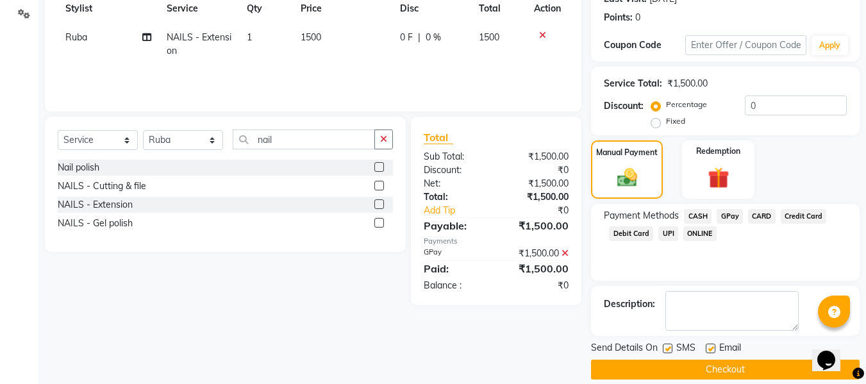
scroll to position [201, 0]
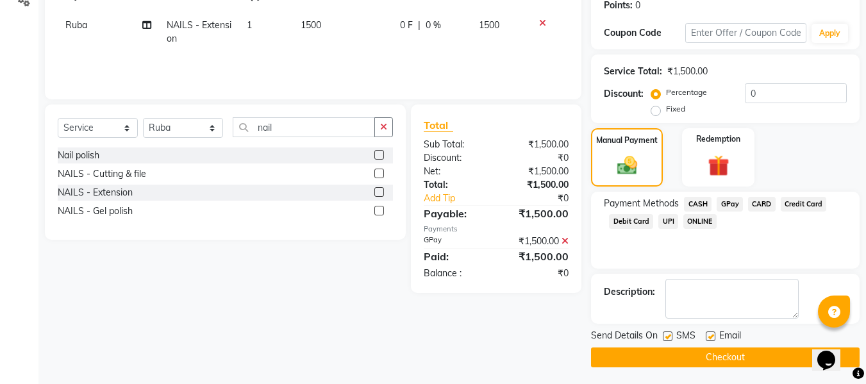
click at [711, 335] on label at bounding box center [711, 337] width 10 height 10
click at [711, 335] on input "checkbox" at bounding box center [710, 337] width 8 height 8
checkbox input "false"
click at [669, 337] on label at bounding box center [668, 337] width 10 height 10
click at [669, 337] on input "checkbox" at bounding box center [667, 337] width 8 height 8
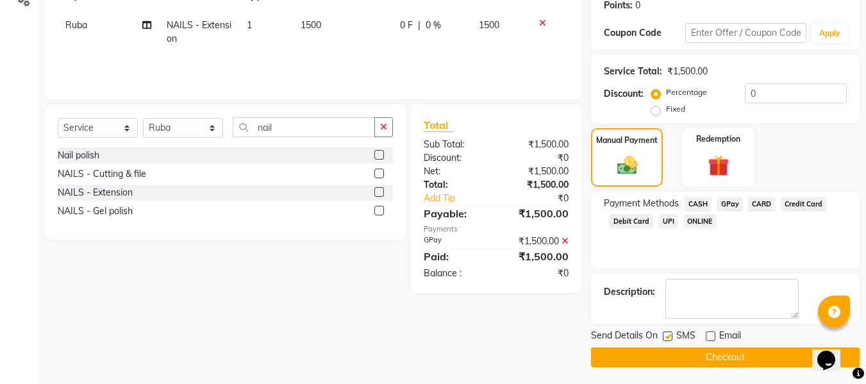
checkbox input "false"
click at [643, 360] on button "Checkout" at bounding box center [725, 358] width 269 height 20
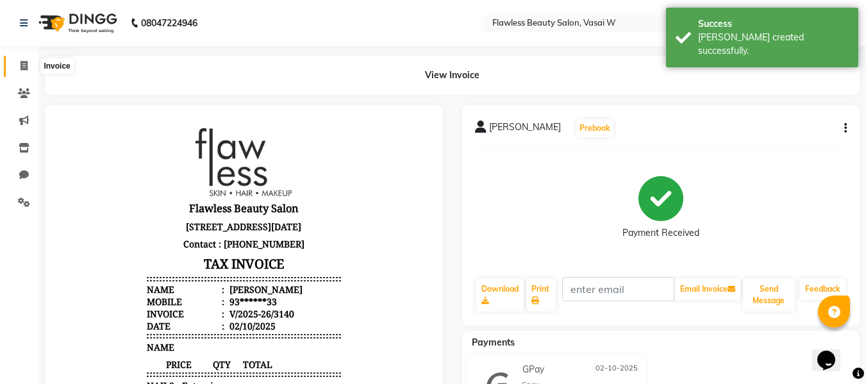
click at [19, 65] on span at bounding box center [24, 66] width 22 height 15
select select "service"
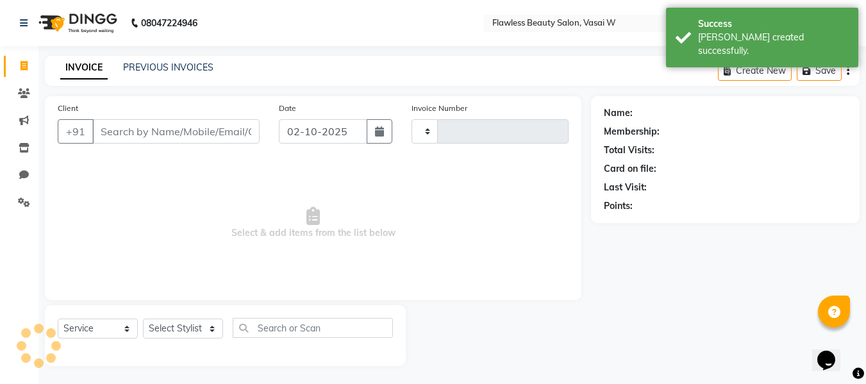
type input "3141"
select select "8090"
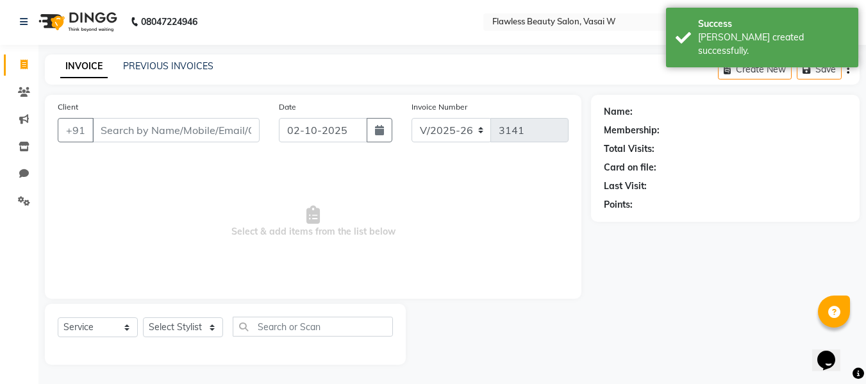
click at [128, 117] on div "Client +91" at bounding box center [158, 126] width 221 height 53
click at [123, 130] on input "Client" at bounding box center [175, 130] width 167 height 24
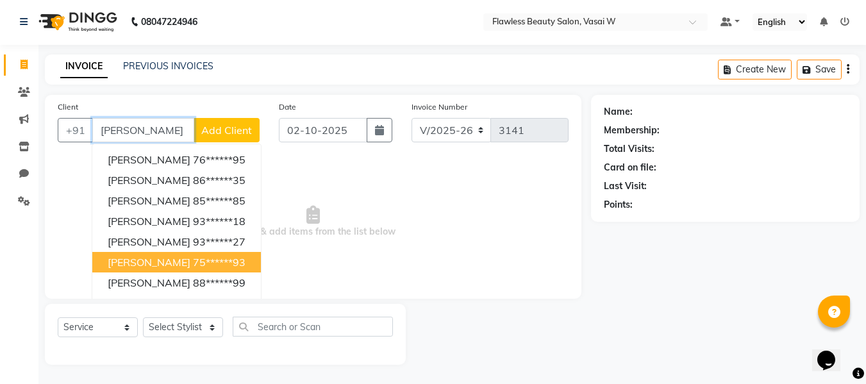
click at [135, 258] on span "[PERSON_NAME]" at bounding box center [149, 262] width 83 height 13
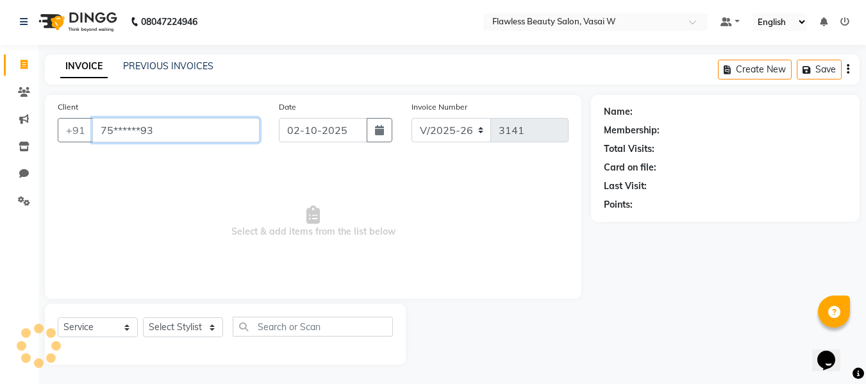
type input "75******93"
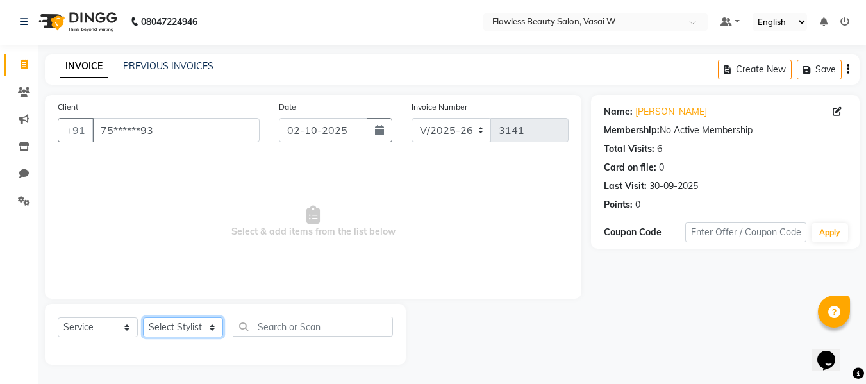
click at [162, 325] on select "Select Stylist [PERSON_NAME] [PERSON_NAME] [PERSON_NAME] maam Nisha Pari [PERSO…" at bounding box center [183, 327] width 80 height 20
select select "76406"
click at [143, 317] on select "Select Stylist [PERSON_NAME] [PERSON_NAME] [PERSON_NAME] maam Nisha Pari [PERSO…" at bounding box center [183, 327] width 80 height 20
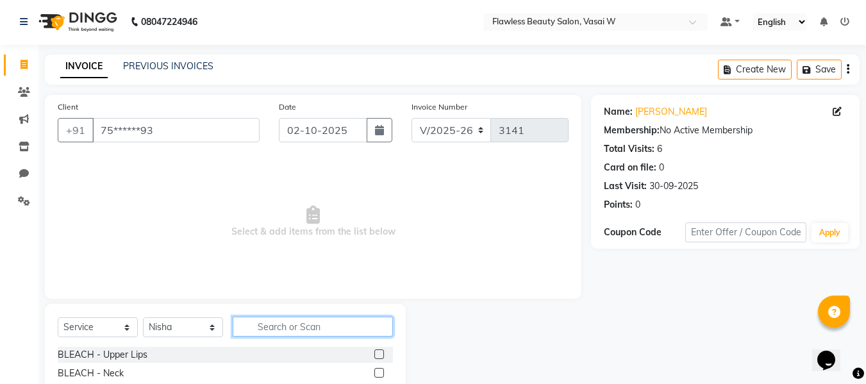
click at [257, 320] on input "text" at bounding box center [313, 327] width 160 height 20
type input "v"
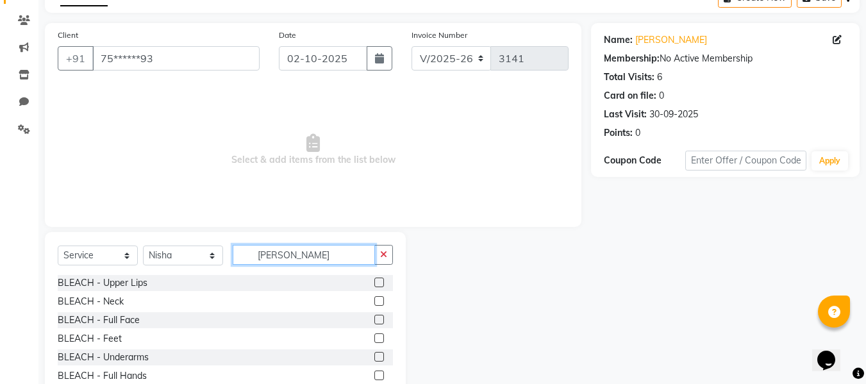
scroll to position [74, 0]
type input "[PERSON_NAME]"
click at [375, 317] on label at bounding box center [380, 319] width 10 height 10
click at [375, 317] on input "checkbox" at bounding box center [379, 320] width 8 height 8
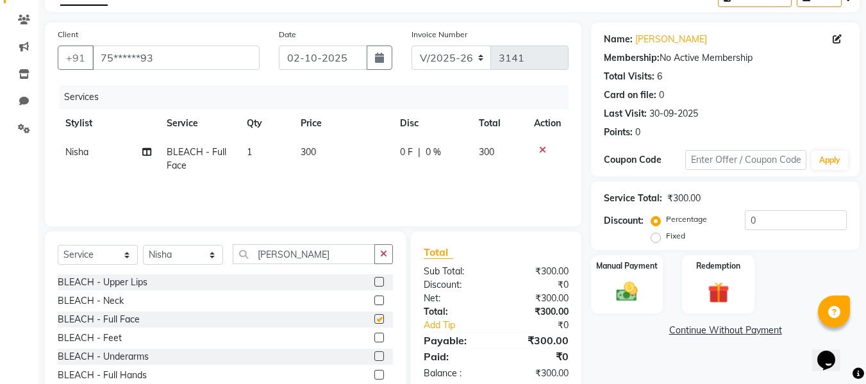
checkbox input "false"
click at [375, 375] on label at bounding box center [380, 375] width 10 height 10
click at [375, 375] on input "checkbox" at bounding box center [379, 375] width 8 height 8
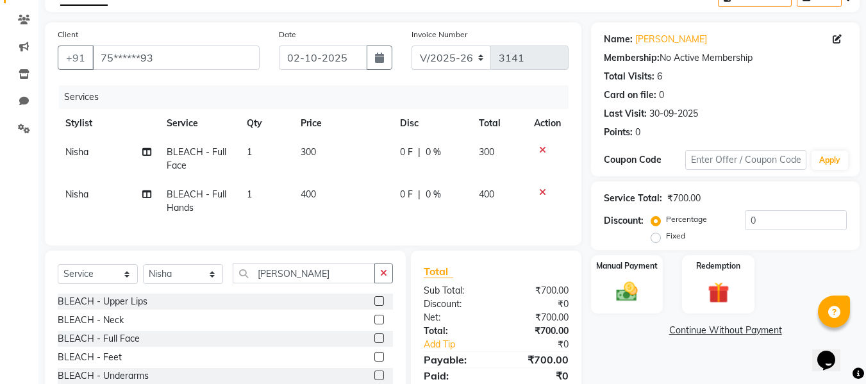
checkbox input "false"
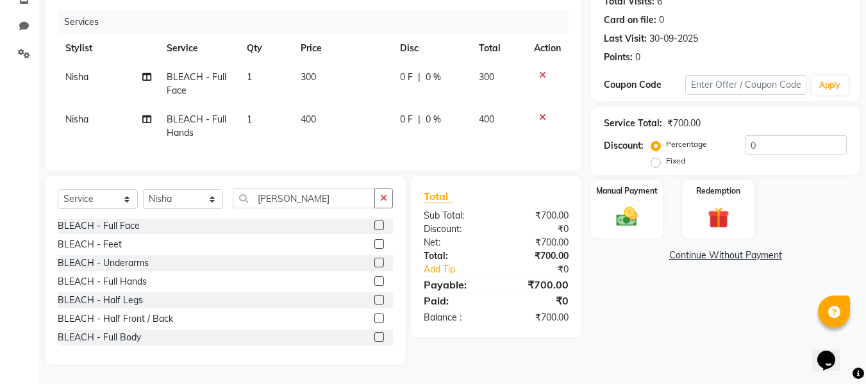
scroll to position [39, 0]
click at [375, 300] on label at bounding box center [380, 299] width 10 height 10
click at [375, 300] on input "checkbox" at bounding box center [379, 299] width 8 height 8
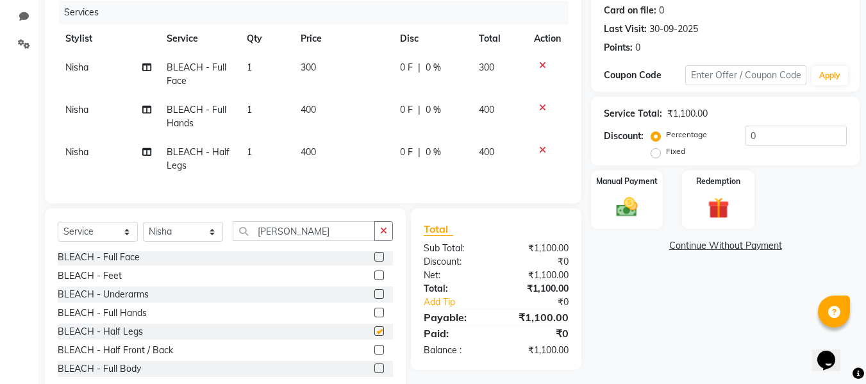
checkbox input "false"
click at [378, 241] on button "button" at bounding box center [384, 231] width 19 height 20
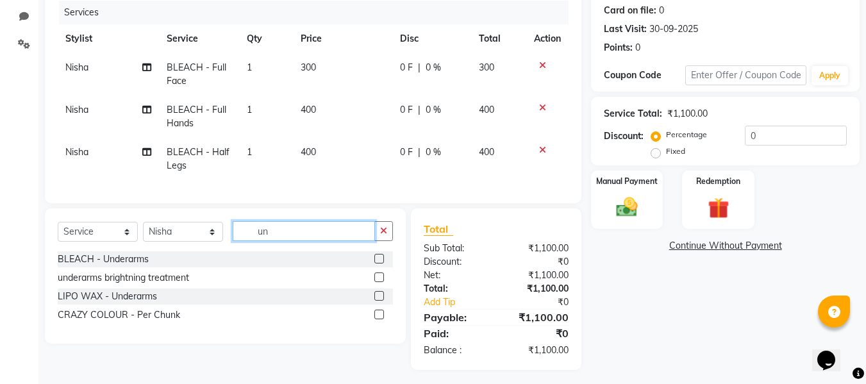
scroll to position [0, 0]
type input "undera"
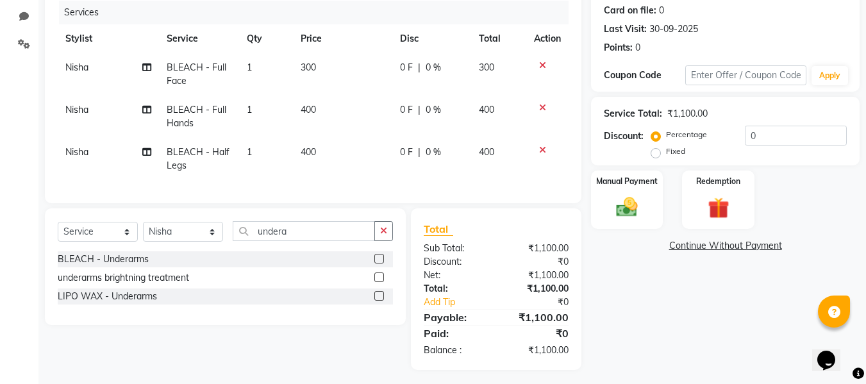
click at [381, 301] on label at bounding box center [380, 296] width 10 height 10
click at [381, 301] on input "checkbox" at bounding box center [379, 296] width 8 height 8
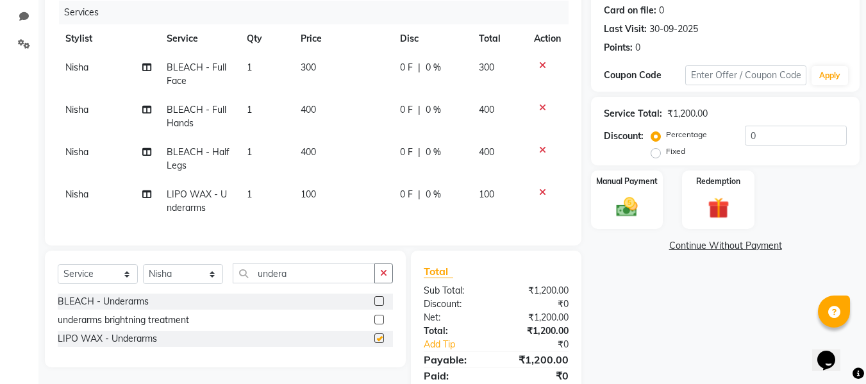
checkbox input "false"
click at [382, 278] on icon "button" at bounding box center [383, 273] width 7 height 9
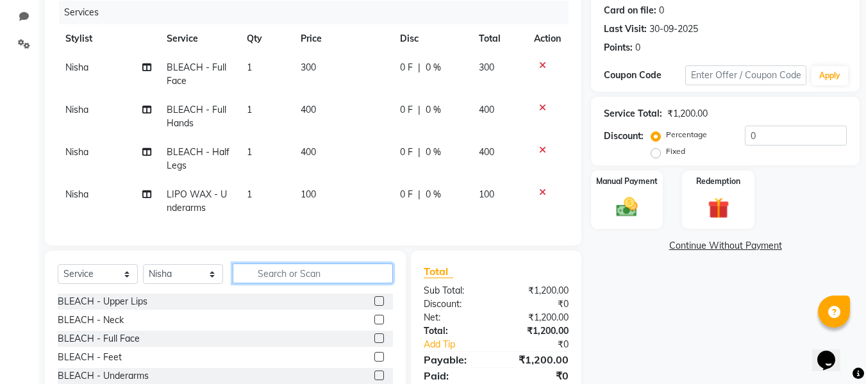
type input "u"
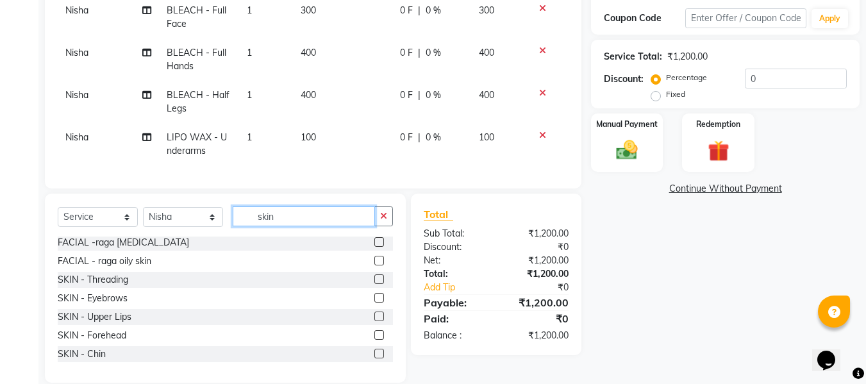
scroll to position [239, 0]
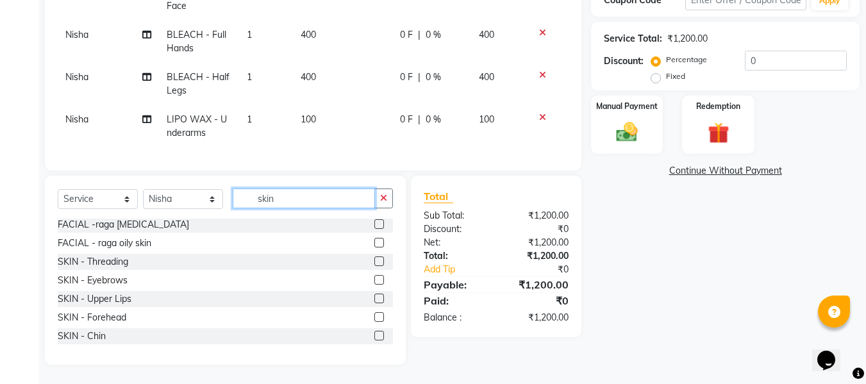
type input "skin"
click at [375, 301] on label at bounding box center [380, 299] width 10 height 10
click at [375, 301] on input "checkbox" at bounding box center [379, 299] width 8 height 8
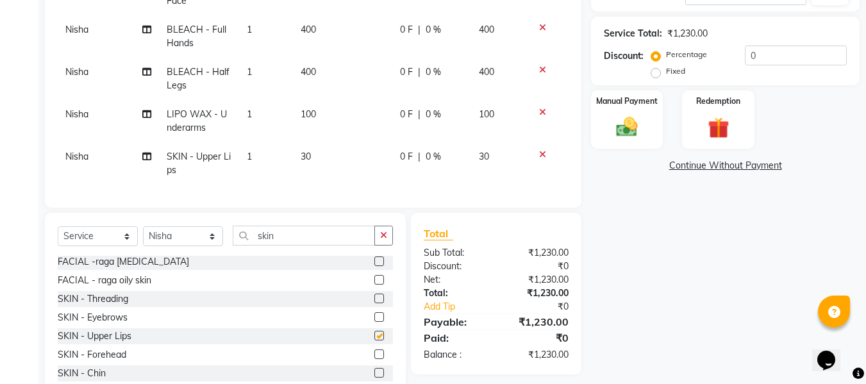
checkbox input "false"
click at [382, 240] on icon "button" at bounding box center [383, 235] width 7 height 9
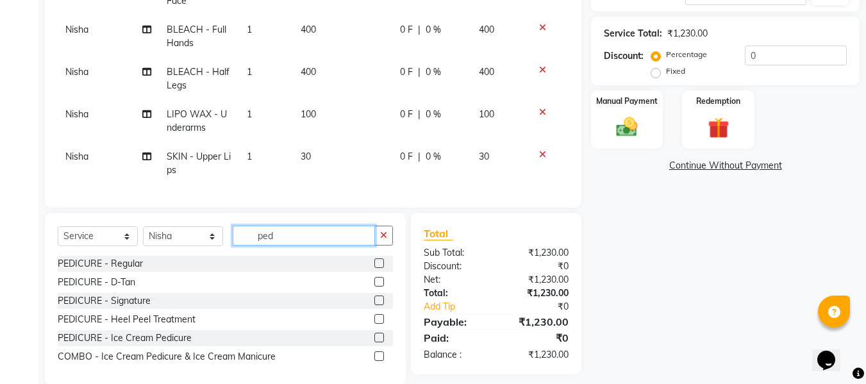
scroll to position [0, 0]
type input "ped"
click at [376, 268] on label at bounding box center [380, 263] width 10 height 10
click at [376, 268] on input "checkbox" at bounding box center [379, 264] width 8 height 8
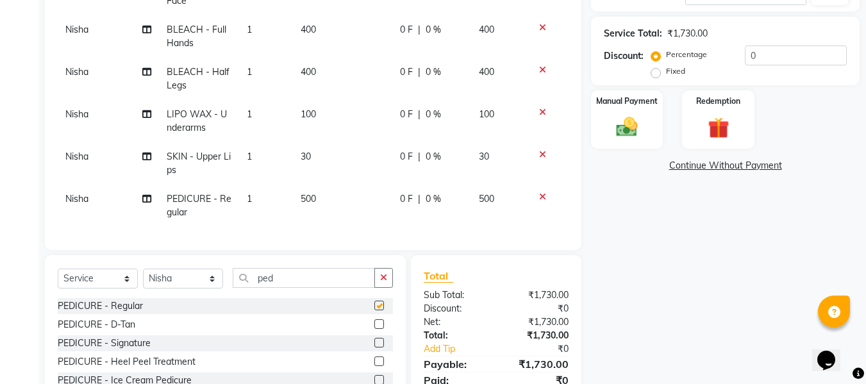
checkbox input "false"
click at [199, 282] on select "Select Stylist [PERSON_NAME] [PERSON_NAME] [PERSON_NAME] maam Nisha Pari [PERSO…" at bounding box center [183, 279] width 80 height 20
select select "76407"
click at [143, 273] on select "Select Stylist [PERSON_NAME] [PERSON_NAME] [PERSON_NAME] maam Nisha Pari [PERSO…" at bounding box center [183, 279] width 80 height 20
click at [384, 280] on icon "button" at bounding box center [383, 277] width 7 height 9
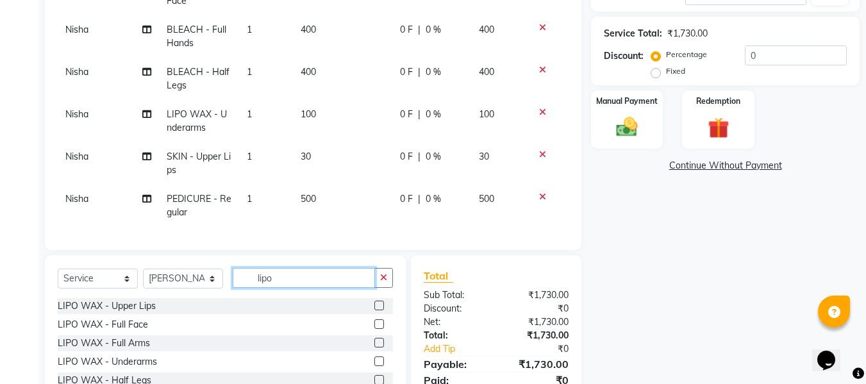
scroll to position [6, 0]
type input "lipo"
click at [375, 346] on label at bounding box center [380, 343] width 10 height 10
click at [375, 346] on input "checkbox" at bounding box center [379, 343] width 8 height 8
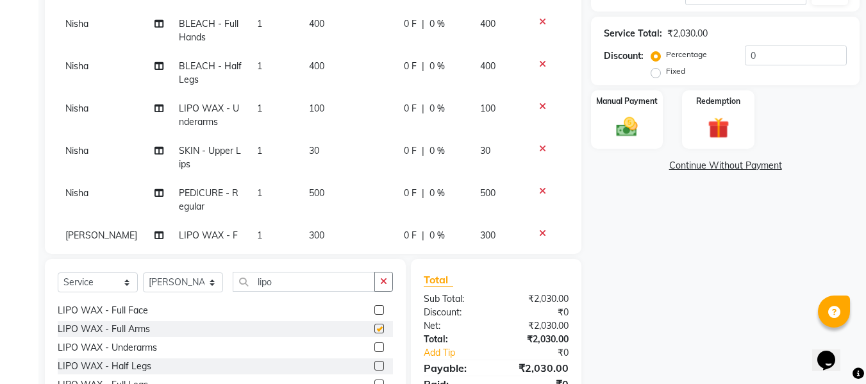
checkbox input "false"
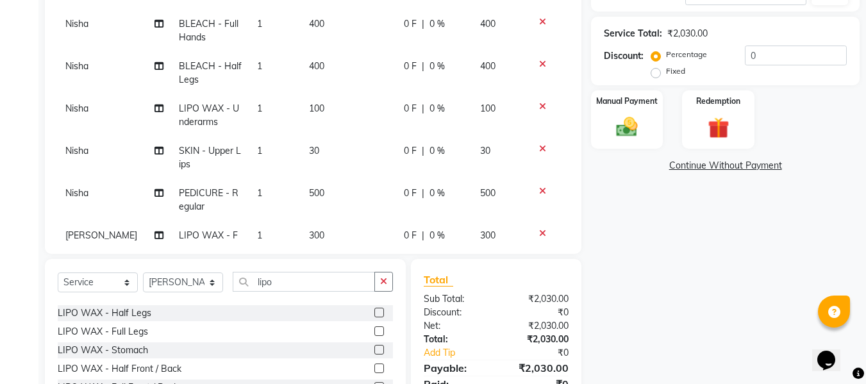
scroll to position [72, 0]
click at [375, 310] on label at bounding box center [380, 312] width 10 height 10
click at [375, 310] on input "checkbox" at bounding box center [379, 312] width 8 height 8
checkbox input "false"
click at [390, 280] on button "button" at bounding box center [384, 282] width 19 height 20
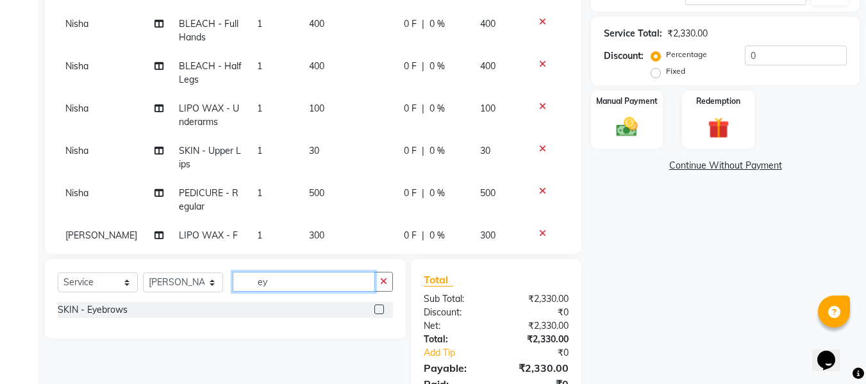
scroll to position [0, 0]
type input "ey"
click at [376, 310] on label at bounding box center [380, 310] width 10 height 10
click at [376, 310] on input "checkbox" at bounding box center [379, 310] width 8 height 8
checkbox input "false"
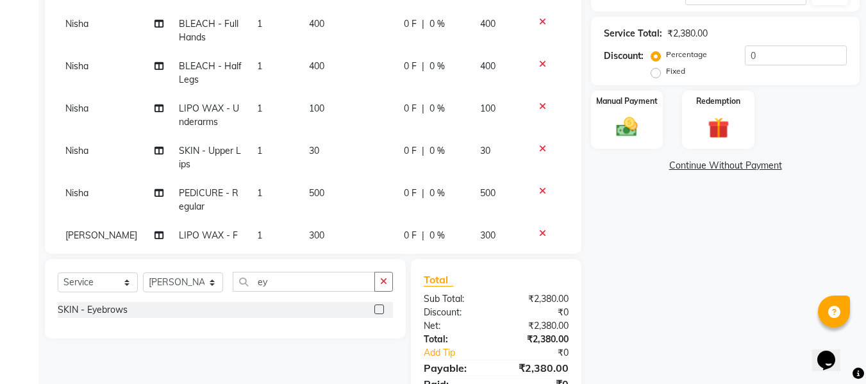
click at [493, 314] on div "Discount:" at bounding box center [455, 312] width 82 height 13
click at [614, 115] on img at bounding box center [627, 127] width 36 height 26
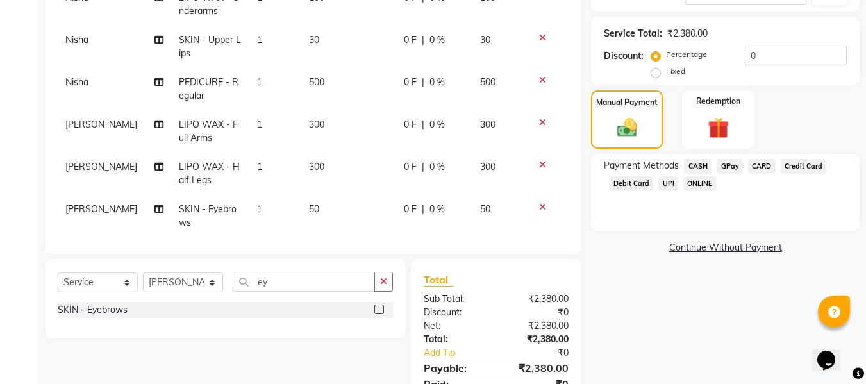
scroll to position [133, 0]
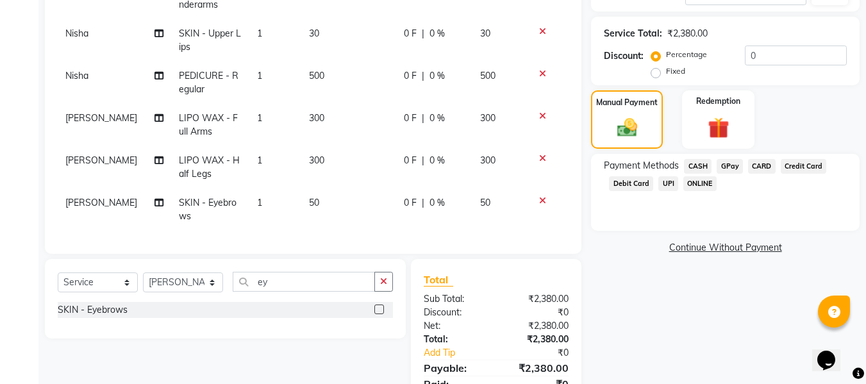
click at [730, 166] on span "GPay" at bounding box center [730, 166] width 26 height 15
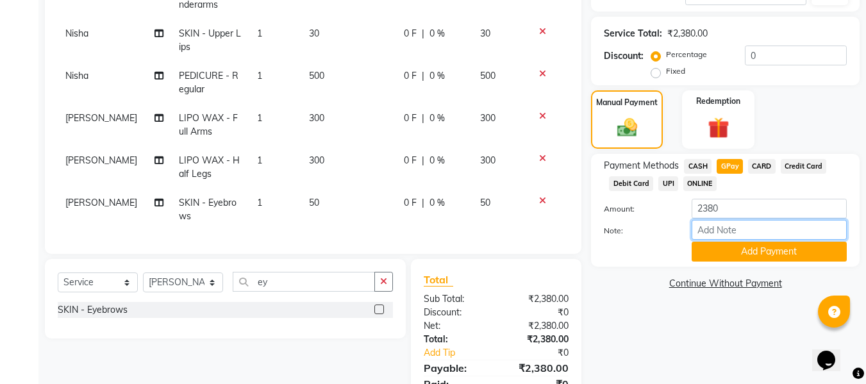
click at [712, 227] on input "Note:" at bounding box center [769, 230] width 155 height 20
type input "Gpay"
click at [750, 249] on button "Add Payment" at bounding box center [769, 252] width 155 height 20
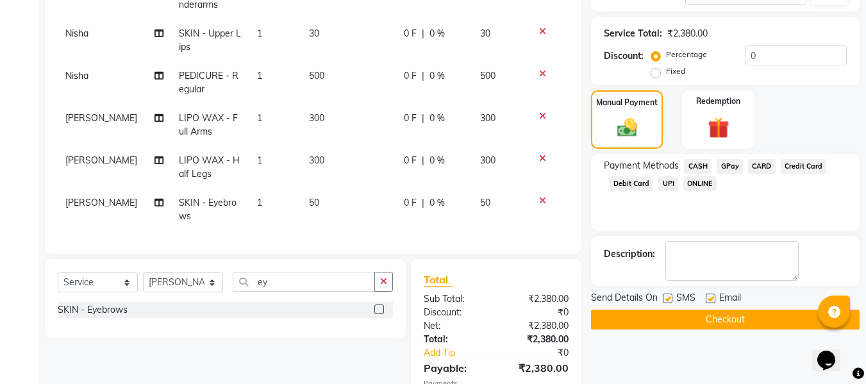
click at [708, 300] on label at bounding box center [711, 299] width 10 height 10
click at [708, 300] on input "checkbox" at bounding box center [710, 299] width 8 height 8
checkbox input "false"
click at [670, 298] on label at bounding box center [668, 299] width 10 height 10
click at [670, 298] on input "checkbox" at bounding box center [667, 299] width 8 height 8
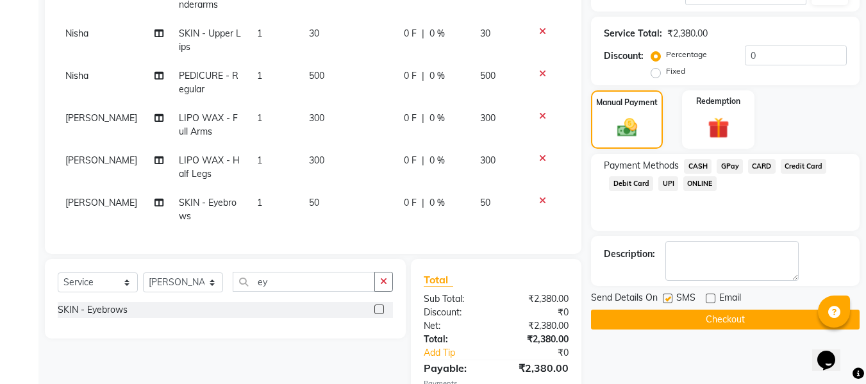
checkbox input "false"
click at [639, 325] on button "Checkout" at bounding box center [725, 320] width 269 height 20
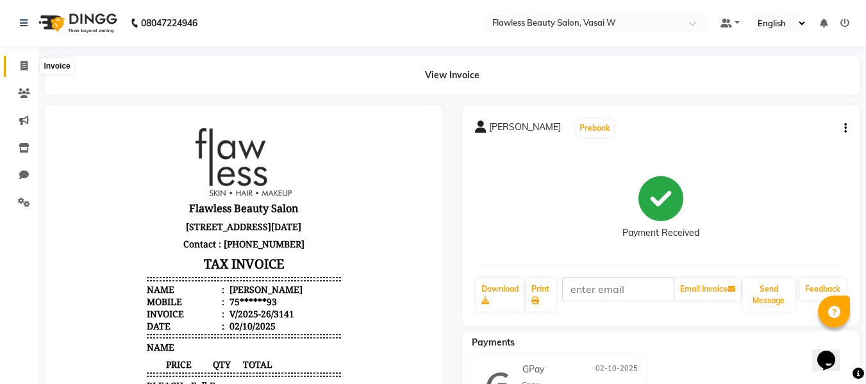
click at [26, 65] on icon at bounding box center [24, 66] width 7 height 10
select select "8090"
select select "service"
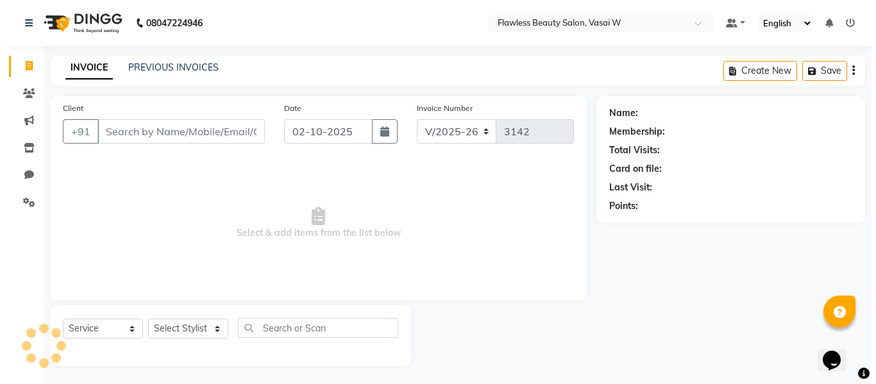
scroll to position [1, 0]
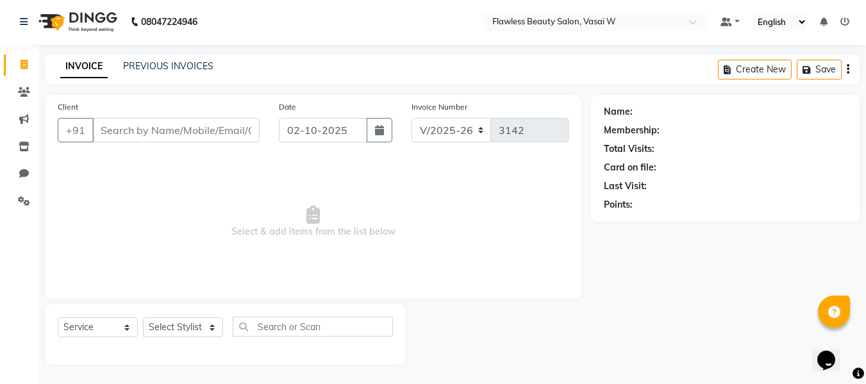
click at [126, 140] on input "Client" at bounding box center [175, 130] width 167 height 24
click at [222, 123] on button "Add Client" at bounding box center [227, 130] width 66 height 24
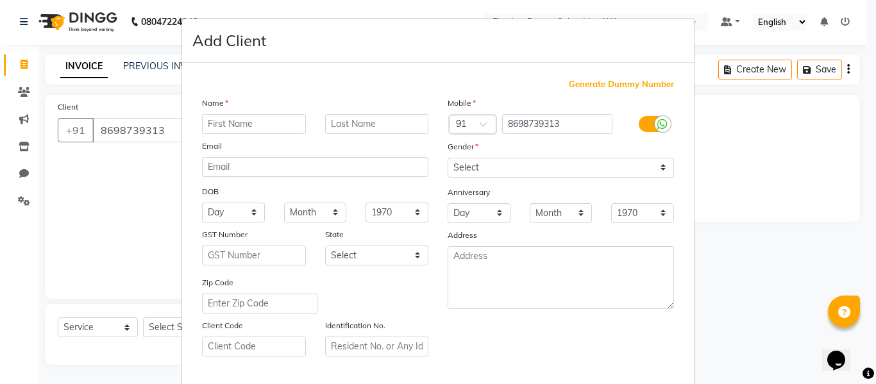
click at [214, 118] on input "text" at bounding box center [254, 124] width 104 height 20
click at [462, 169] on select "Select [DEMOGRAPHIC_DATA] [DEMOGRAPHIC_DATA] Other Prefer Not To Say" at bounding box center [561, 168] width 226 height 20
click at [448, 158] on select "Select [DEMOGRAPHIC_DATA] [DEMOGRAPHIC_DATA] Other Prefer Not To Say" at bounding box center [561, 168] width 226 height 20
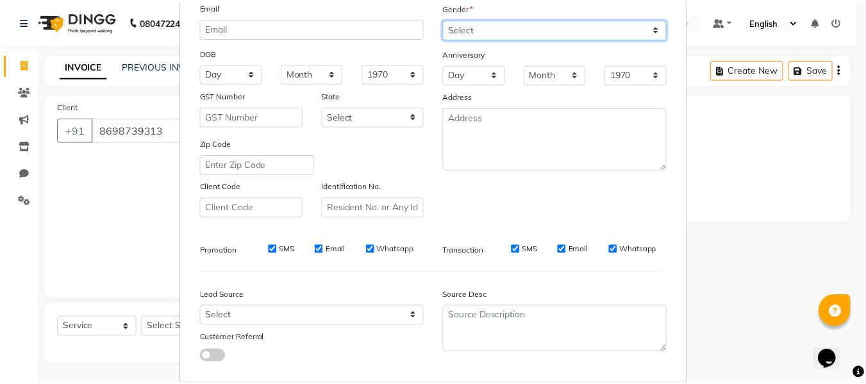
scroll to position [208, 0]
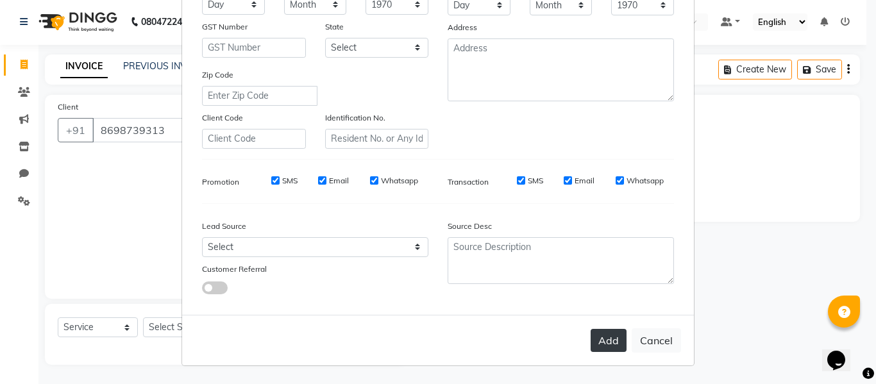
click at [592, 339] on button "Add" at bounding box center [609, 340] width 36 height 23
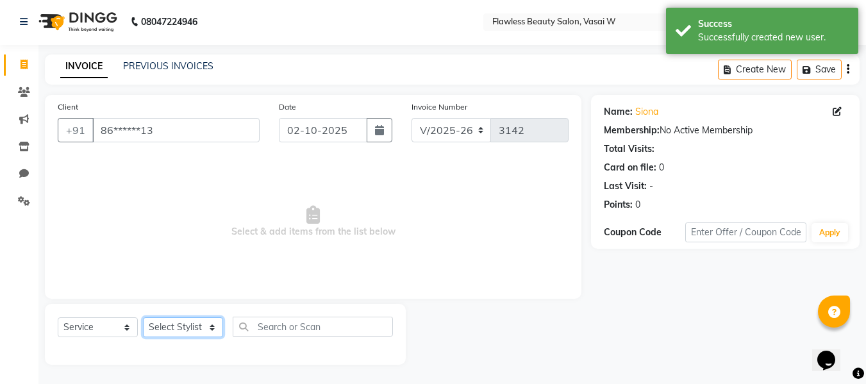
click at [209, 324] on select "Select Stylist [PERSON_NAME] [PERSON_NAME] [PERSON_NAME] maam Nisha Pari [PERSO…" at bounding box center [183, 327] width 80 height 20
click at [143, 317] on select "Select Stylist [PERSON_NAME] [PERSON_NAME] [PERSON_NAME] maam Nisha Pari [PERSO…" at bounding box center [183, 327] width 80 height 20
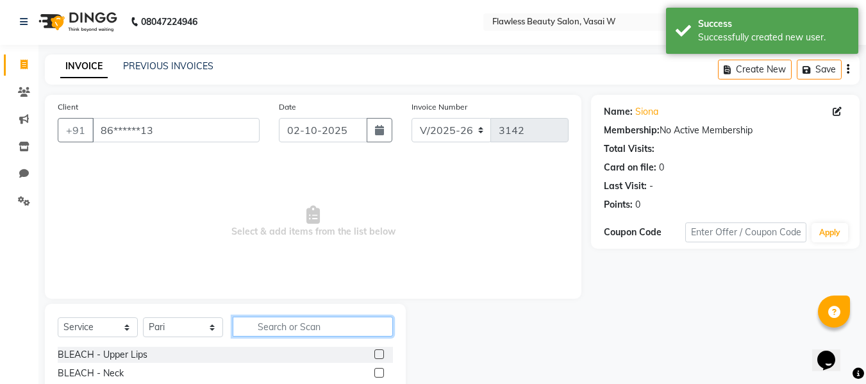
click at [292, 325] on input "text" at bounding box center [313, 327] width 160 height 20
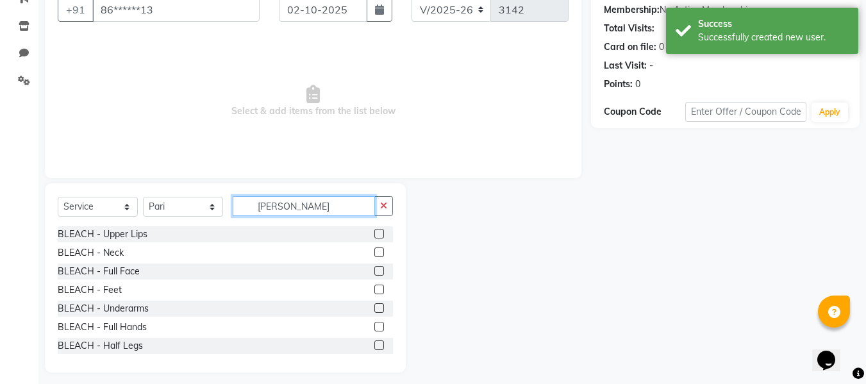
scroll to position [130, 0]
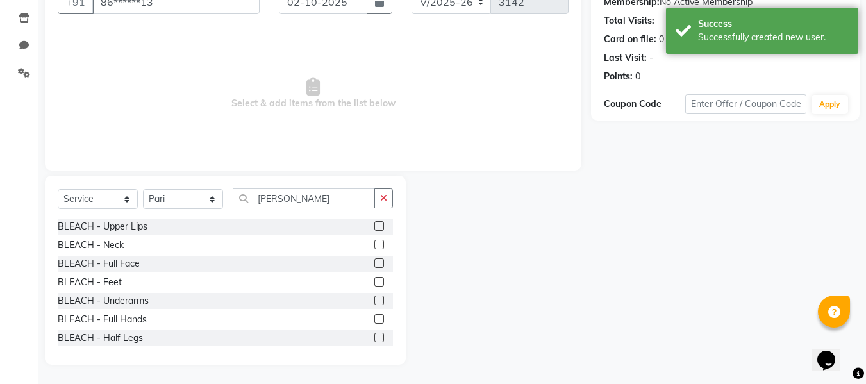
click at [375, 262] on label at bounding box center [380, 263] width 10 height 10
click at [375, 262] on input "checkbox" at bounding box center [379, 264] width 8 height 8
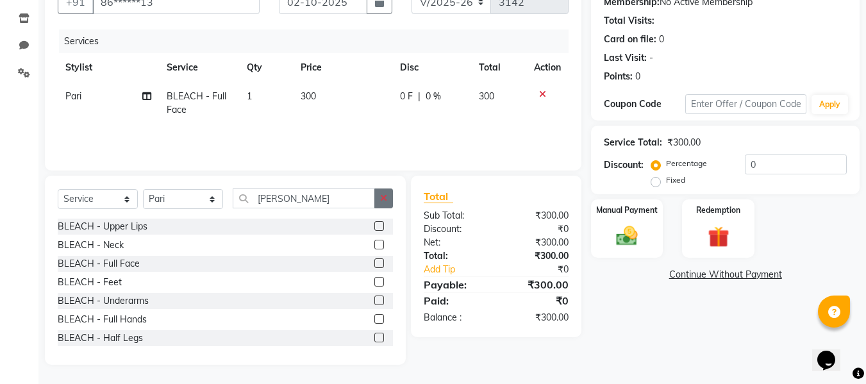
click at [387, 195] on icon "button" at bounding box center [383, 198] width 7 height 9
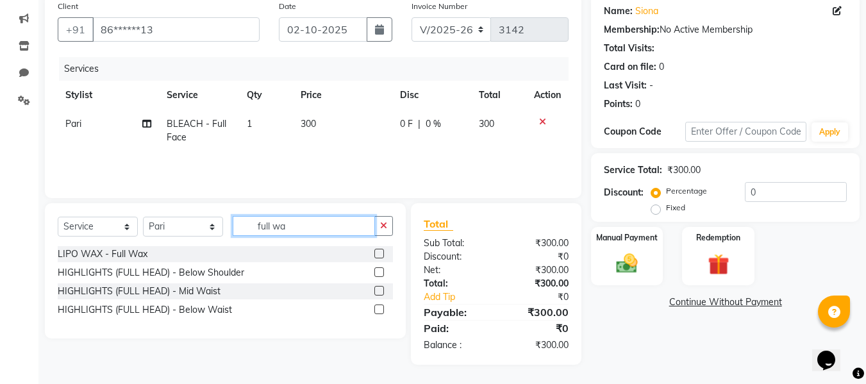
scroll to position [102, 0]
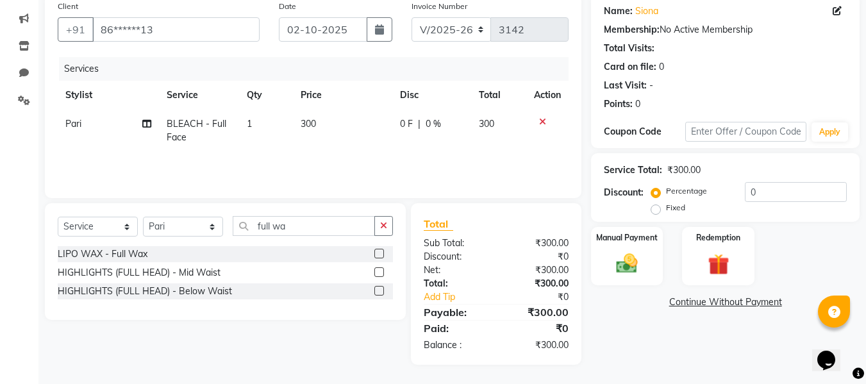
click at [378, 252] on label at bounding box center [380, 254] width 10 height 10
click at [378, 252] on input "checkbox" at bounding box center [379, 254] width 8 height 8
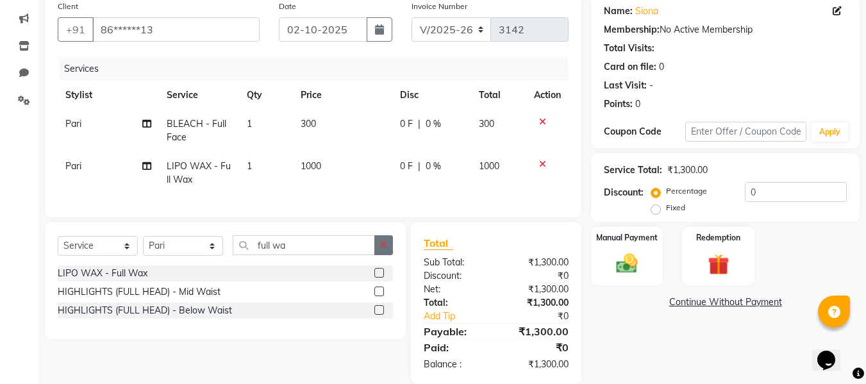
click at [382, 249] on icon "button" at bounding box center [383, 245] width 7 height 9
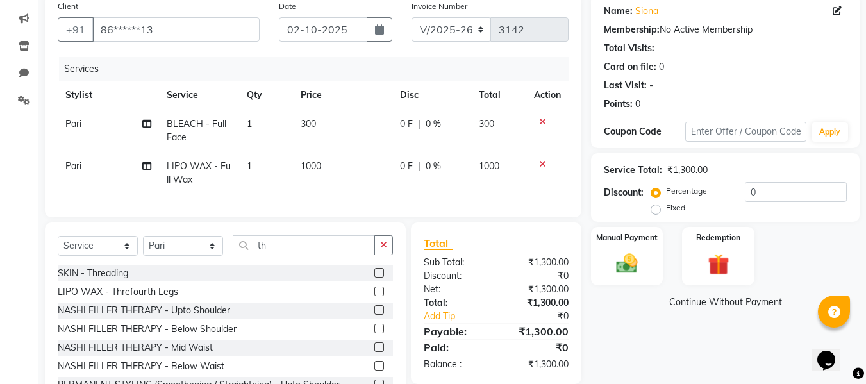
click at [375, 278] on label at bounding box center [380, 273] width 10 height 10
click at [375, 278] on input "checkbox" at bounding box center [379, 273] width 8 height 8
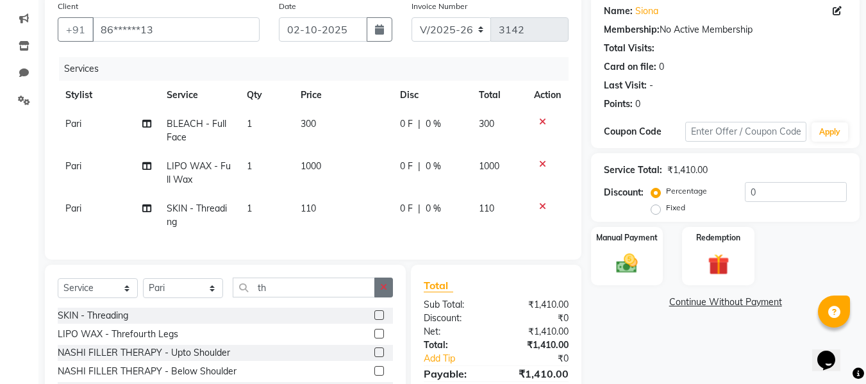
click at [387, 292] on icon "button" at bounding box center [383, 287] width 7 height 9
click at [375, 339] on label at bounding box center [380, 334] width 10 height 10
click at [375, 339] on input "checkbox" at bounding box center [379, 334] width 8 height 8
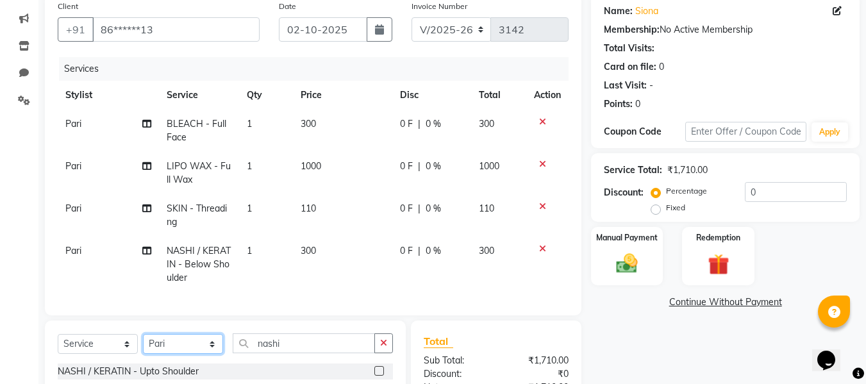
click at [188, 345] on select "Select Stylist [PERSON_NAME] [PERSON_NAME] [PERSON_NAME] maam Nisha Pari [PERSO…" at bounding box center [183, 344] width 80 height 20
click at [143, 344] on select "Select Stylist [PERSON_NAME] [PERSON_NAME] [PERSON_NAME] maam Nisha Pari [PERSO…" at bounding box center [183, 344] width 80 height 20
click at [384, 348] on icon "button" at bounding box center [383, 343] width 7 height 9
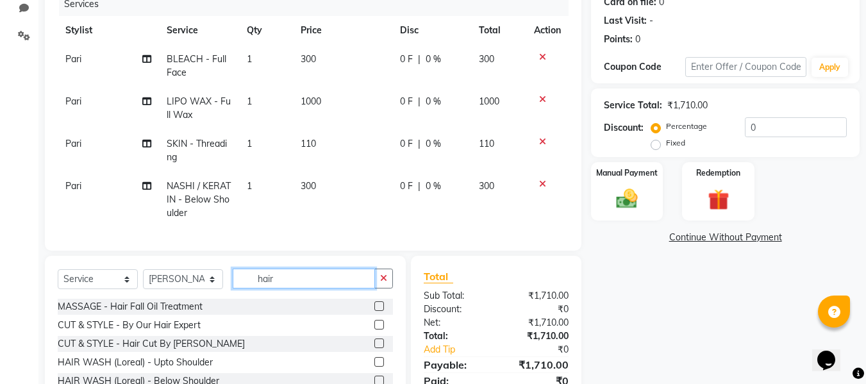
scroll to position [171, 0]
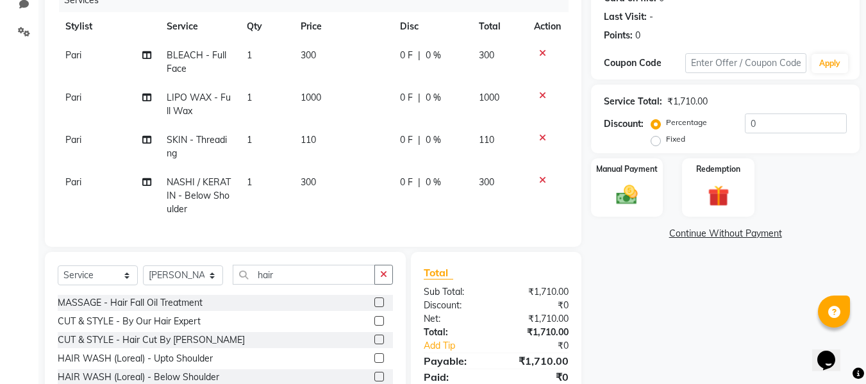
click at [375, 344] on label at bounding box center [380, 340] width 10 height 10
click at [375, 344] on input "checkbox" at bounding box center [379, 340] width 8 height 8
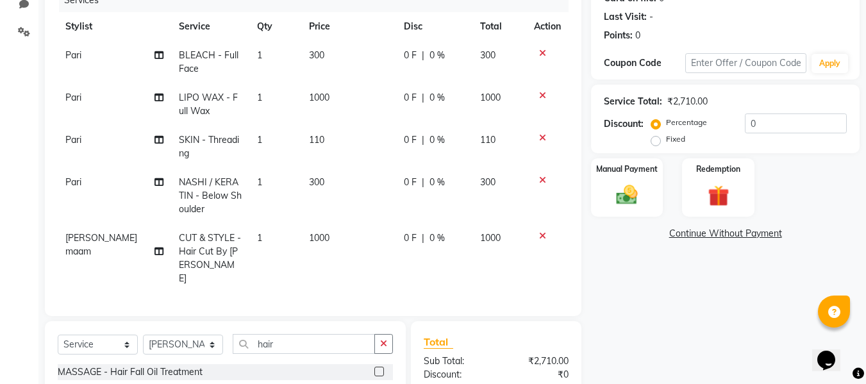
click at [316, 141] on span "110" at bounding box center [316, 140] width 15 height 12
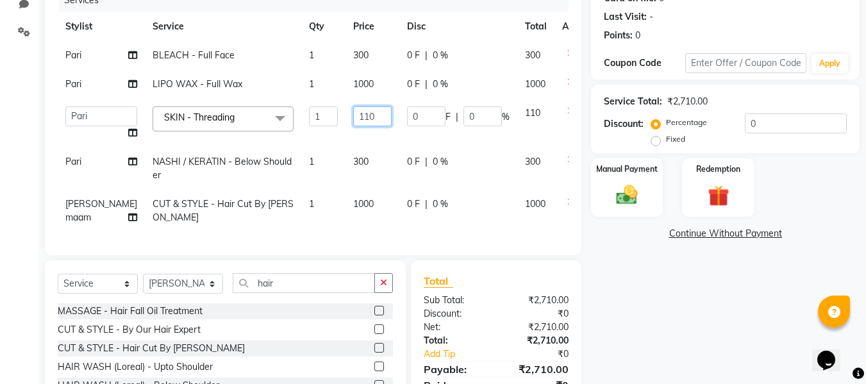
click at [353, 120] on input "110" at bounding box center [372, 116] width 38 height 20
click at [331, 198] on tbody "Pari BLEACH - Full Face 1 300 0 F | 0 % 300 Pari LIPO WAX - Full Wax 1 1000 0 F…" at bounding box center [327, 136] width 539 height 191
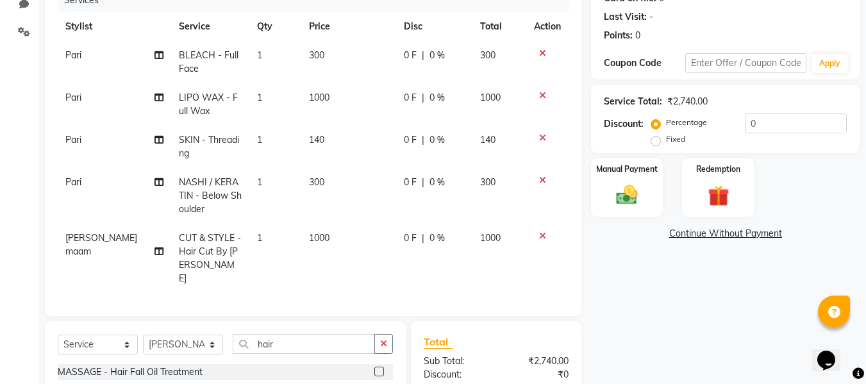
click at [314, 246] on td "1000" at bounding box center [348, 258] width 95 height 69
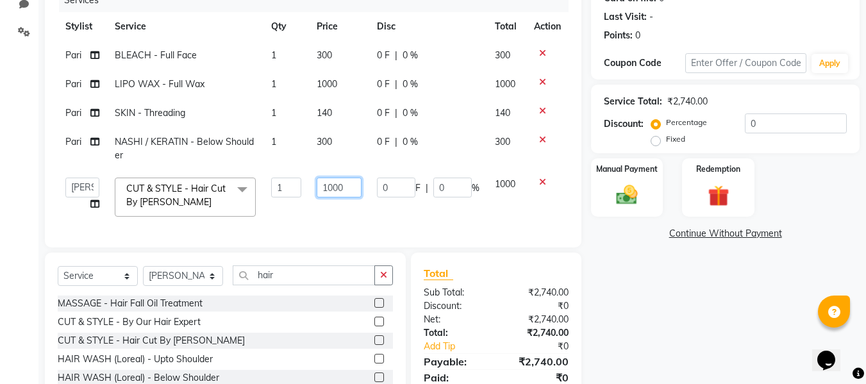
click at [353, 190] on input "1000" at bounding box center [339, 188] width 44 height 20
click at [491, 301] on div "Client +91 86******13 Date [DATE] Invoice Number V/2025 V/[PHONE_NUMBER] Servic…" at bounding box center [313, 184] width 556 height 516
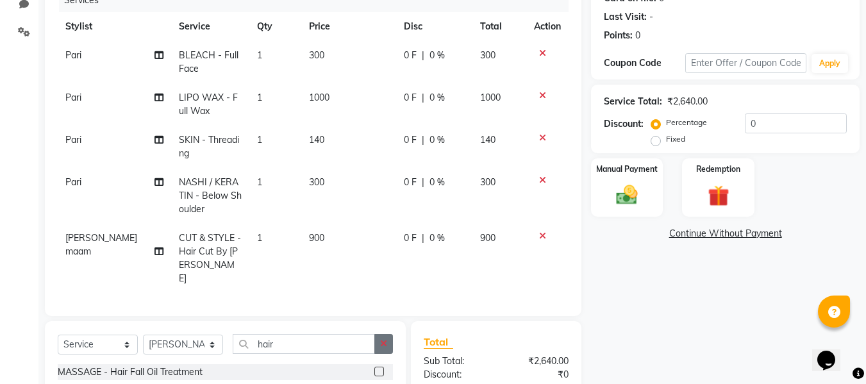
click at [383, 334] on button "button" at bounding box center [384, 344] width 19 height 20
click at [183, 335] on select "Select Stylist [PERSON_NAME] [PERSON_NAME] [PERSON_NAME] maam Nisha Pari [PERSO…" at bounding box center [183, 345] width 80 height 20
click at [143, 335] on select "Select Stylist [PERSON_NAME] [PERSON_NAME] [PERSON_NAME] maam Nisha Pari [PERSO…" at bounding box center [183, 345] width 80 height 20
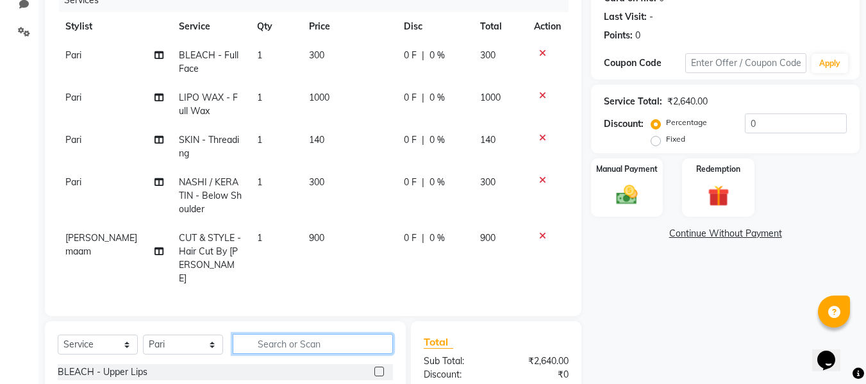
click at [348, 337] on input "text" at bounding box center [313, 344] width 160 height 20
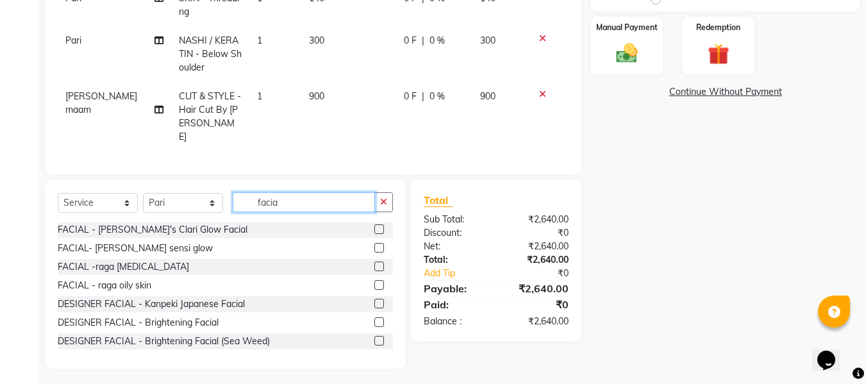
scroll to position [76, 0]
click at [375, 317] on label at bounding box center [380, 322] width 10 height 10
click at [375, 318] on input "checkbox" at bounding box center [379, 322] width 8 height 8
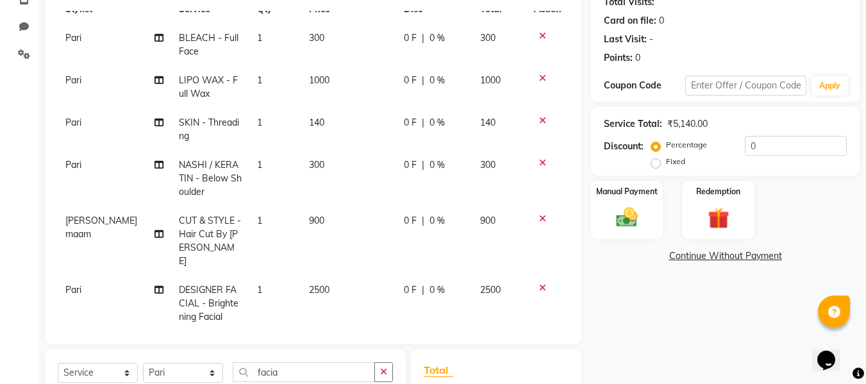
scroll to position [46, 0]
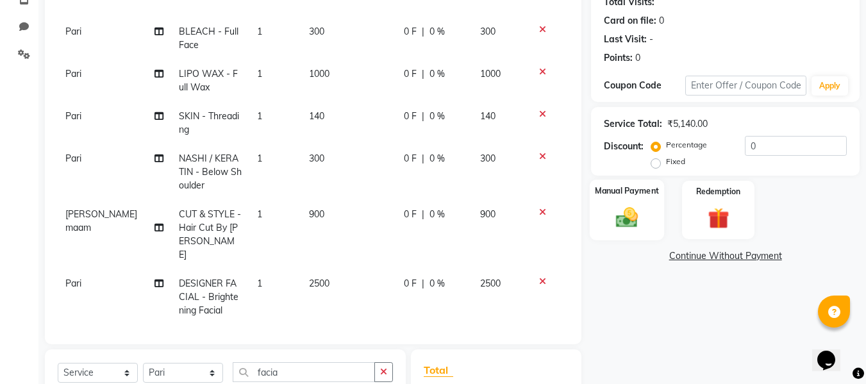
click at [627, 206] on img at bounding box center [627, 218] width 36 height 26
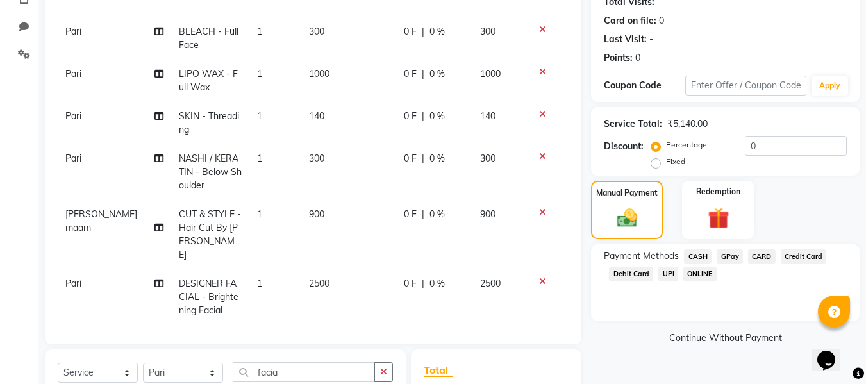
click at [694, 254] on span "CASH" at bounding box center [698, 256] width 28 height 15
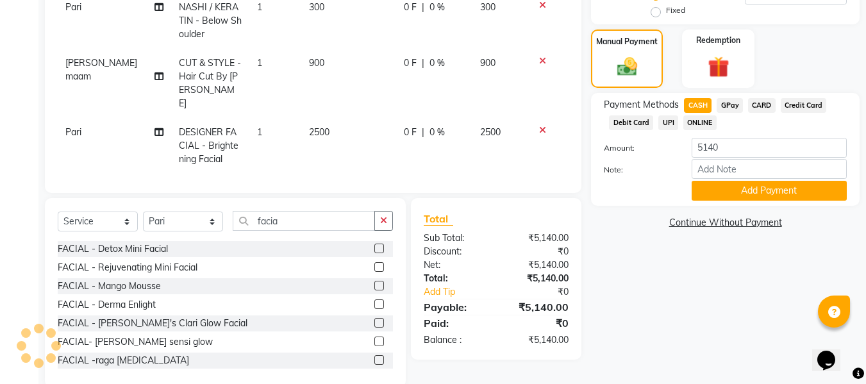
scroll to position [301, 0]
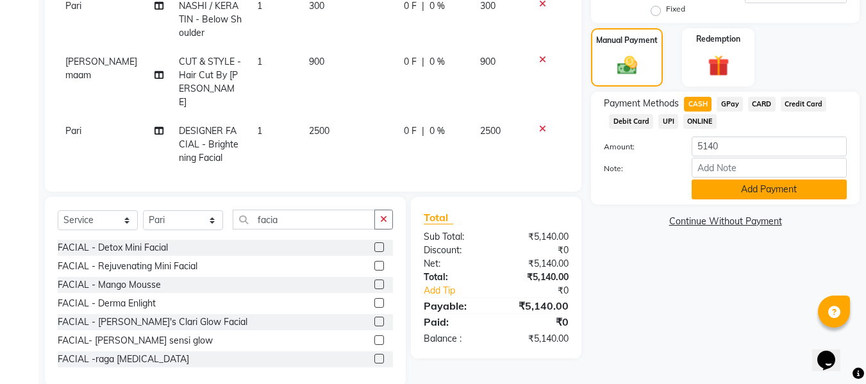
click at [716, 192] on button "Add Payment" at bounding box center [769, 190] width 155 height 20
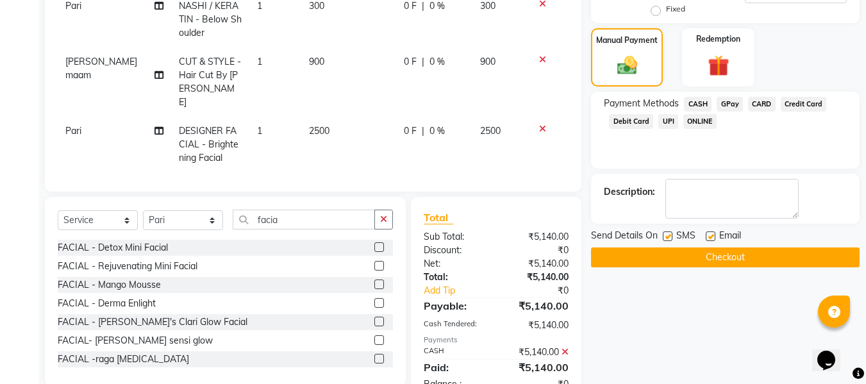
click at [710, 236] on label at bounding box center [711, 237] width 10 height 10
click at [710, 236] on input "checkbox" at bounding box center [710, 237] width 8 height 8
click at [672, 238] on label at bounding box center [668, 237] width 10 height 10
click at [672, 238] on input "checkbox" at bounding box center [667, 237] width 8 height 8
click at [652, 257] on button "Checkout" at bounding box center [725, 258] width 269 height 20
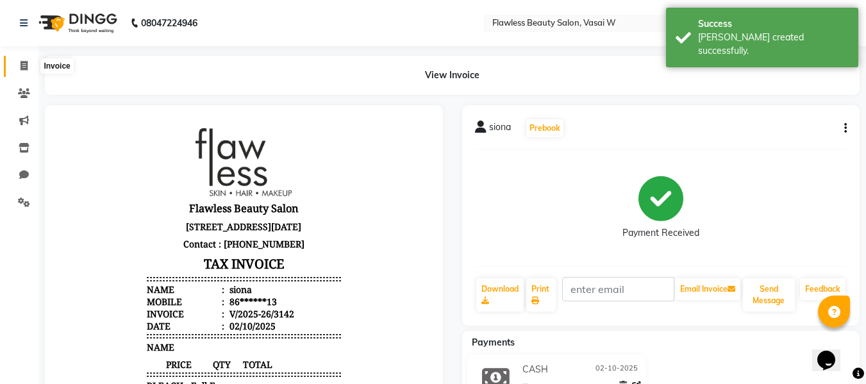
click at [28, 66] on icon at bounding box center [24, 66] width 7 height 10
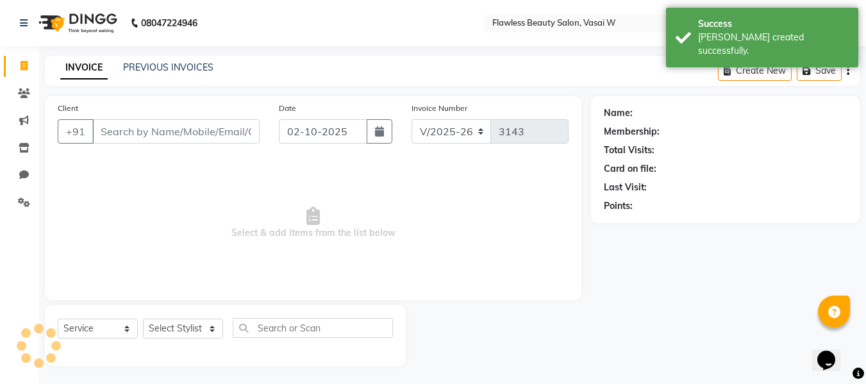
scroll to position [1, 0]
